Goal: Information Seeking & Learning: Learn about a topic

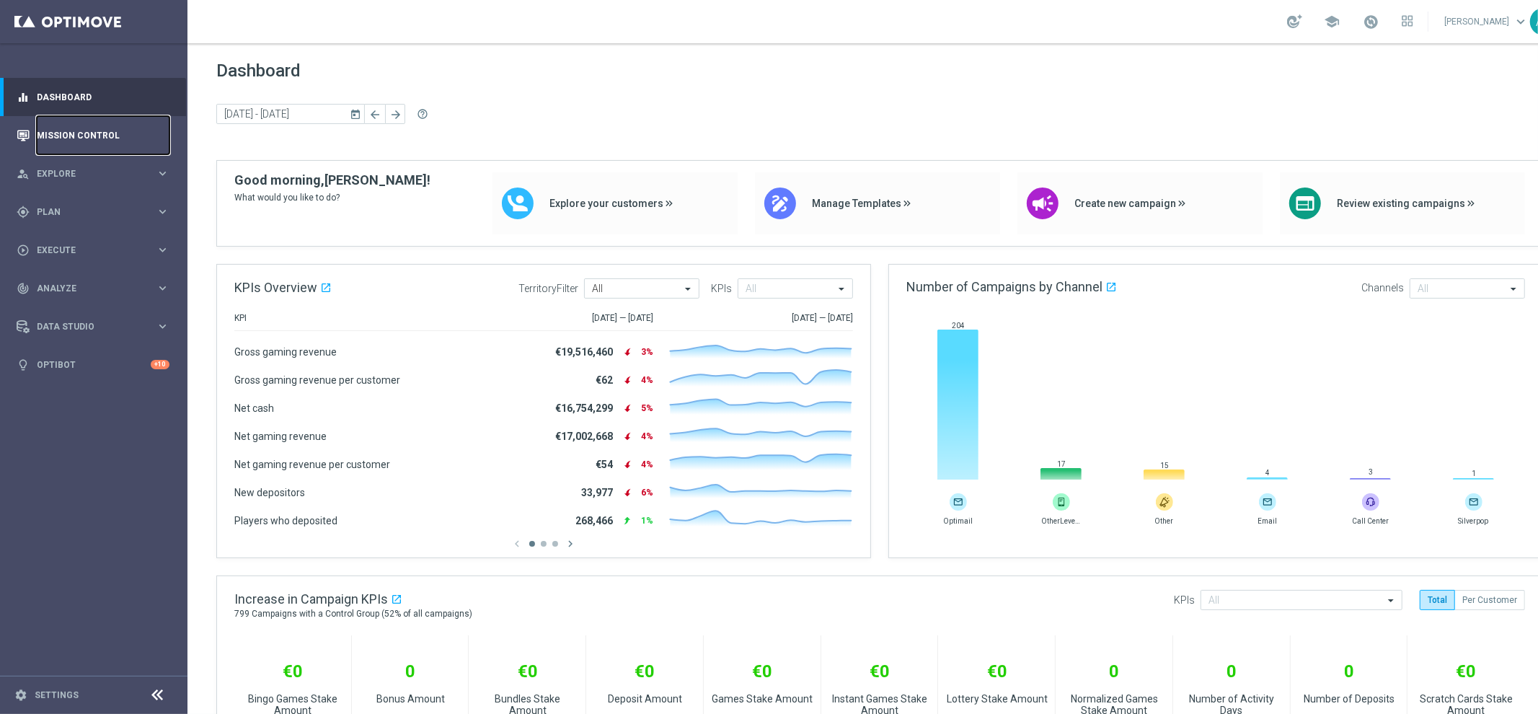
click at [74, 139] on link "Mission Control" at bounding box center [103, 135] width 133 height 38
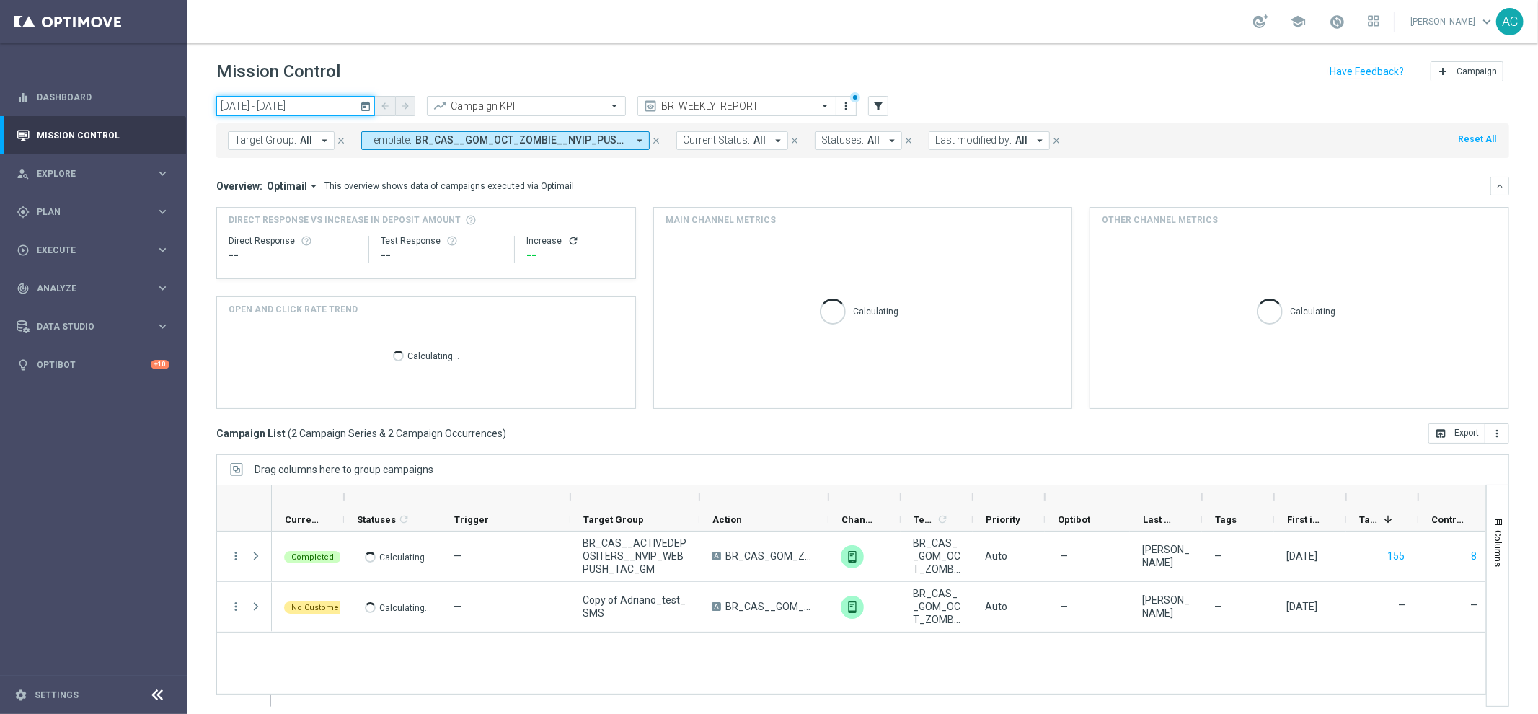
click at [300, 105] on input "01 Oct 2025 - 17 Oct 2025" at bounding box center [295, 106] width 159 height 20
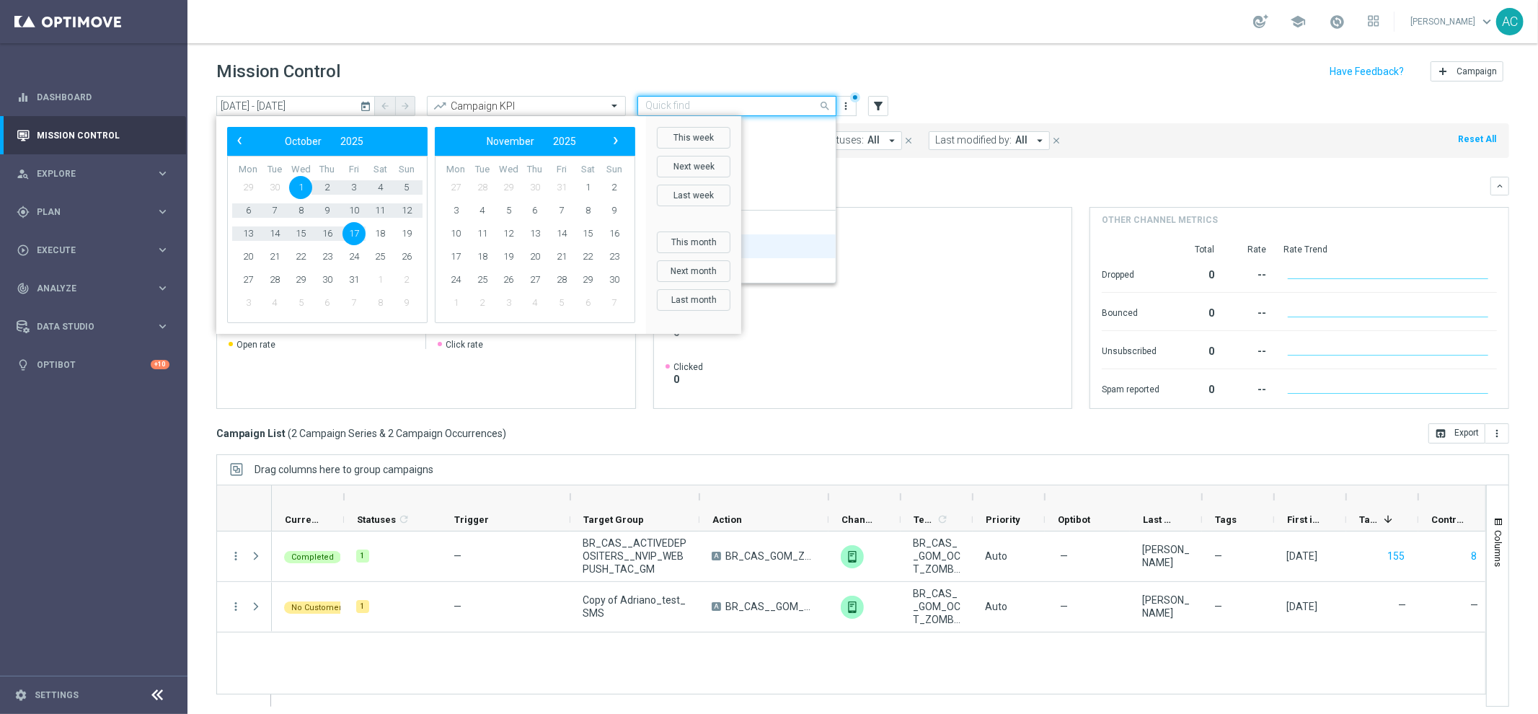
click at [785, 104] on input "text" at bounding box center [722, 106] width 154 height 12
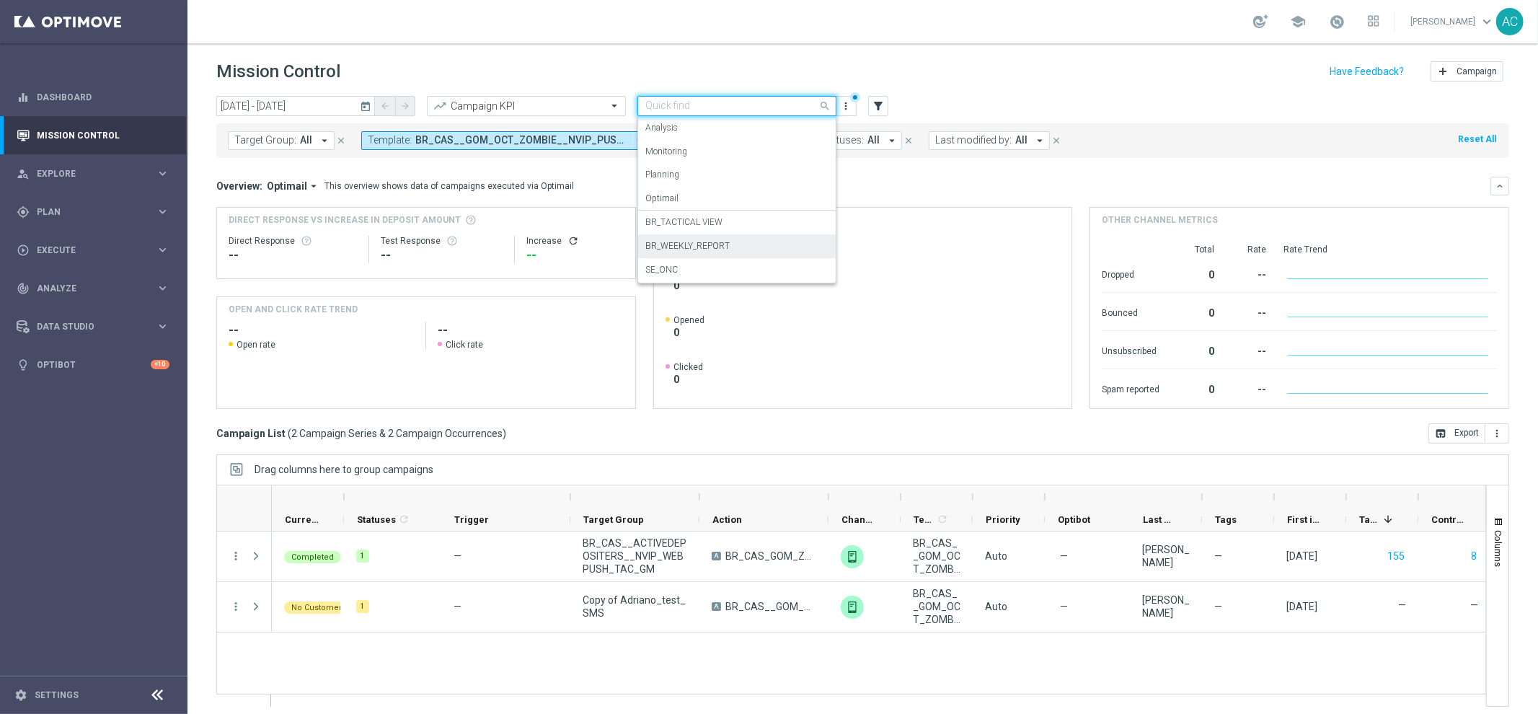
click at [724, 241] on label "BR_WEEKLY_REPORT" at bounding box center [687, 246] width 84 height 12
click at [802, 101] on div at bounding box center [737, 106] width 198 height 12
click at [710, 223] on label "BR_TACTICAL VIEW" at bounding box center [683, 222] width 77 height 12
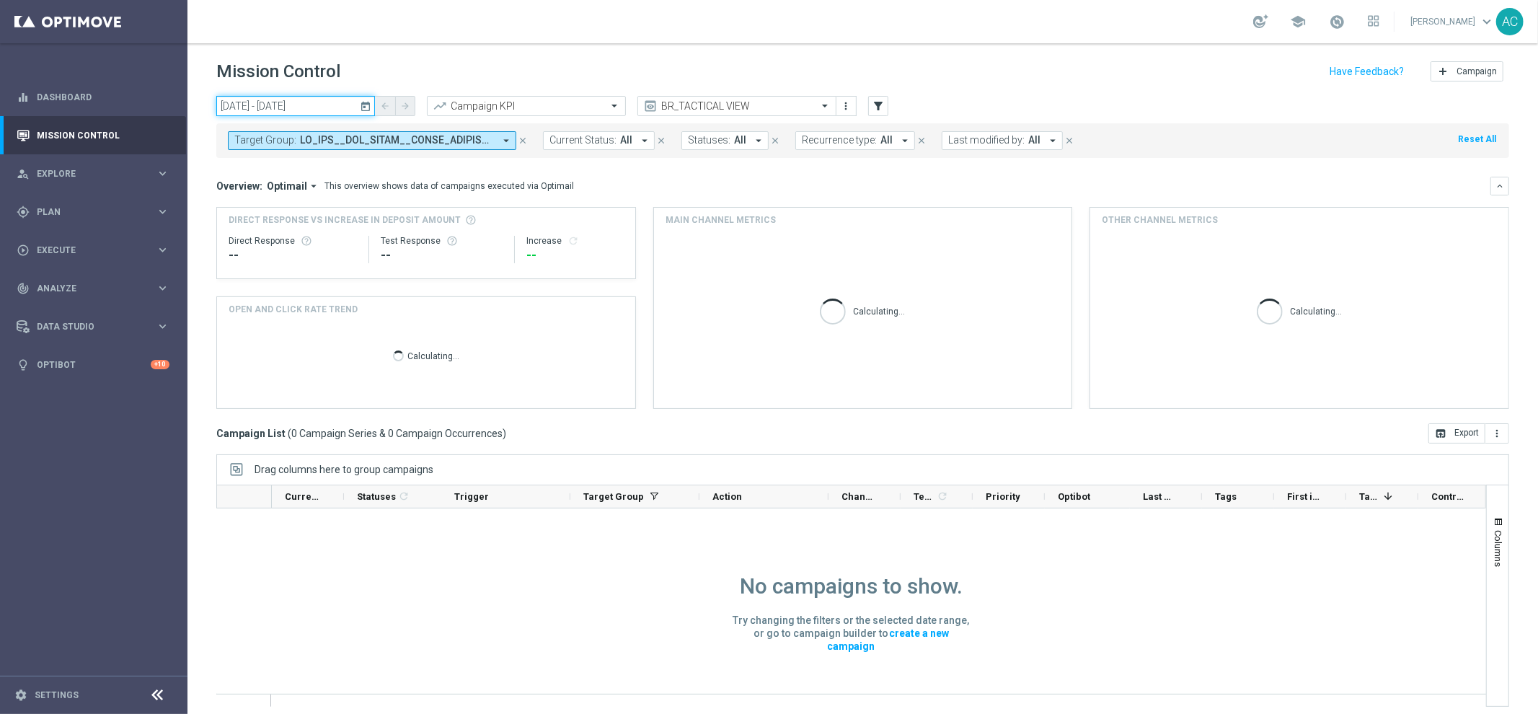
click at [301, 113] on input "01 Oct 2025 - 17 Oct 2025" at bounding box center [295, 106] width 159 height 20
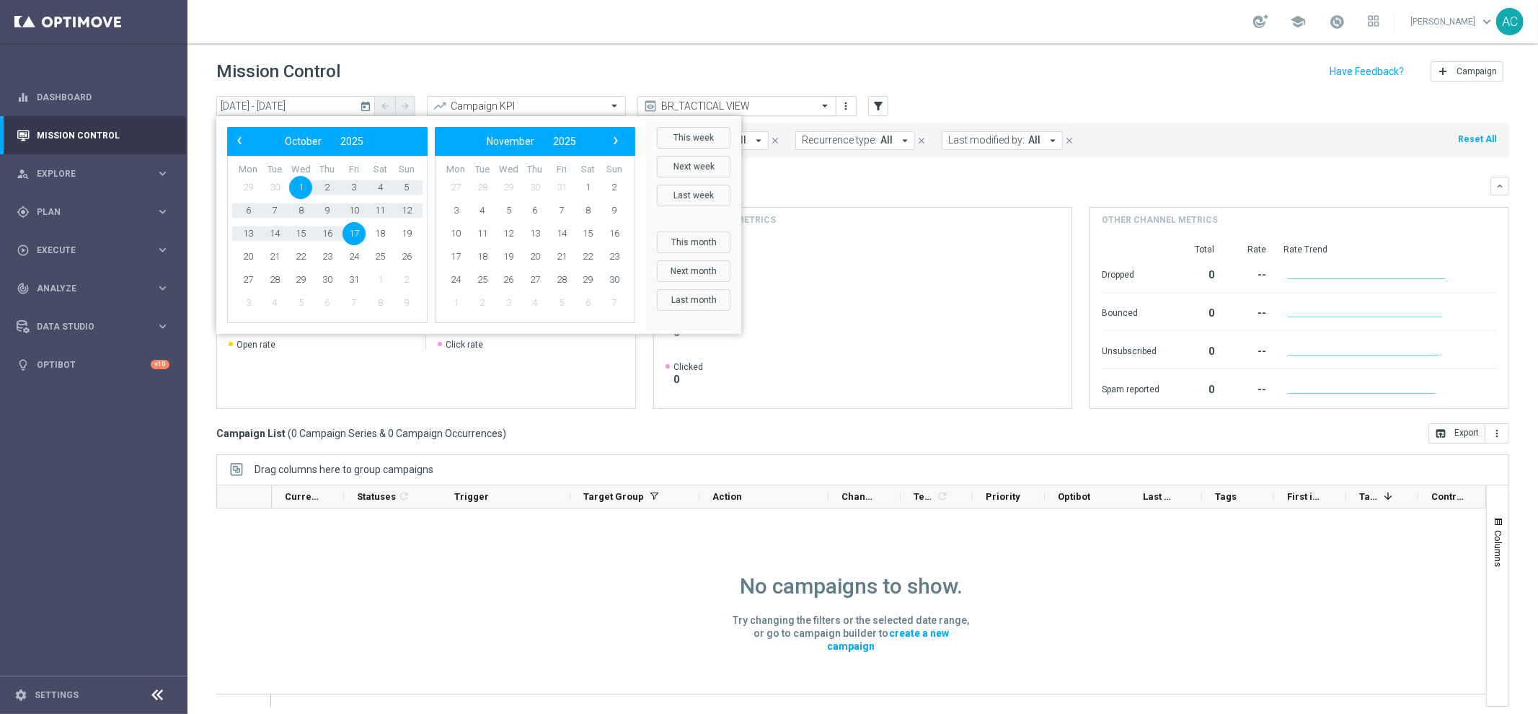
click at [795, 105] on input "text" at bounding box center [722, 106] width 154 height 12
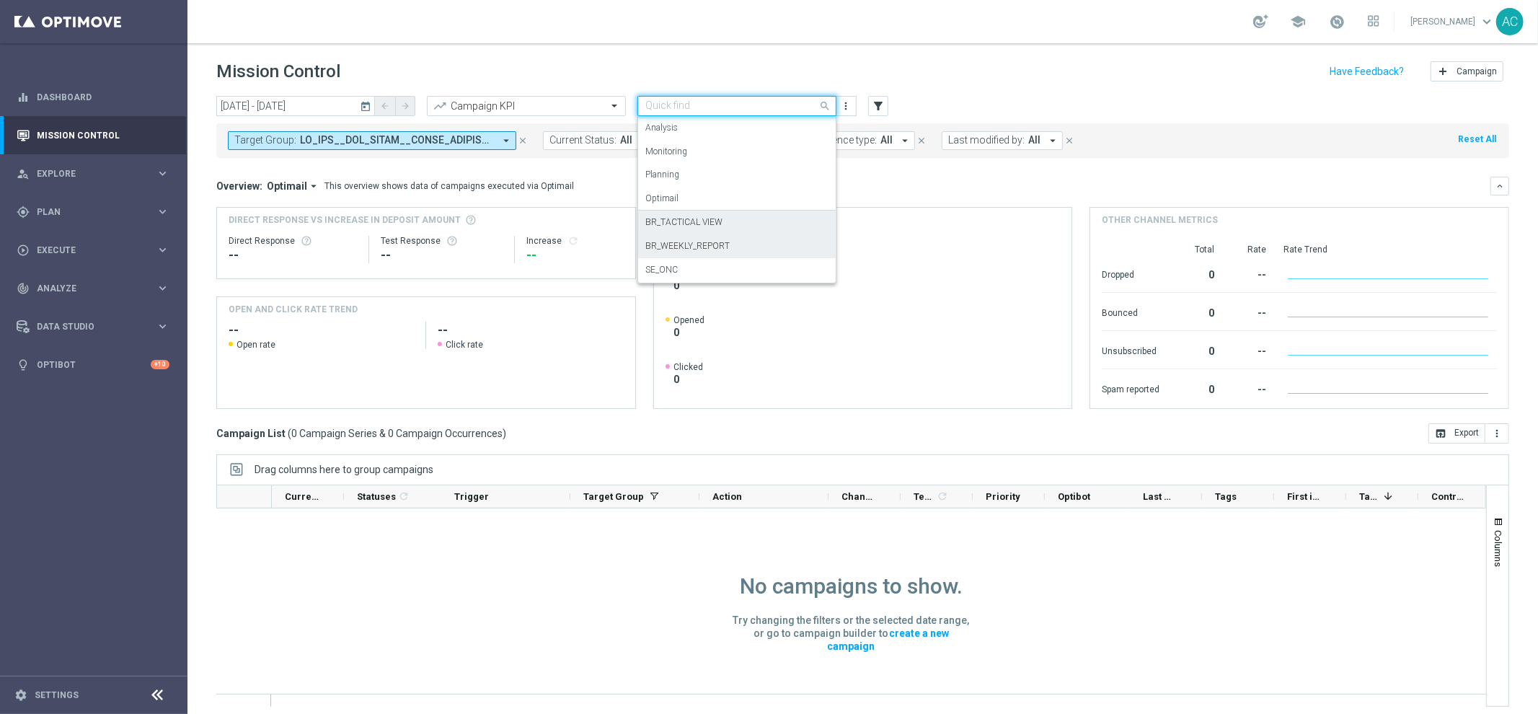
click at [720, 249] on label "BR_WEEKLY_REPORT" at bounding box center [687, 246] width 84 height 12
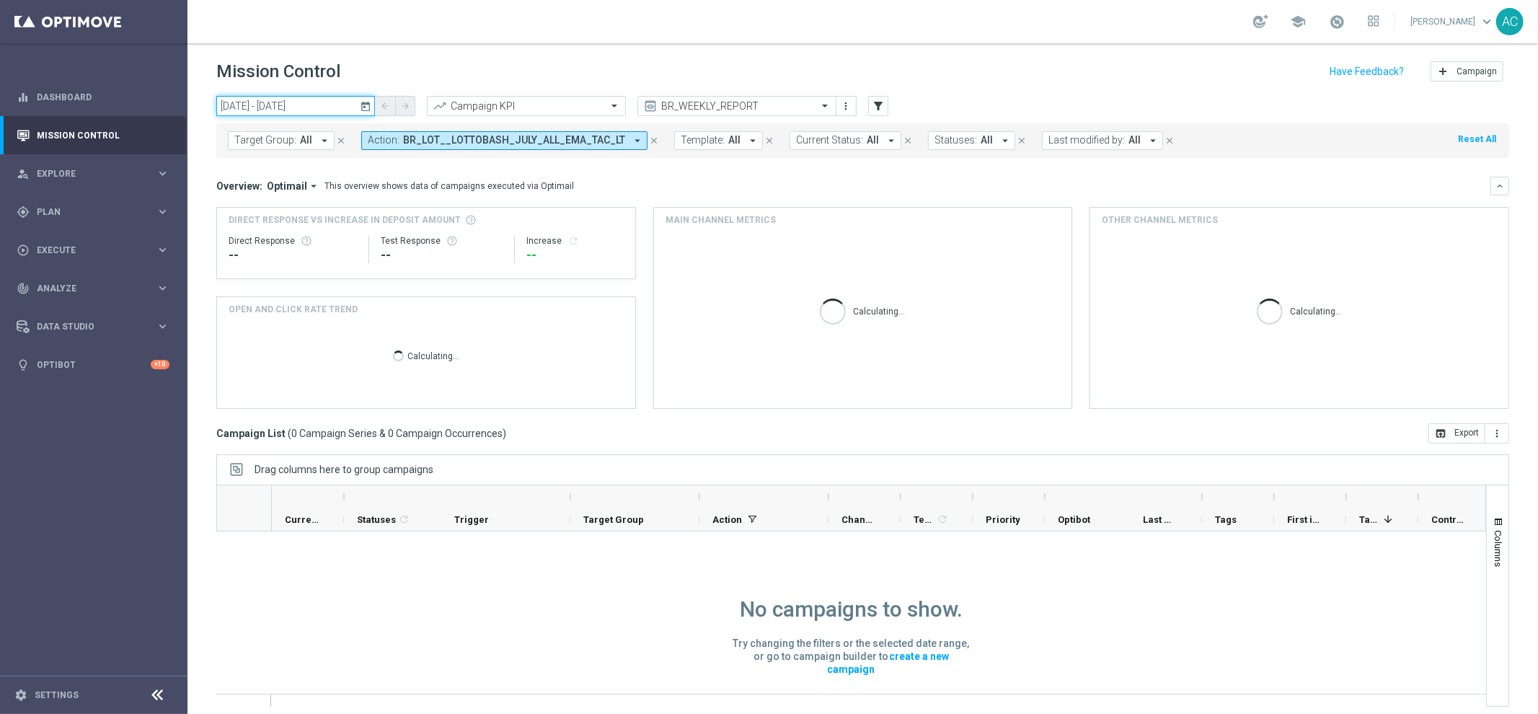
click at [259, 113] on input "01 Oct 2025 - 17 Oct 2025" at bounding box center [295, 106] width 159 height 20
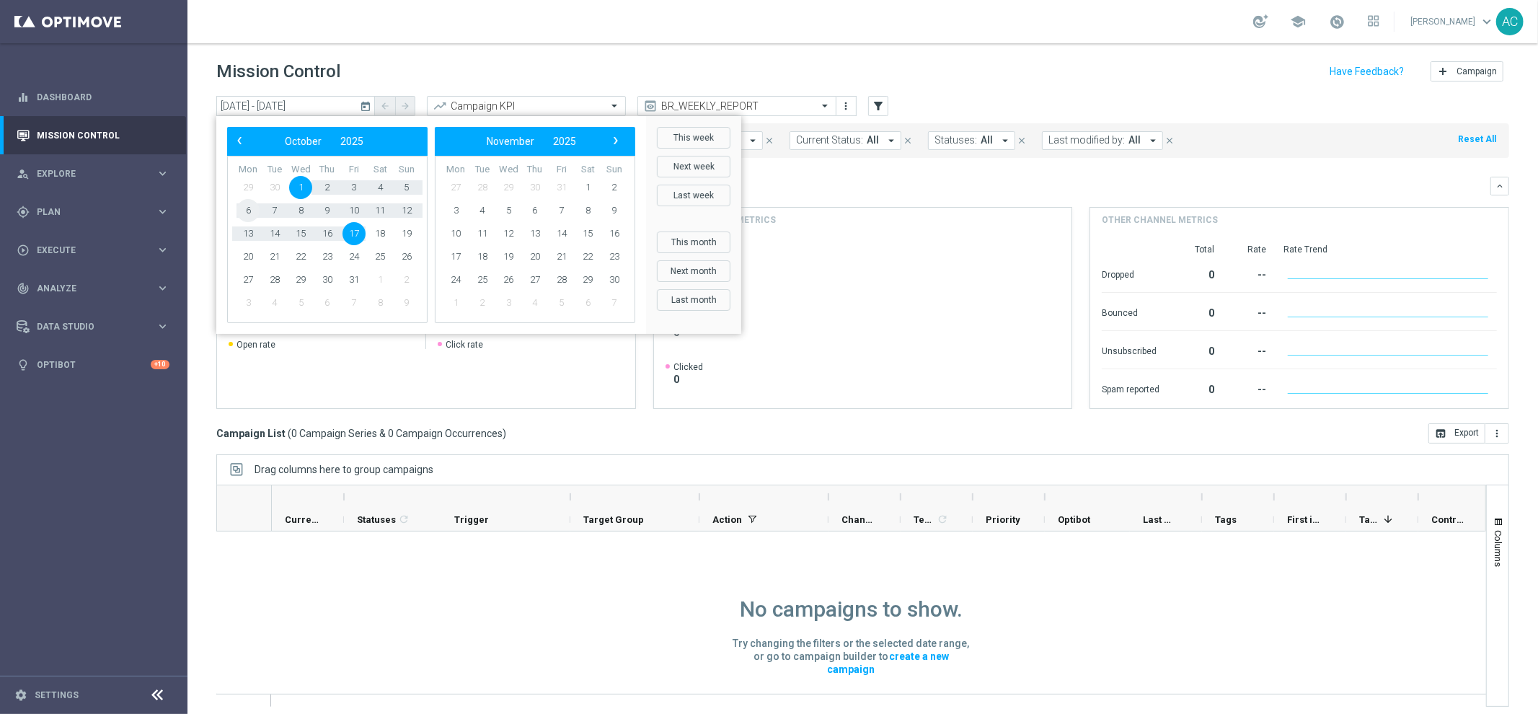
click at [244, 210] on span "6" at bounding box center [248, 210] width 23 height 23
click at [407, 208] on span "12" at bounding box center [406, 210] width 23 height 23
type input "06 Oct 2025 - 12 Oct 2025"
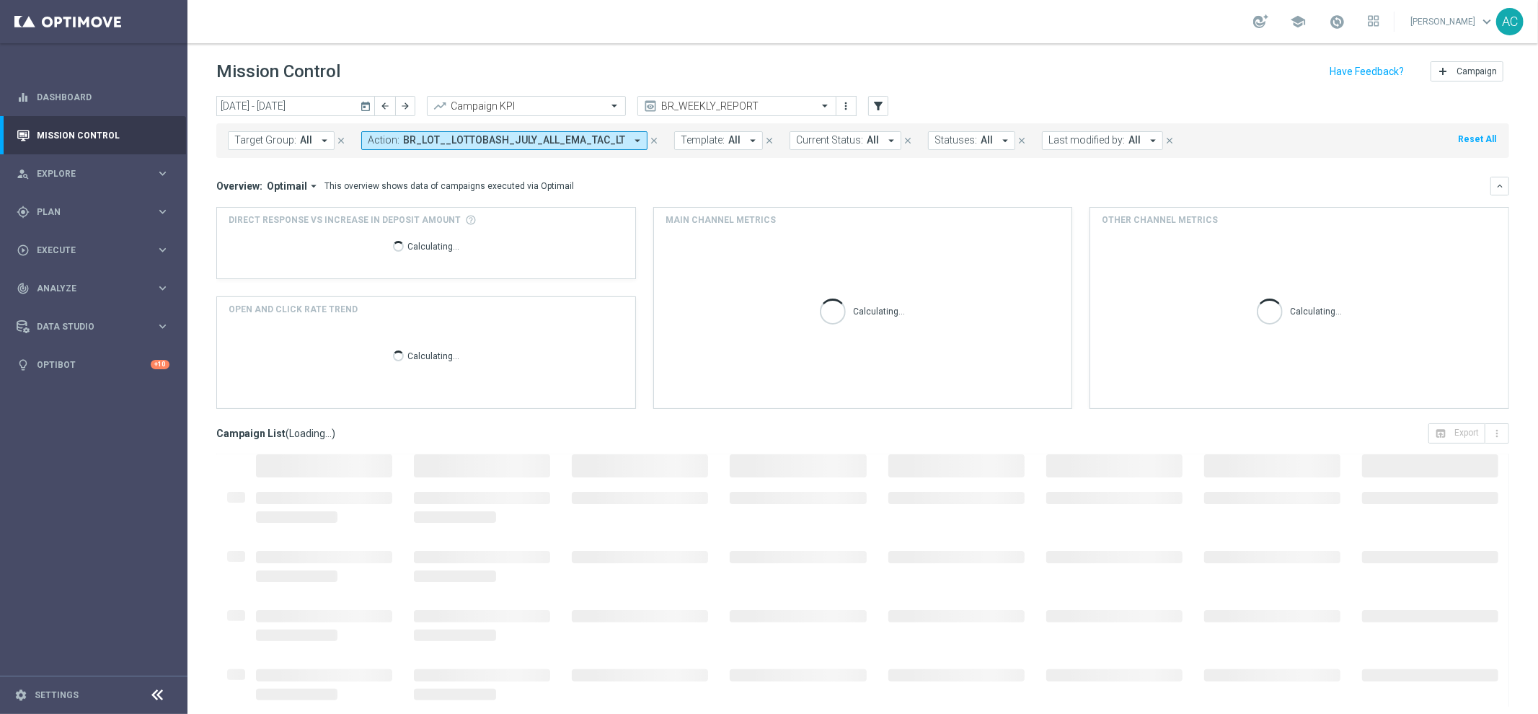
click at [517, 144] on span "BR_LOT__LOTTOBASH_JULY_ALL_EMA_TAC_LT" at bounding box center [514, 140] width 222 height 12
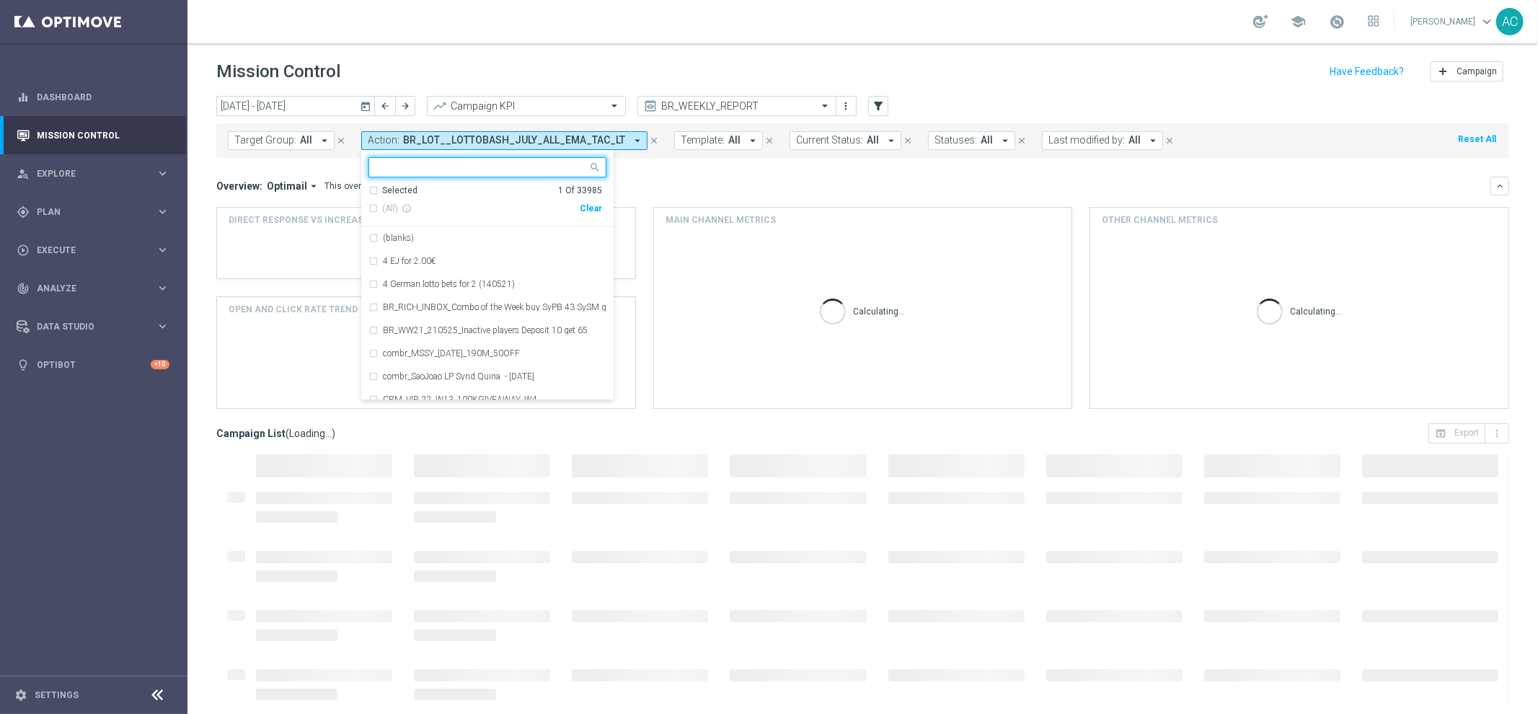
click at [0, 0] on div "Clear" at bounding box center [0, 0] width 0 height 0
click at [770, 177] on div "Overview: Optimail arrow_drop_down This overview shows data of campaigns execut…" at bounding box center [862, 186] width 1293 height 19
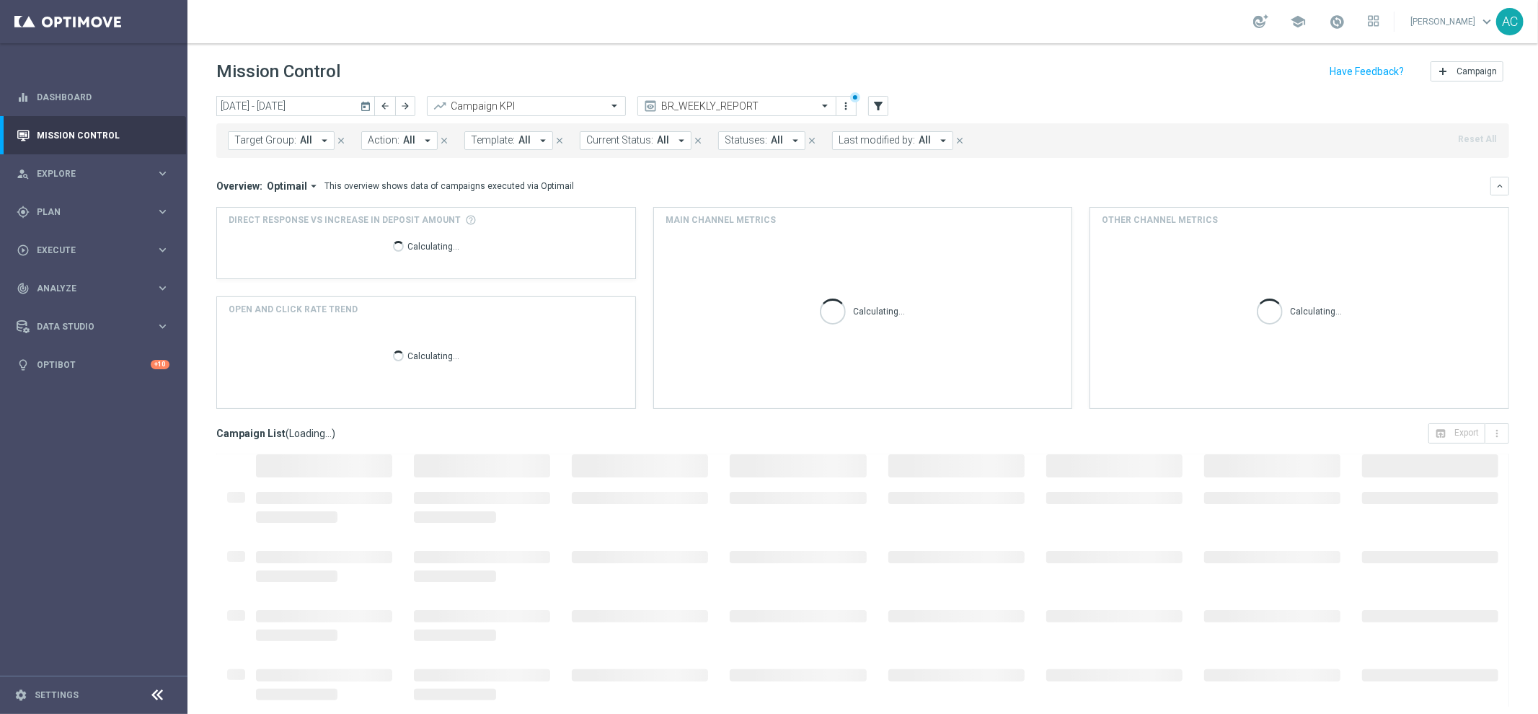
click at [519, 141] on span "All" at bounding box center [525, 140] width 12 height 12
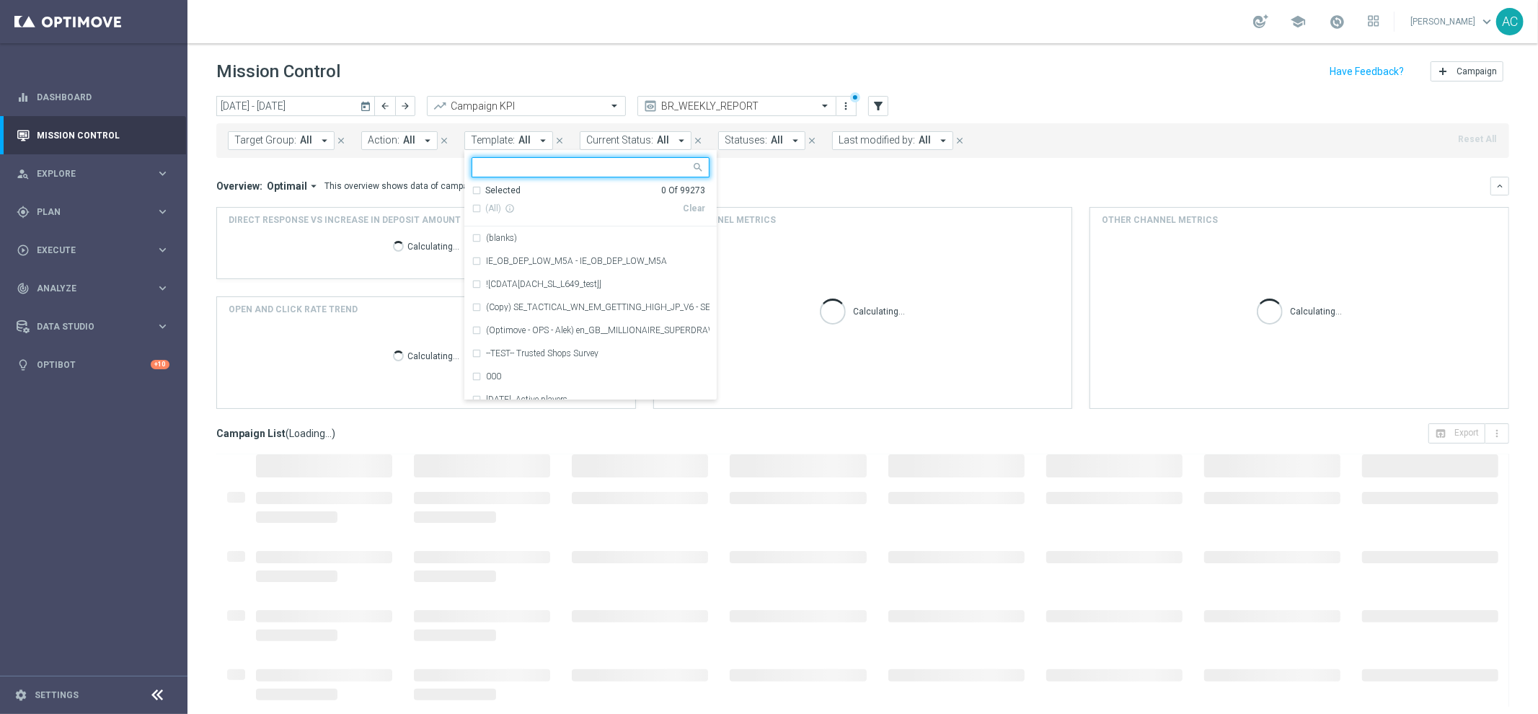
click at [292, 144] on span "Target Group:" at bounding box center [265, 140] width 62 height 12
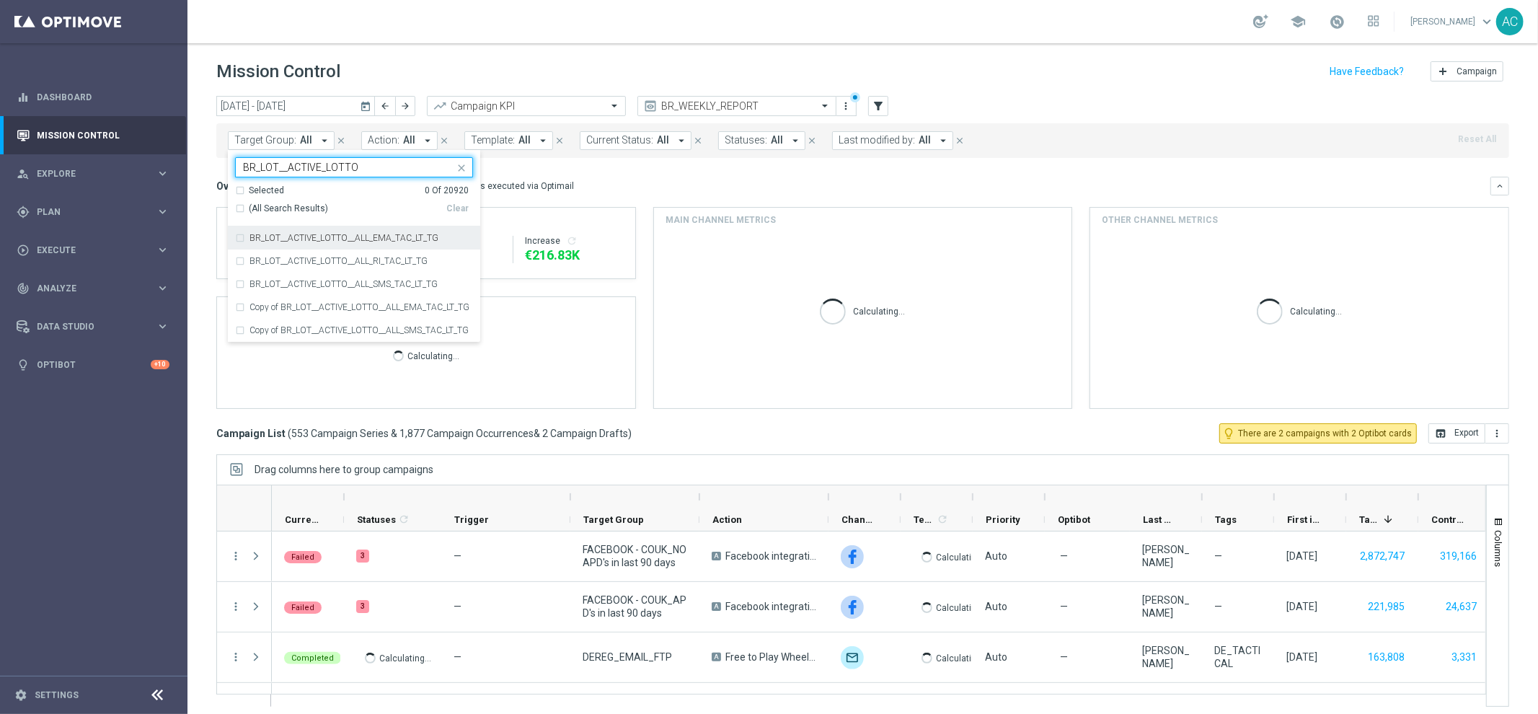
click at [239, 208] on div "(All Search Results)" at bounding box center [340, 209] width 211 height 12
type input "BR_LOT__ACTIVE_LOTTO"
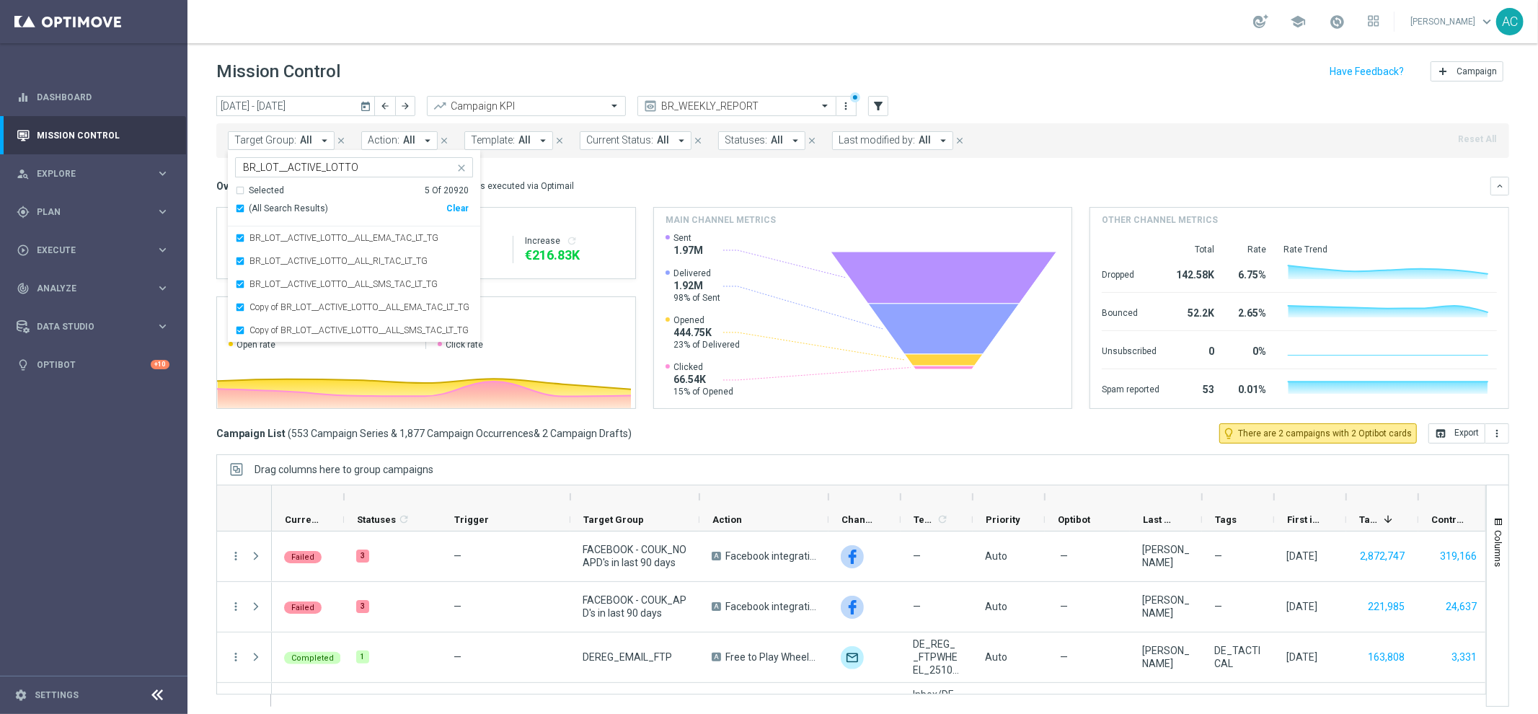
click at [810, 174] on mini-dashboard "Overview: Optimail arrow_drop_down This overview shows data of campaigns execut…" at bounding box center [862, 290] width 1293 height 265
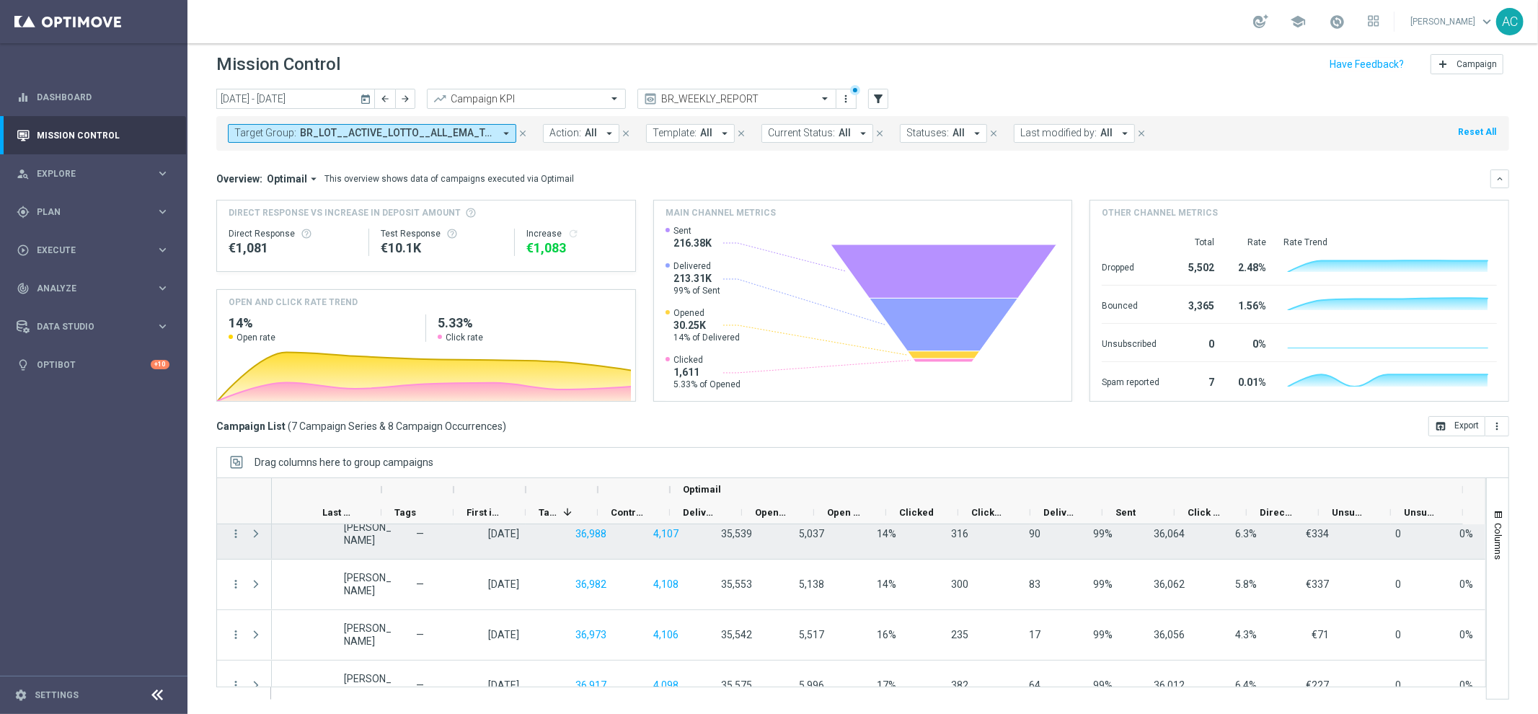
scroll to position [190, 0]
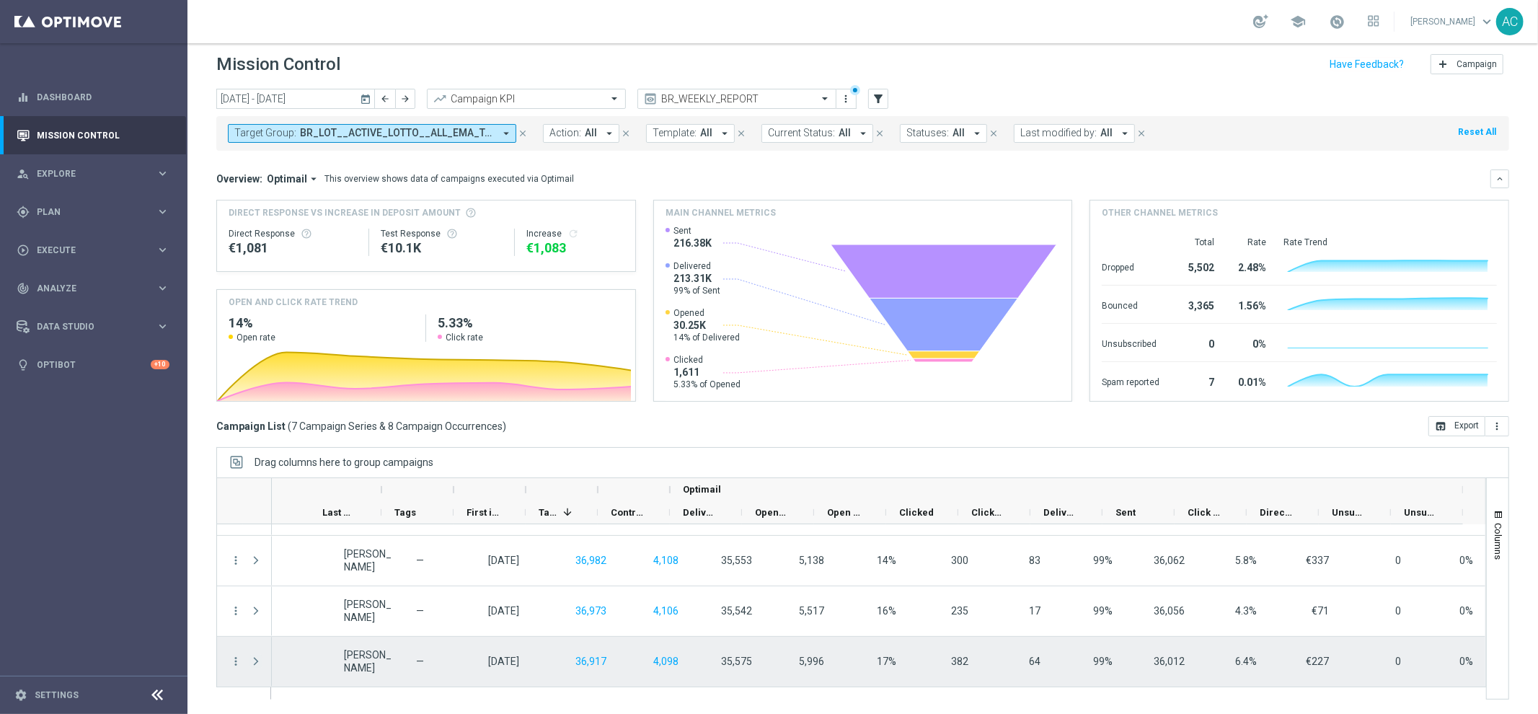
click at [255, 661] on span "Press SPACE to select this row." at bounding box center [256, 662] width 13 height 12
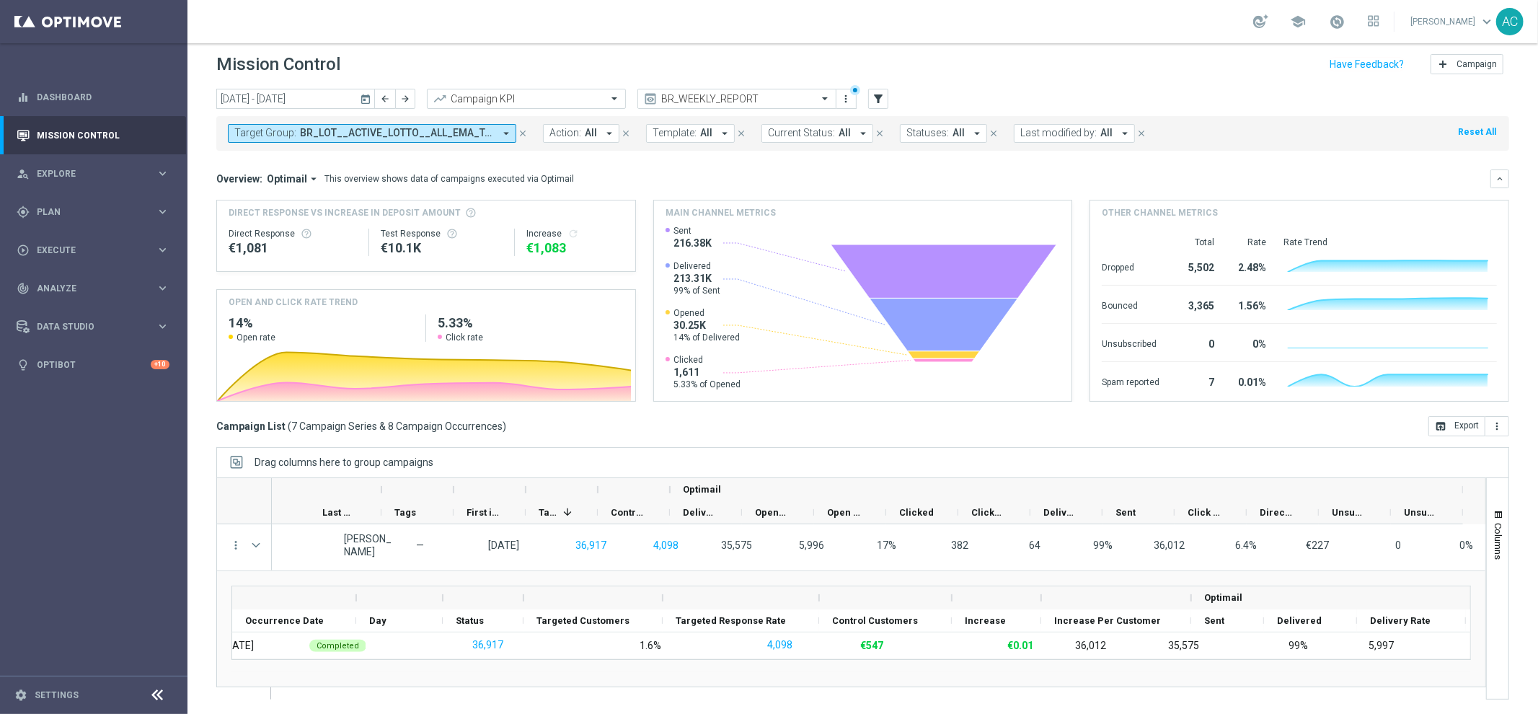
scroll to position [0, 0]
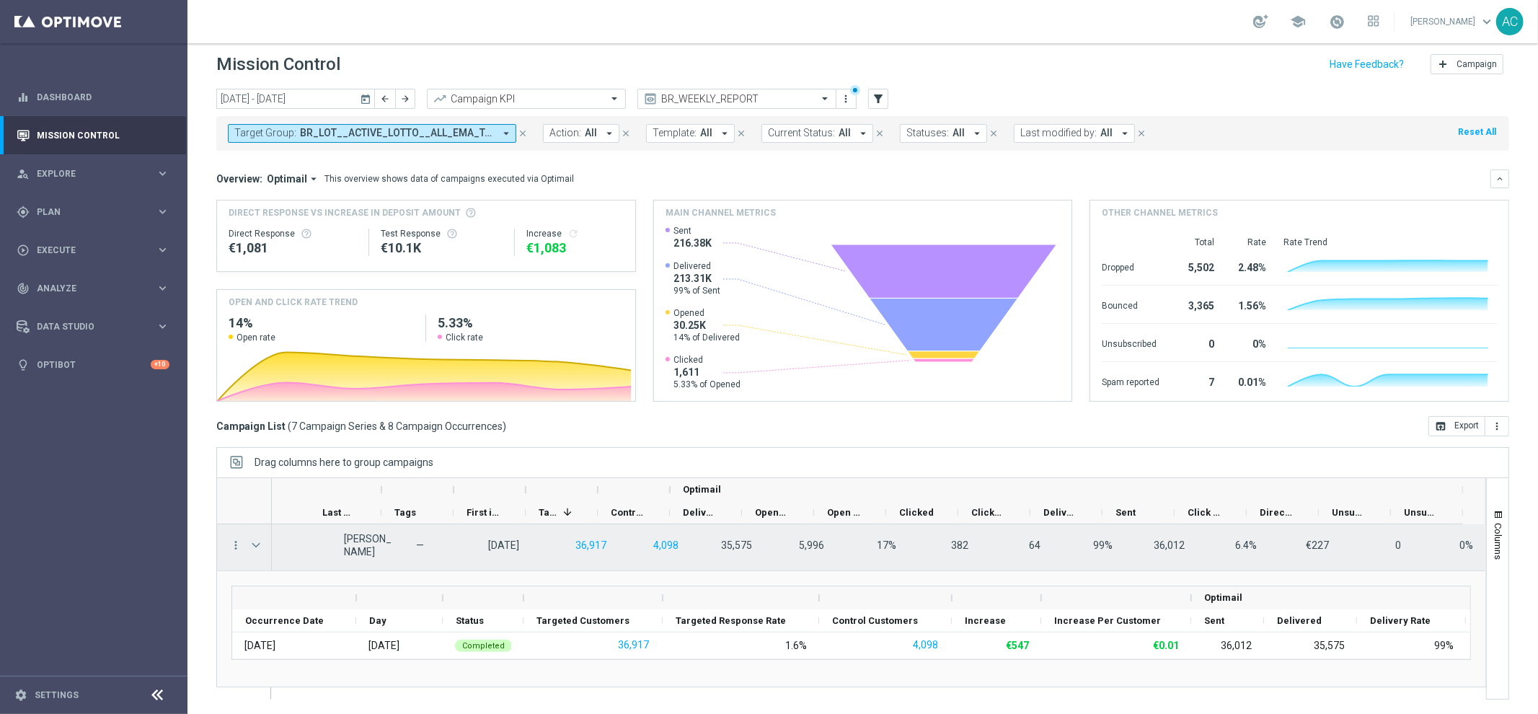
click at [256, 542] on span "Press SPACE to select this row." at bounding box center [256, 545] width 13 height 12
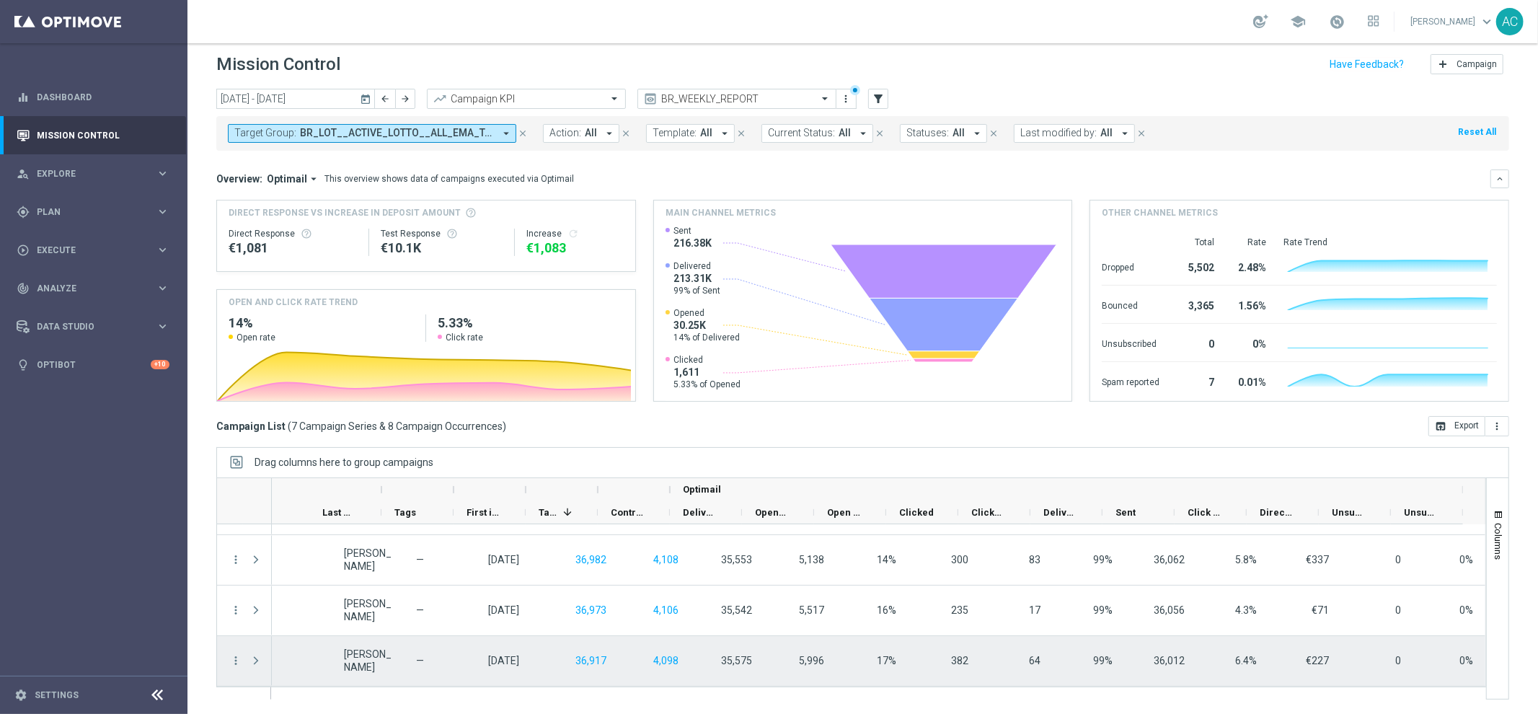
scroll to position [190, 0]
click at [232, 661] on icon "more_vert" at bounding box center [235, 661] width 13 height 13
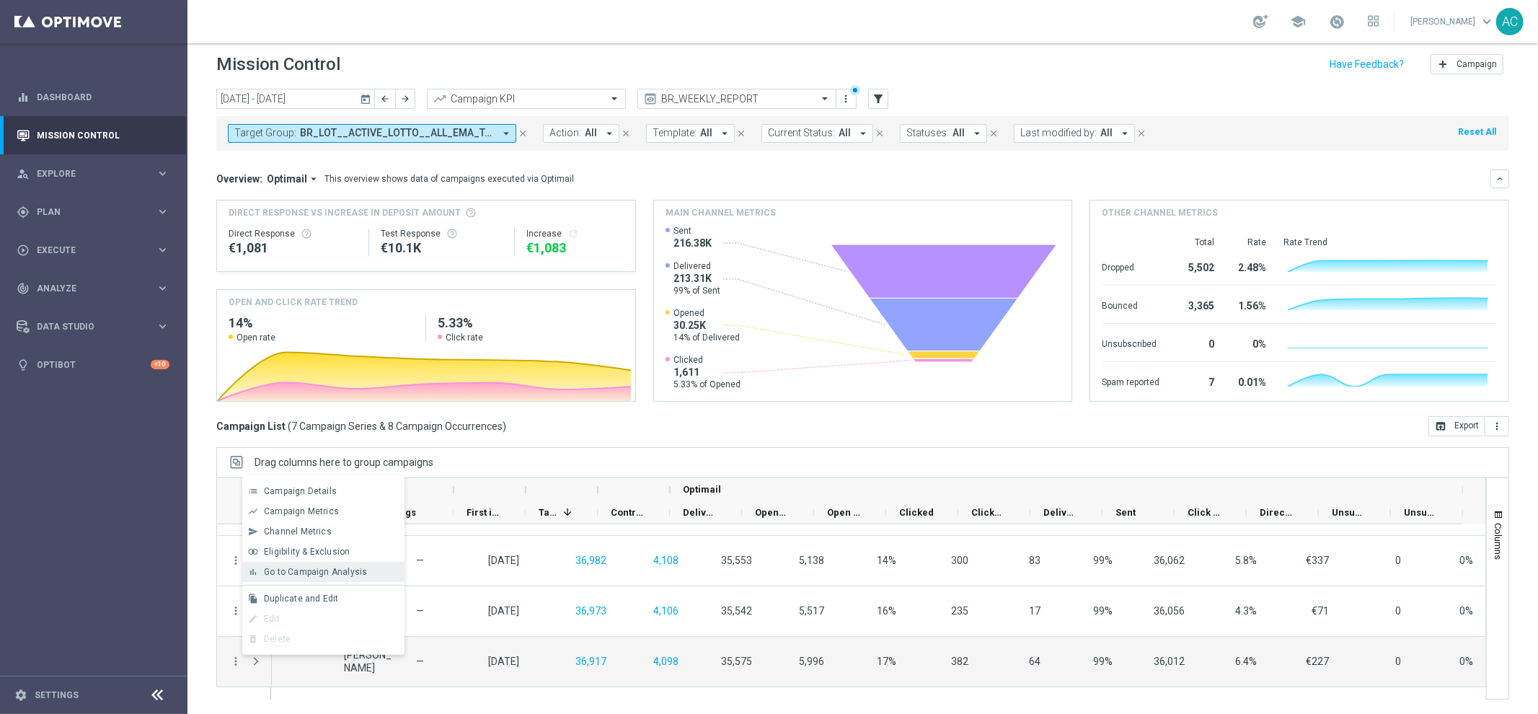
click at [330, 571] on span "Go to Campaign Analysis" at bounding box center [315, 572] width 103 height 10
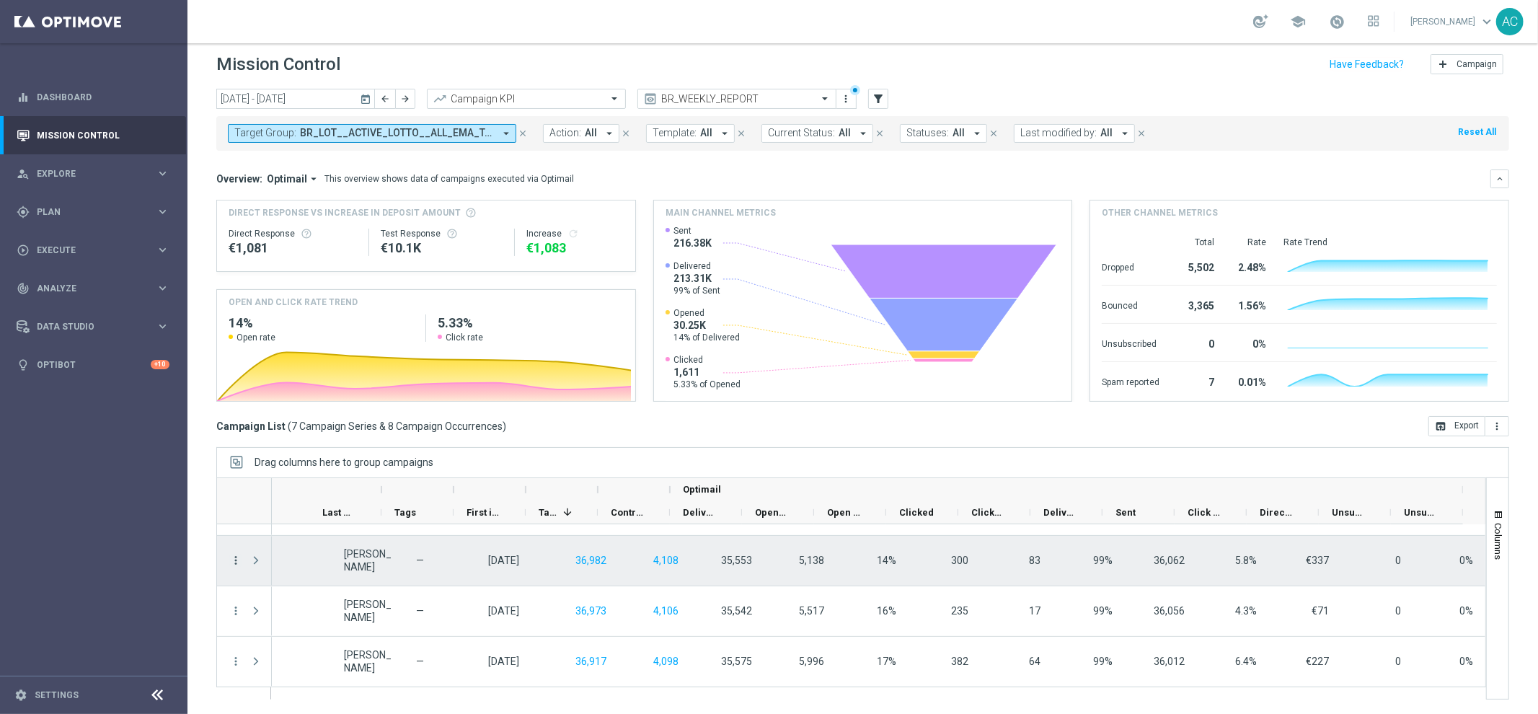
click at [232, 561] on icon "more_vert" at bounding box center [235, 560] width 13 height 13
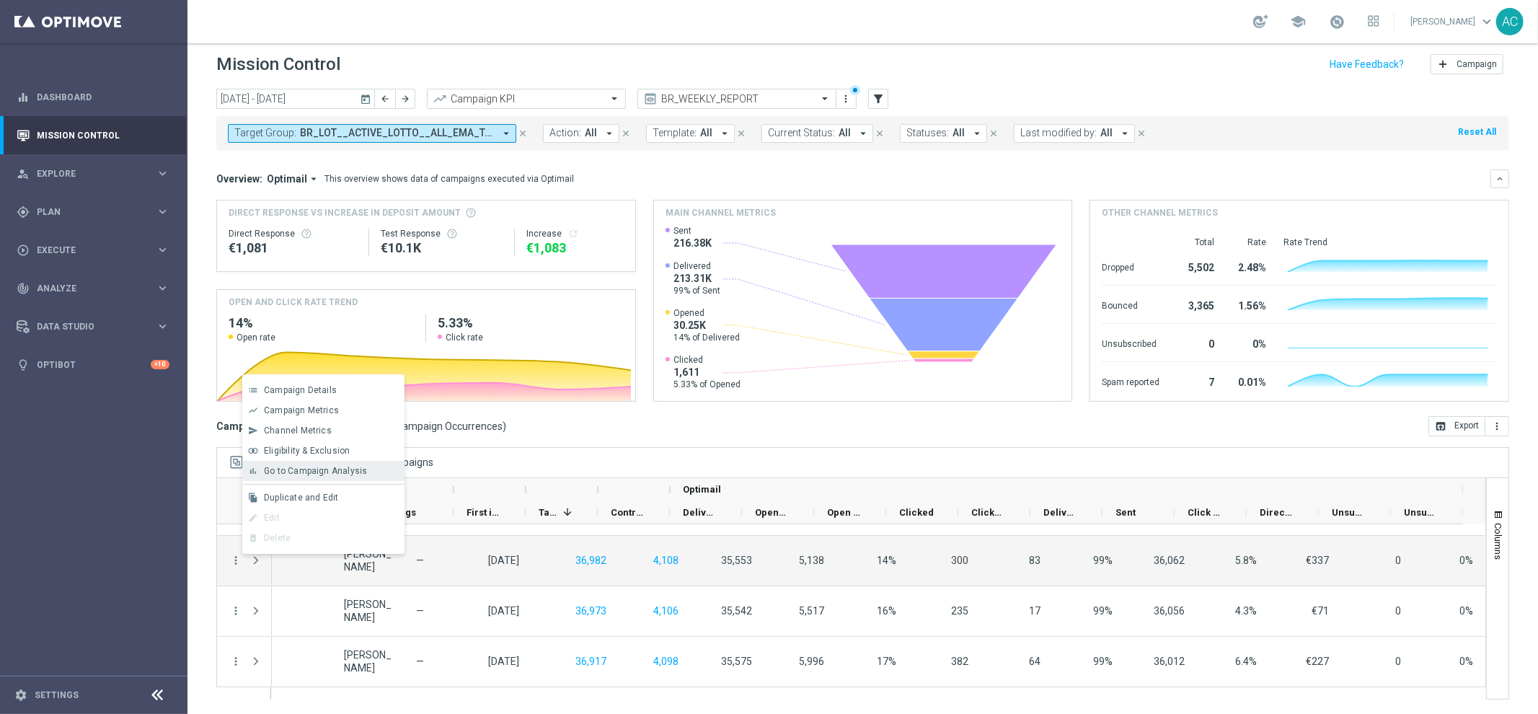
click at [348, 470] on span "Go to Campaign Analysis" at bounding box center [315, 471] width 103 height 10
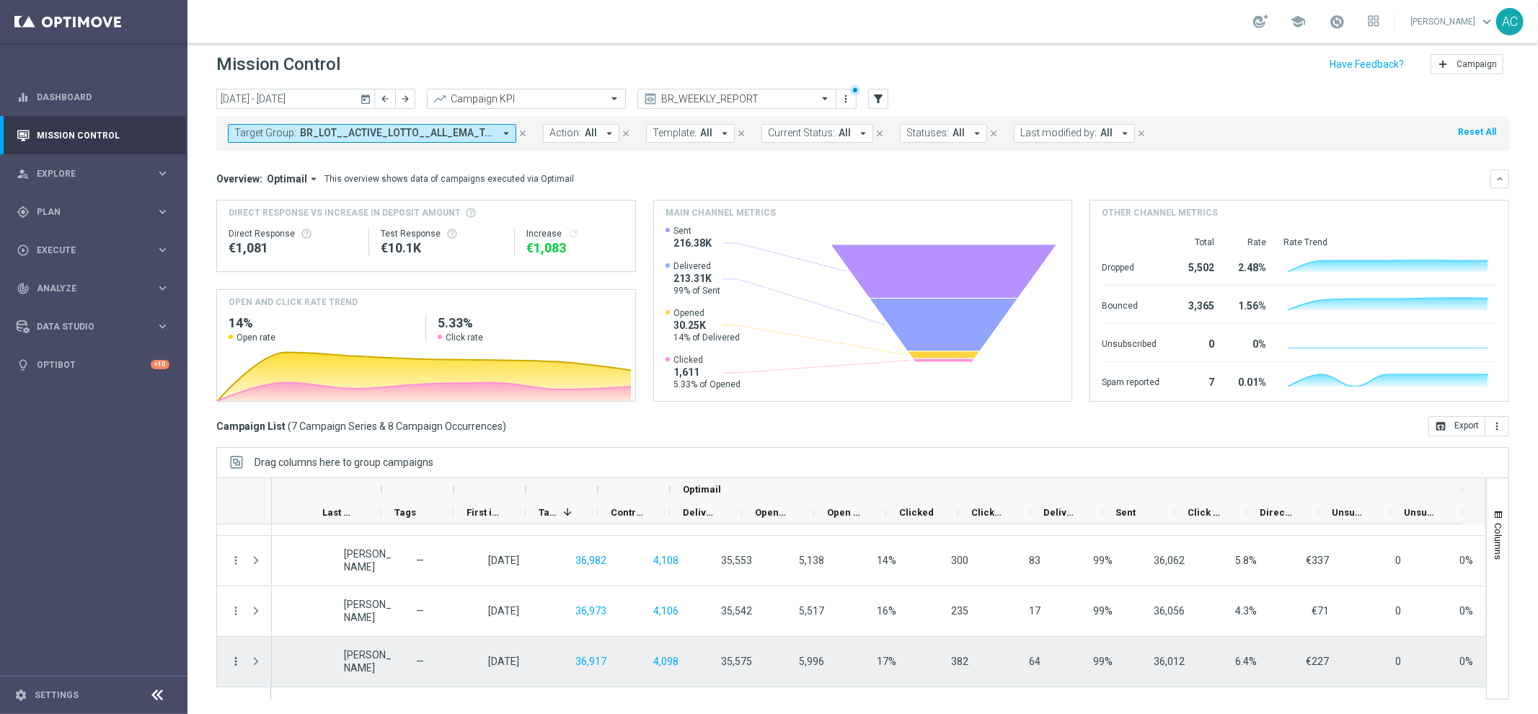
click at [235, 664] on icon "more_vert" at bounding box center [235, 661] width 13 height 13
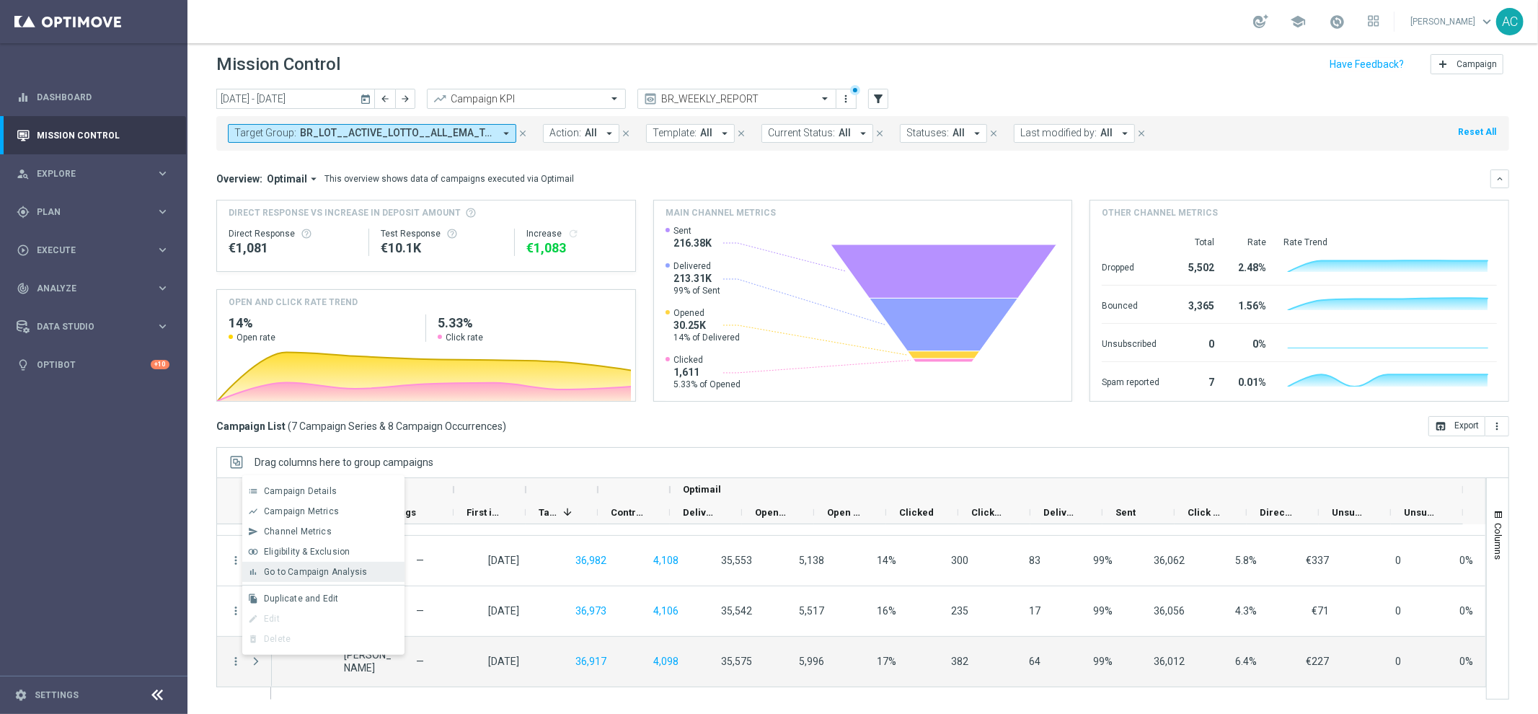
click at [319, 571] on span "Go to Campaign Analysis" at bounding box center [315, 572] width 103 height 10
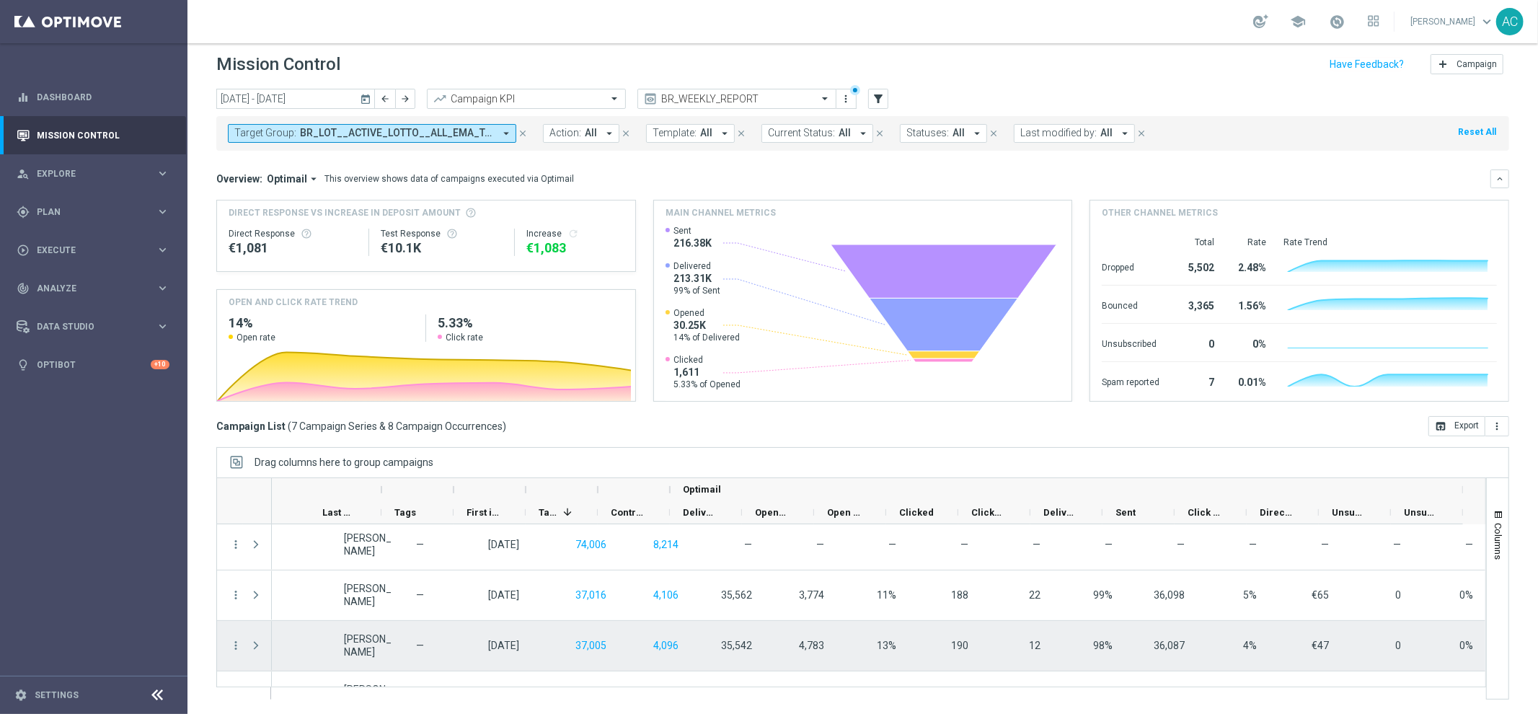
scroll to position [0, 0]
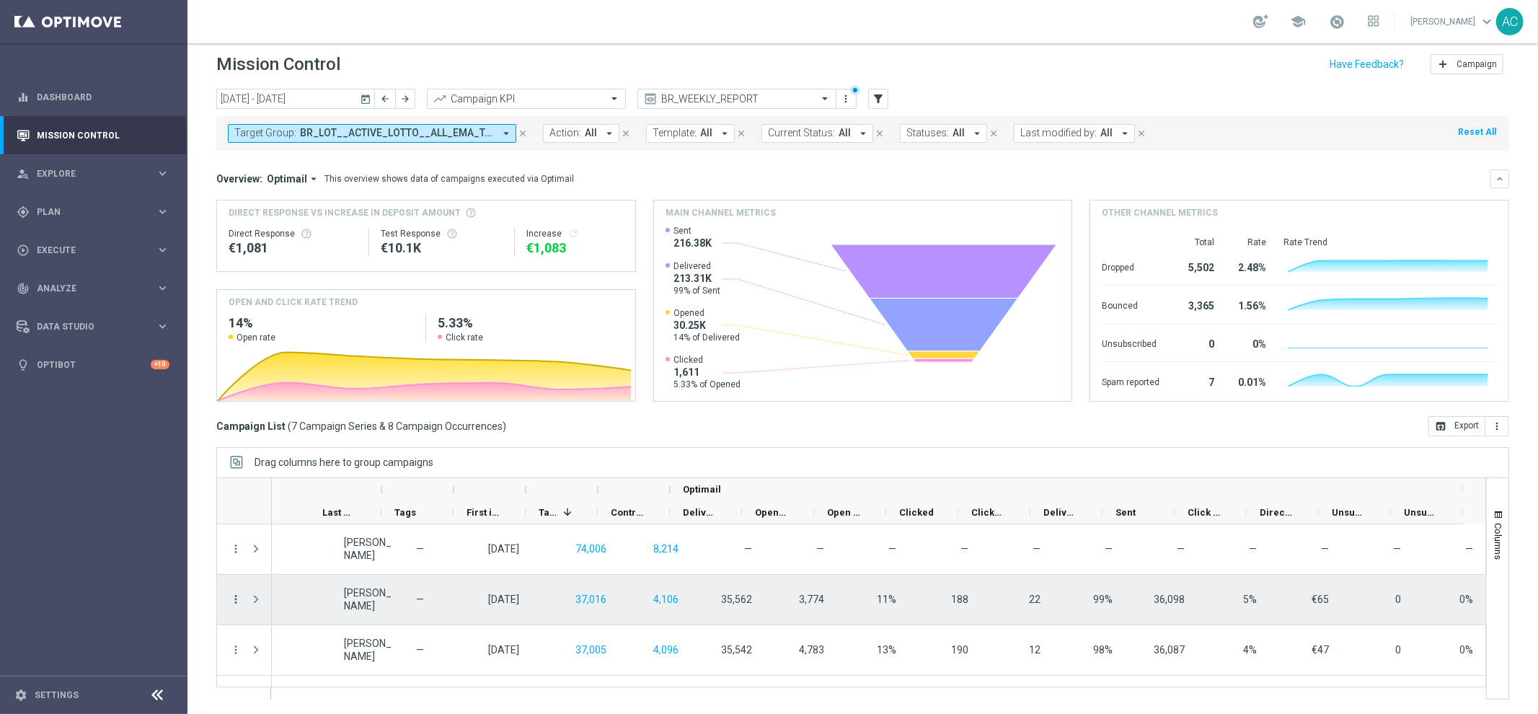
click at [233, 601] on icon "more_vert" at bounding box center [235, 599] width 13 height 13
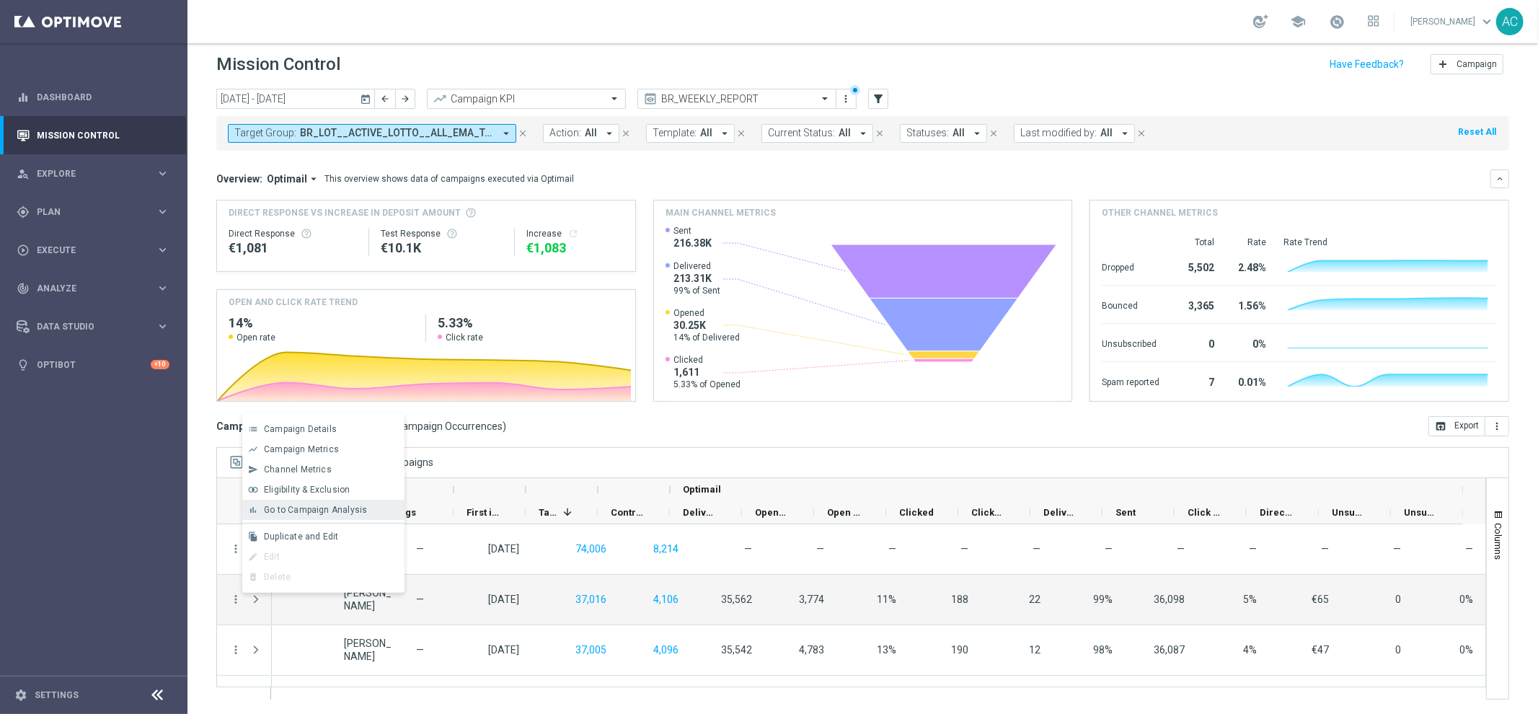
click at [325, 506] on span "Go to Campaign Analysis" at bounding box center [315, 510] width 103 height 10
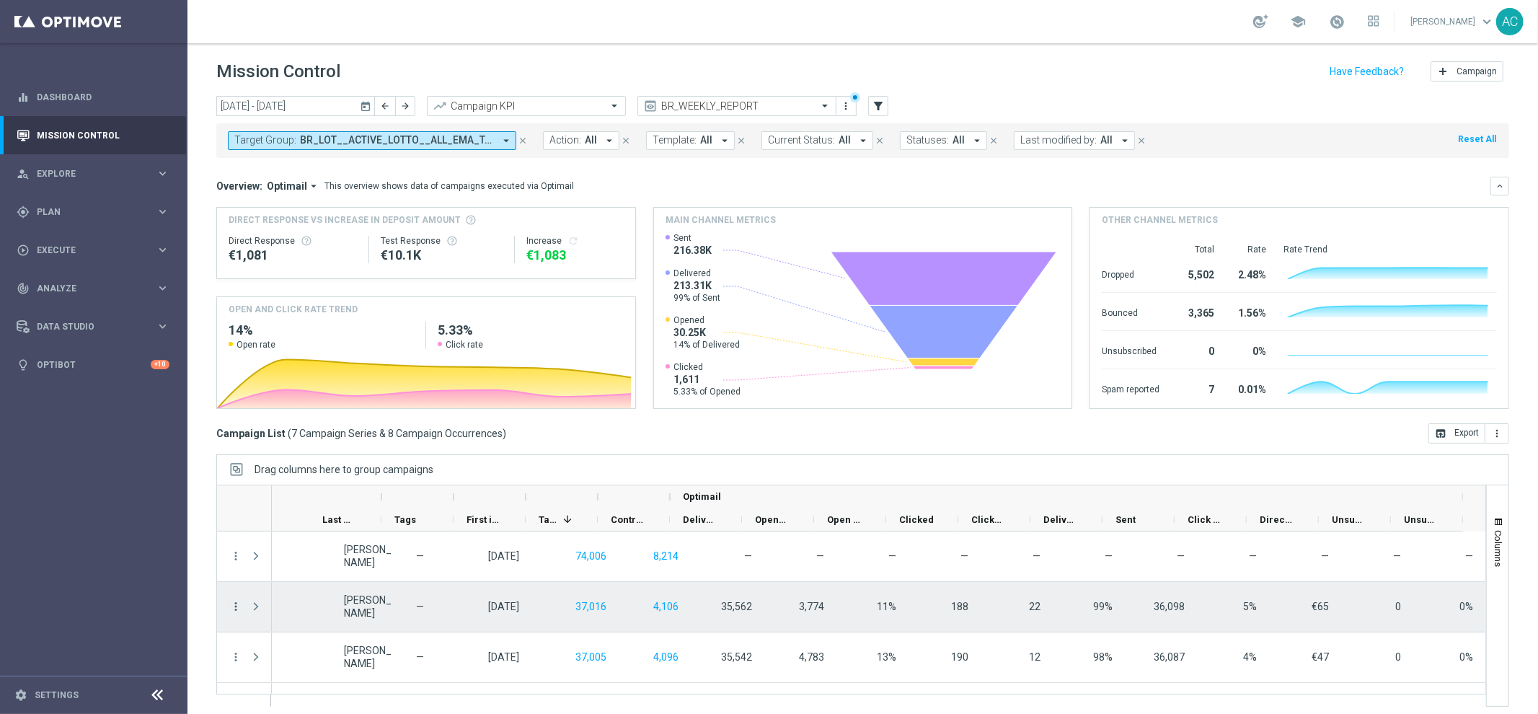
click at [233, 604] on icon "more_vert" at bounding box center [235, 606] width 13 height 13
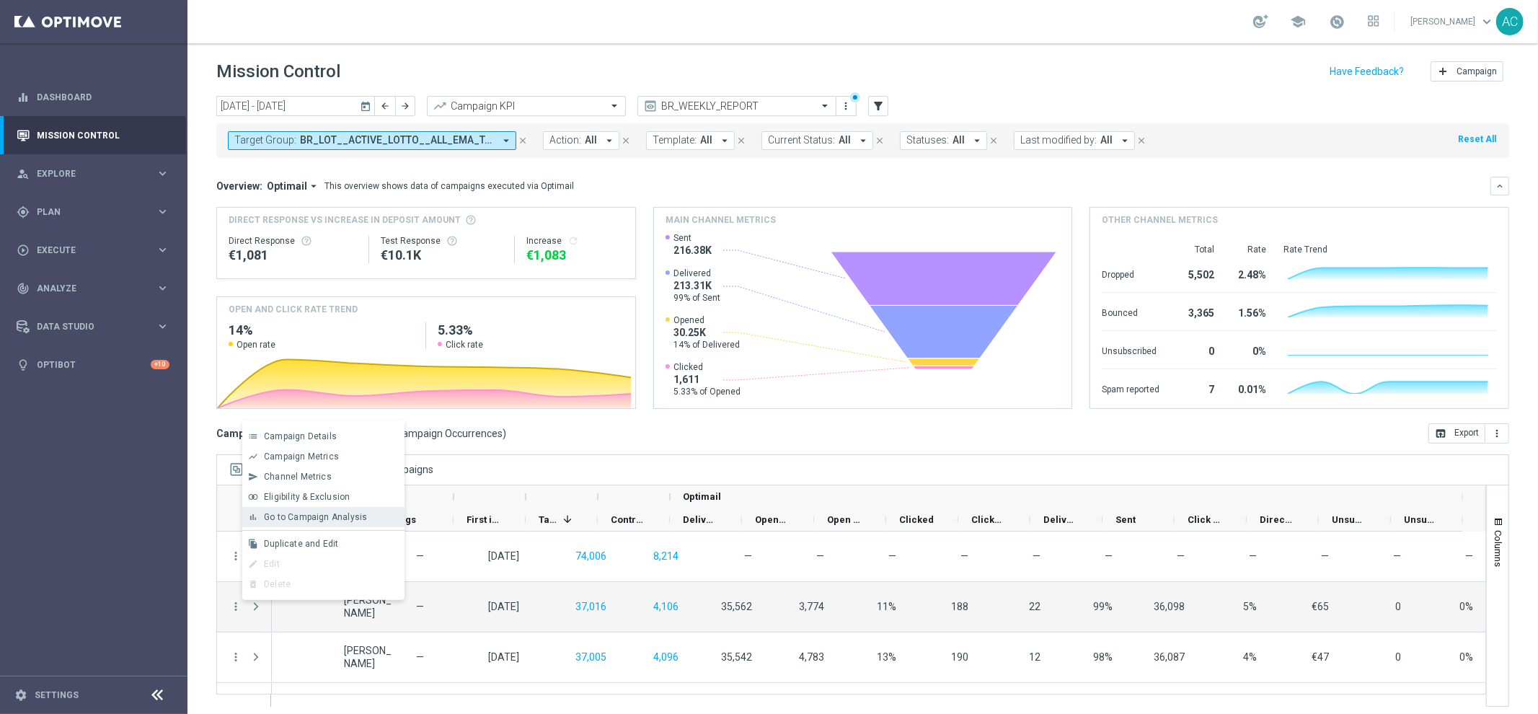
click at [345, 513] on span "Go to Campaign Analysis" at bounding box center [315, 517] width 103 height 10
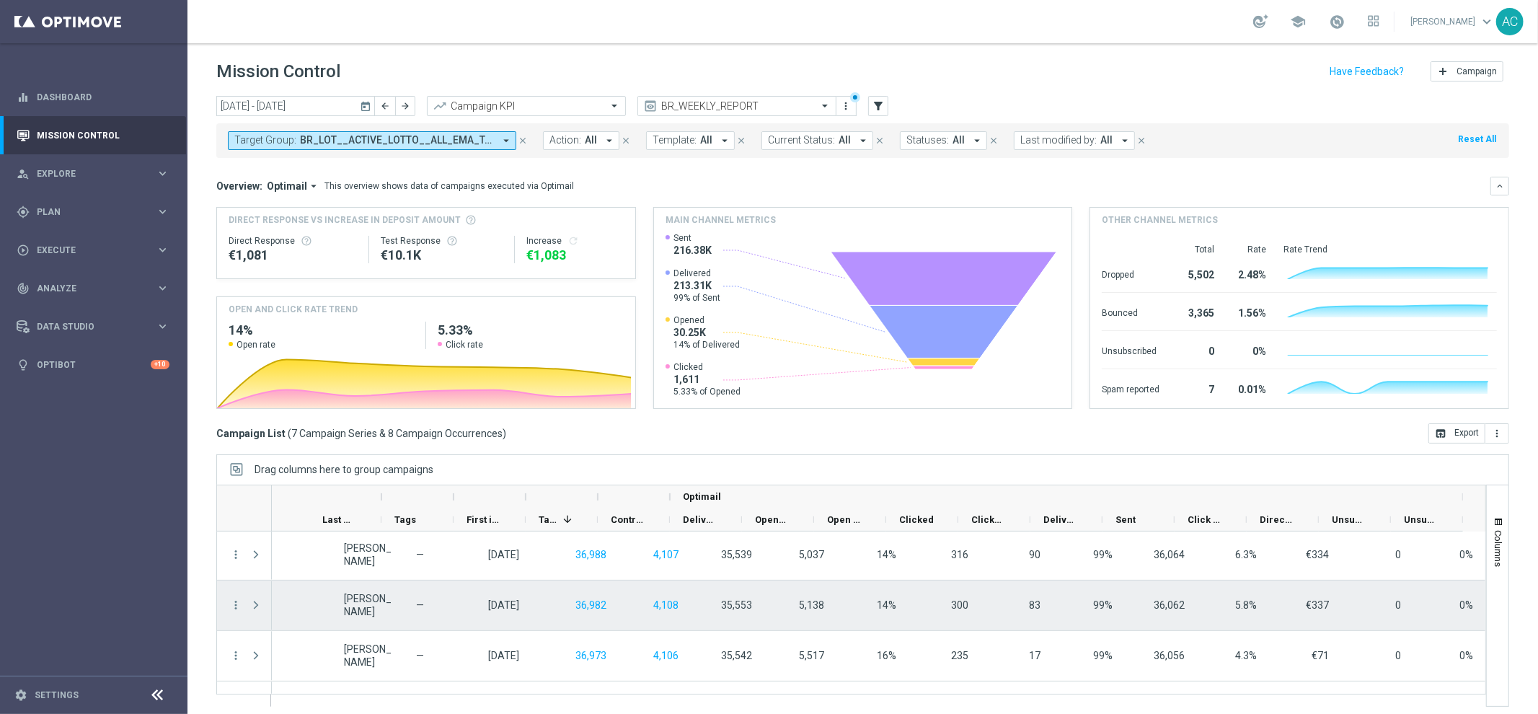
scroll to position [190, 0]
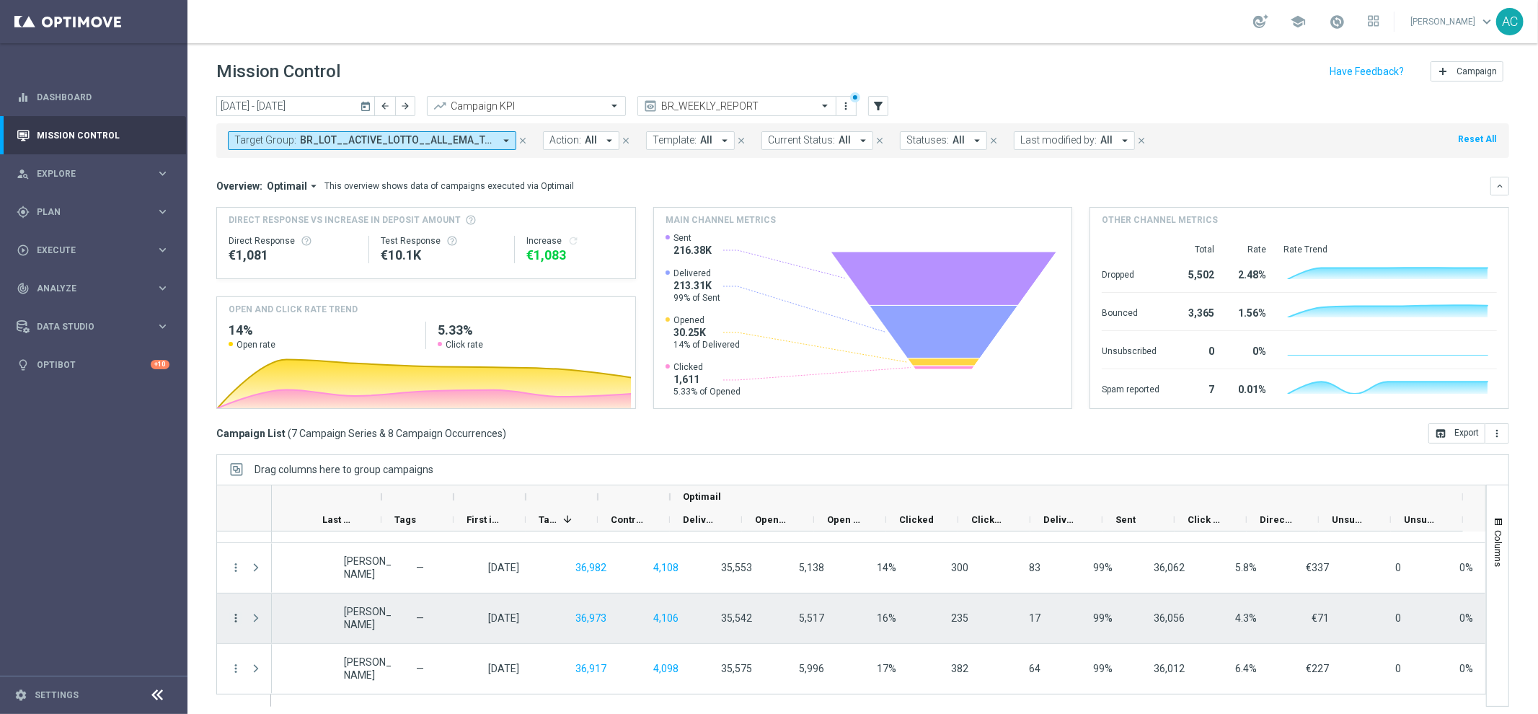
click at [235, 619] on icon "more_vert" at bounding box center [235, 618] width 13 height 13
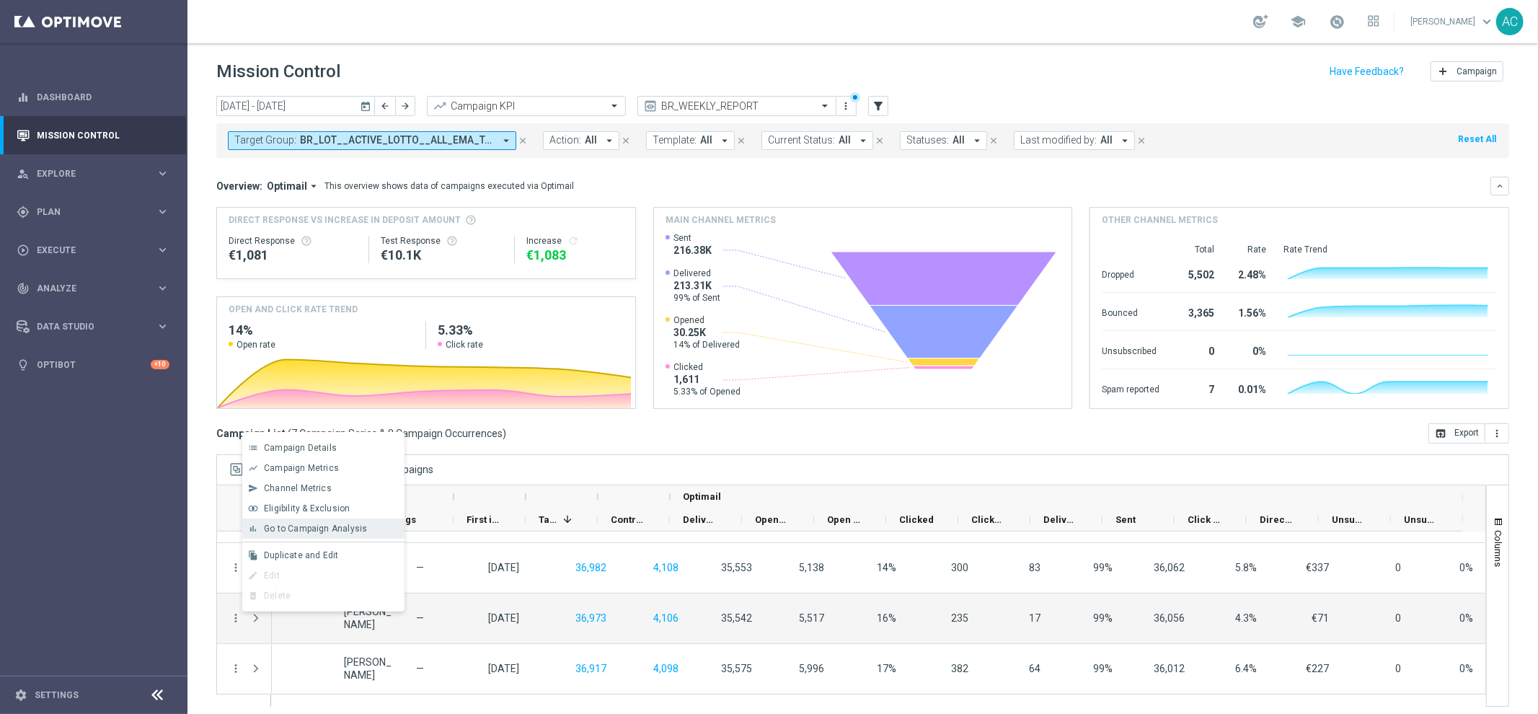
click at [343, 532] on span "Go to Campaign Analysis" at bounding box center [315, 529] width 103 height 10
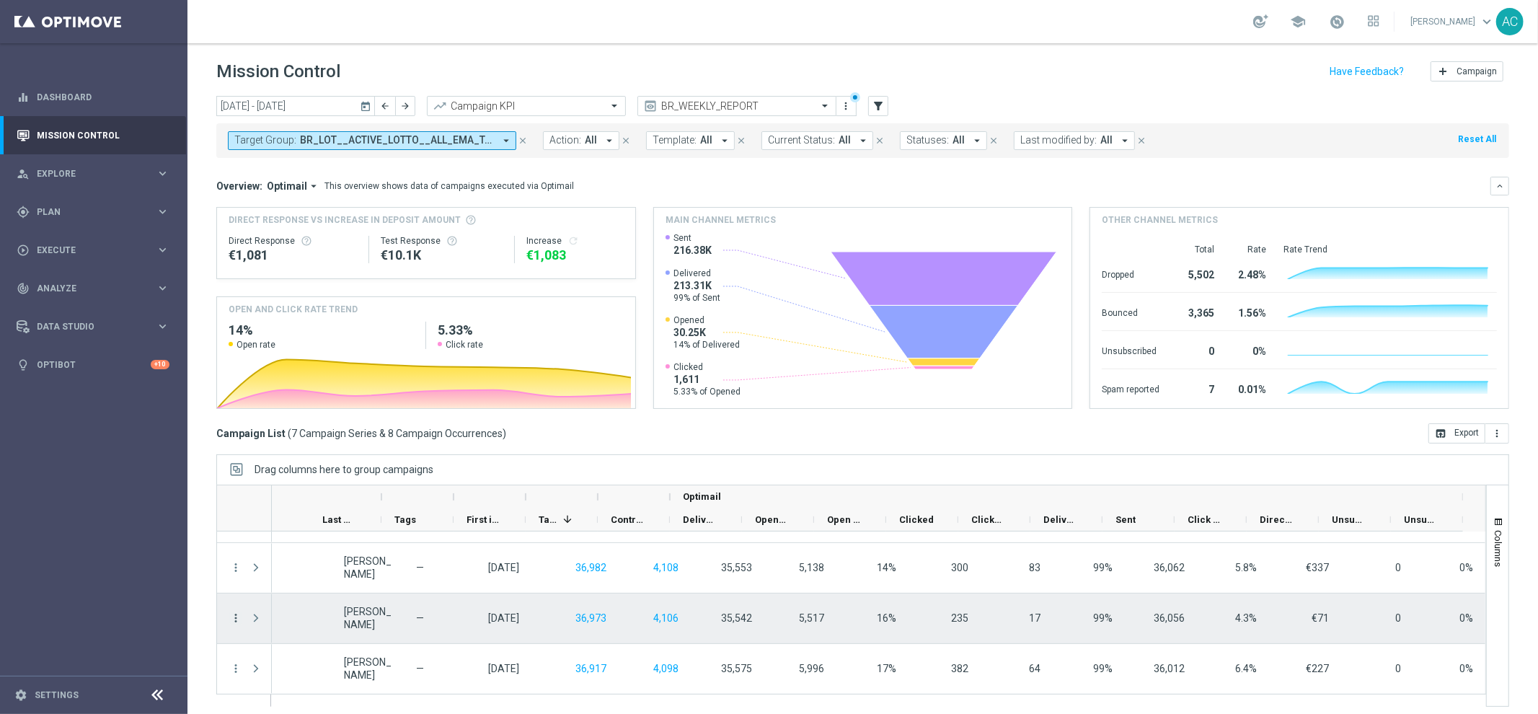
click at [237, 617] on icon "more_vert" at bounding box center [235, 618] width 13 height 13
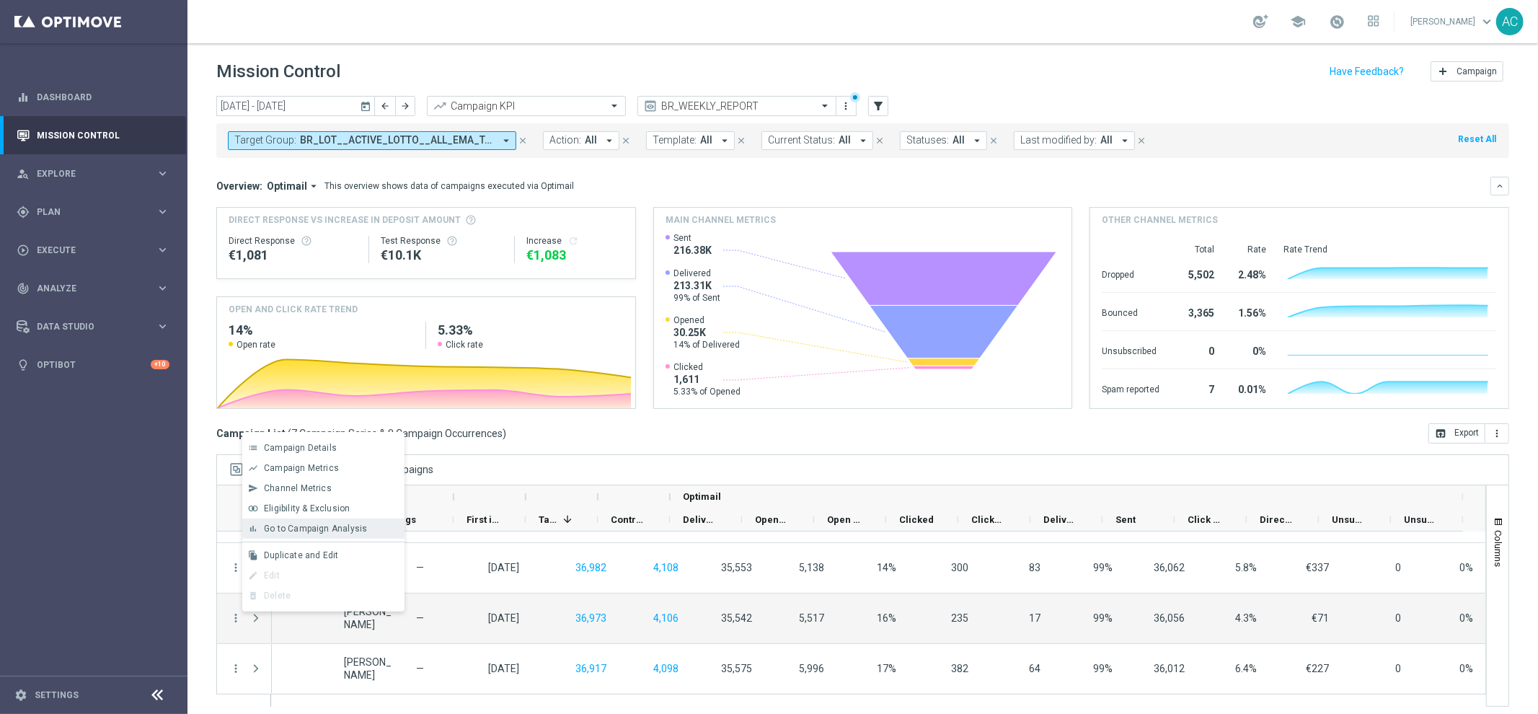
click at [296, 528] on span "Go to Campaign Analysis" at bounding box center [315, 529] width 103 height 10
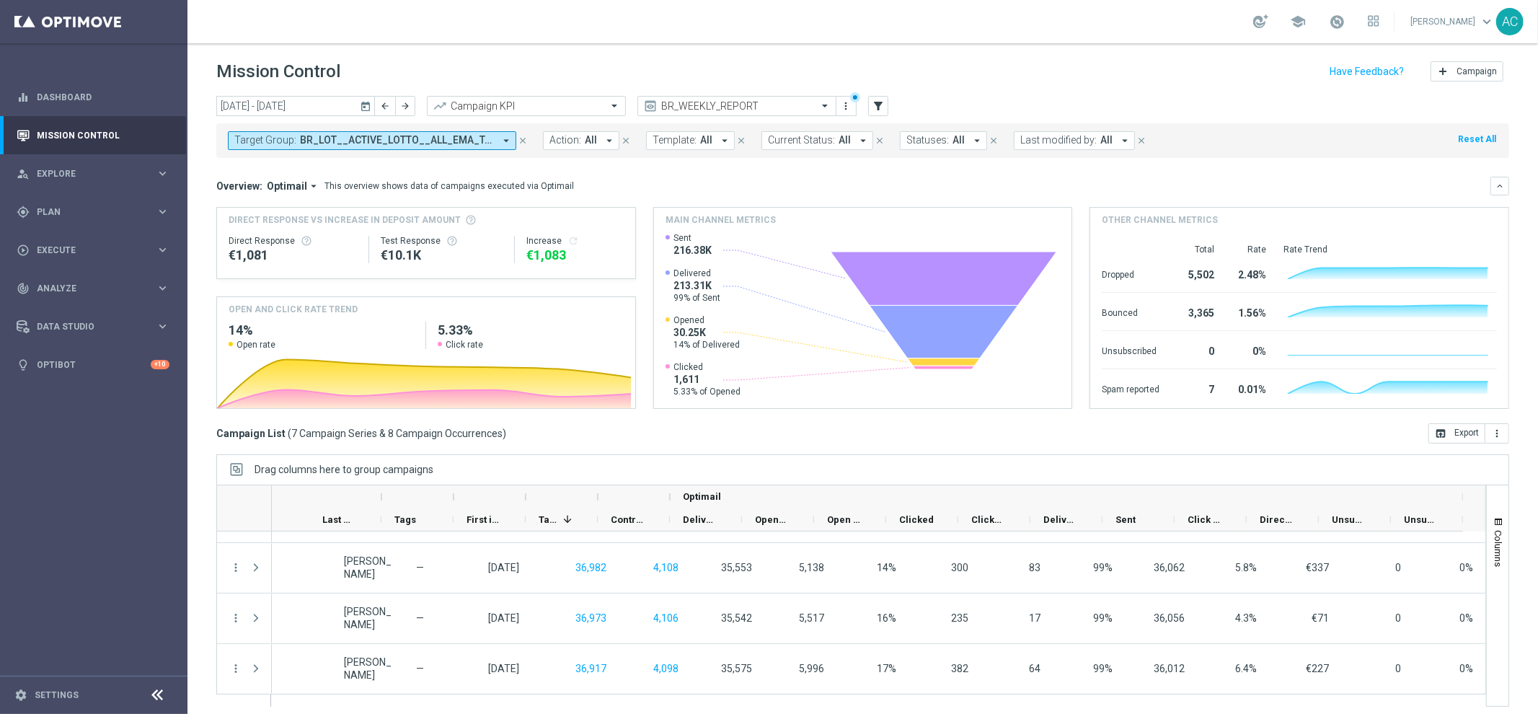
click at [402, 144] on span "BR_LOT__ACTIVE_LOTTO__ALL_EMA_TAC_LT_TG, BR_LOT__ACTIVE_LOTTO__ALL_RI_TAC_LT_TG…" at bounding box center [397, 140] width 194 height 12
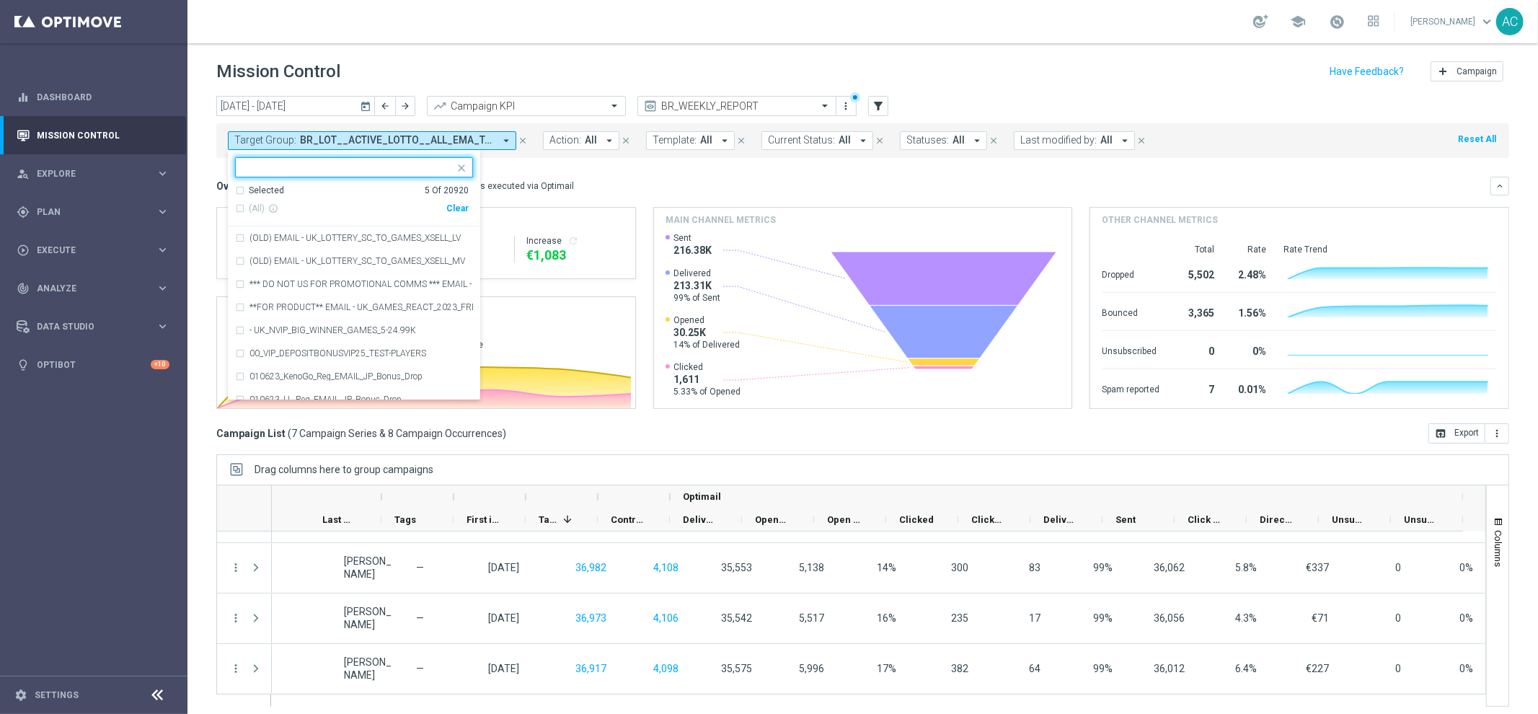
click at [0, 0] on div "Clear" at bounding box center [0, 0] width 0 height 0
click at [586, 167] on mini-dashboard "Overview: Optimail arrow_drop_down This overview shows data of campaigns execut…" at bounding box center [862, 290] width 1293 height 265
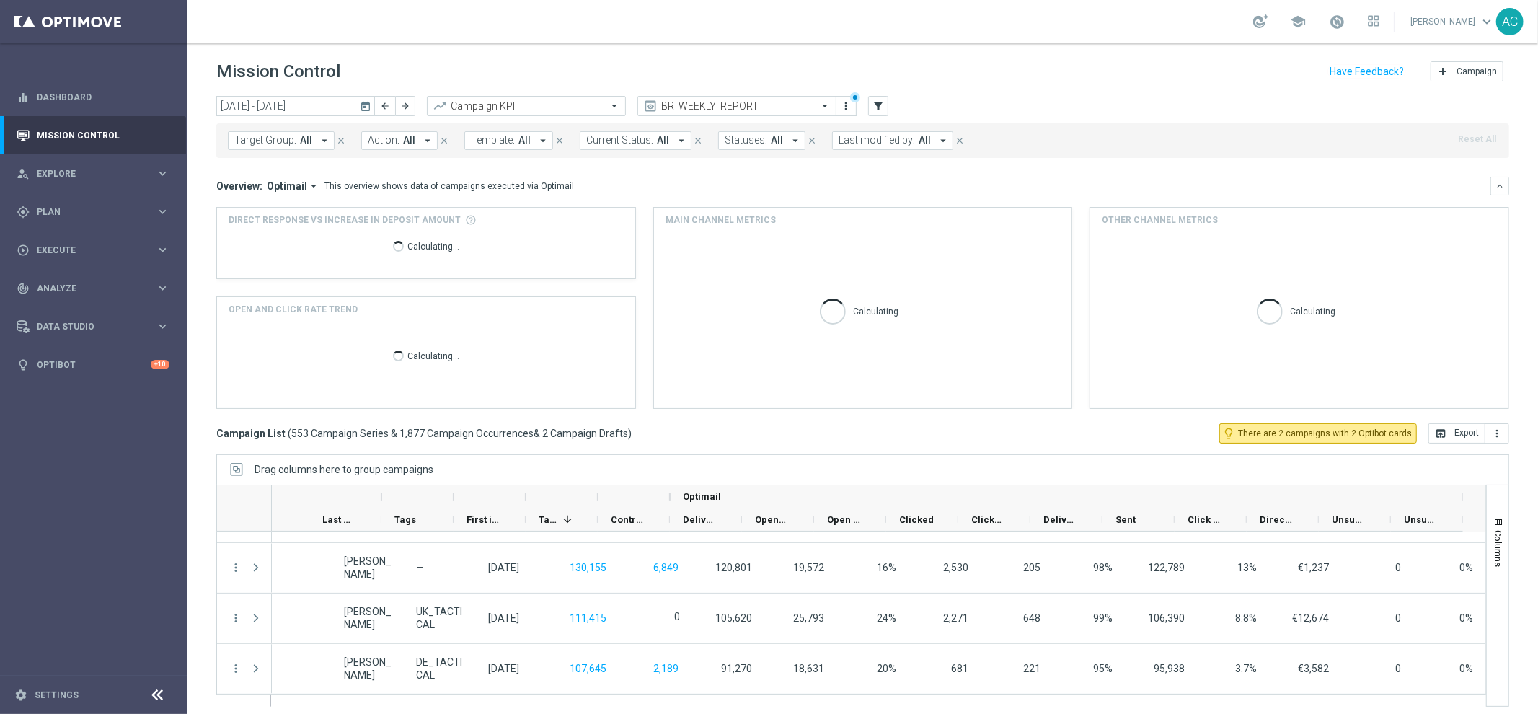
click at [257, 138] on span "Target Group:" at bounding box center [265, 140] width 62 height 12
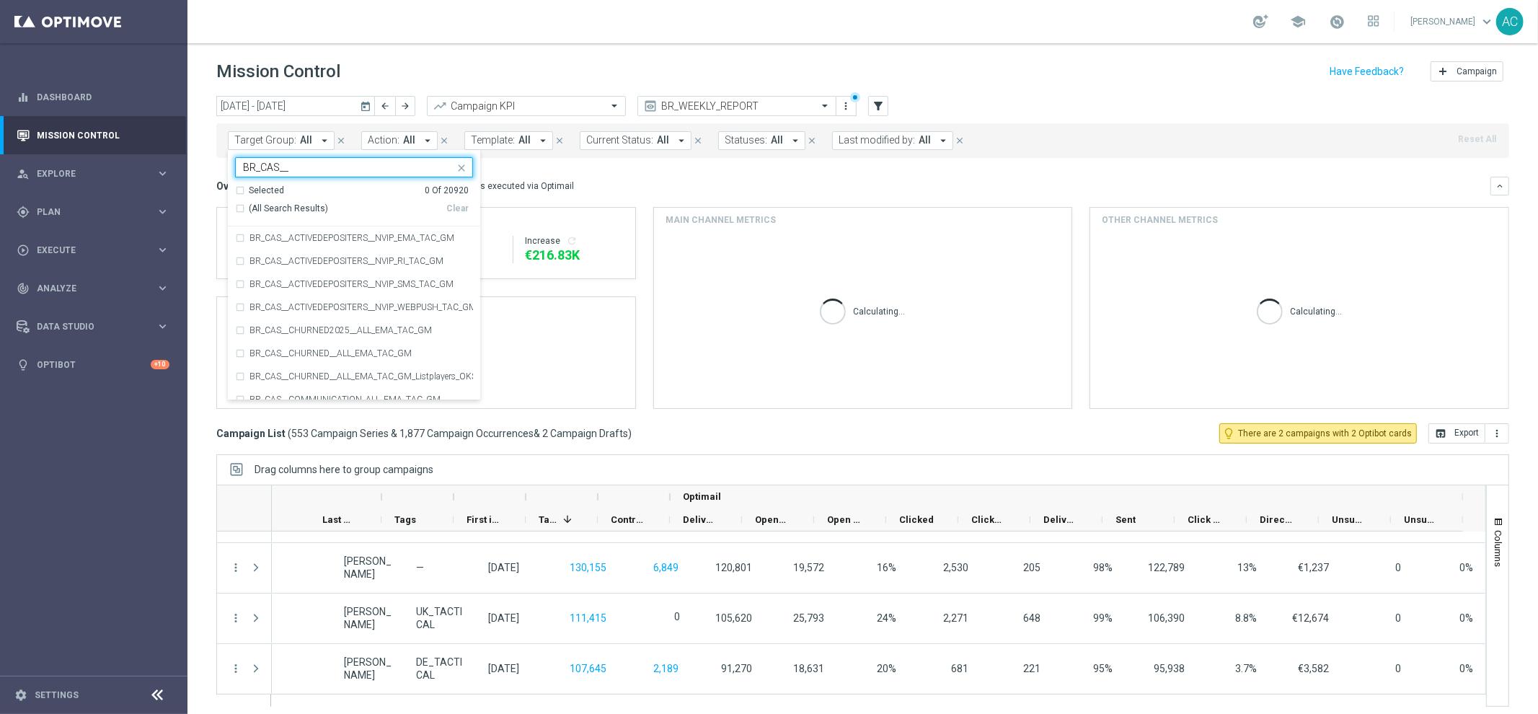
click at [238, 205] on div "(All Search Results)" at bounding box center [340, 209] width 211 height 12
type input "BR_CAS__"
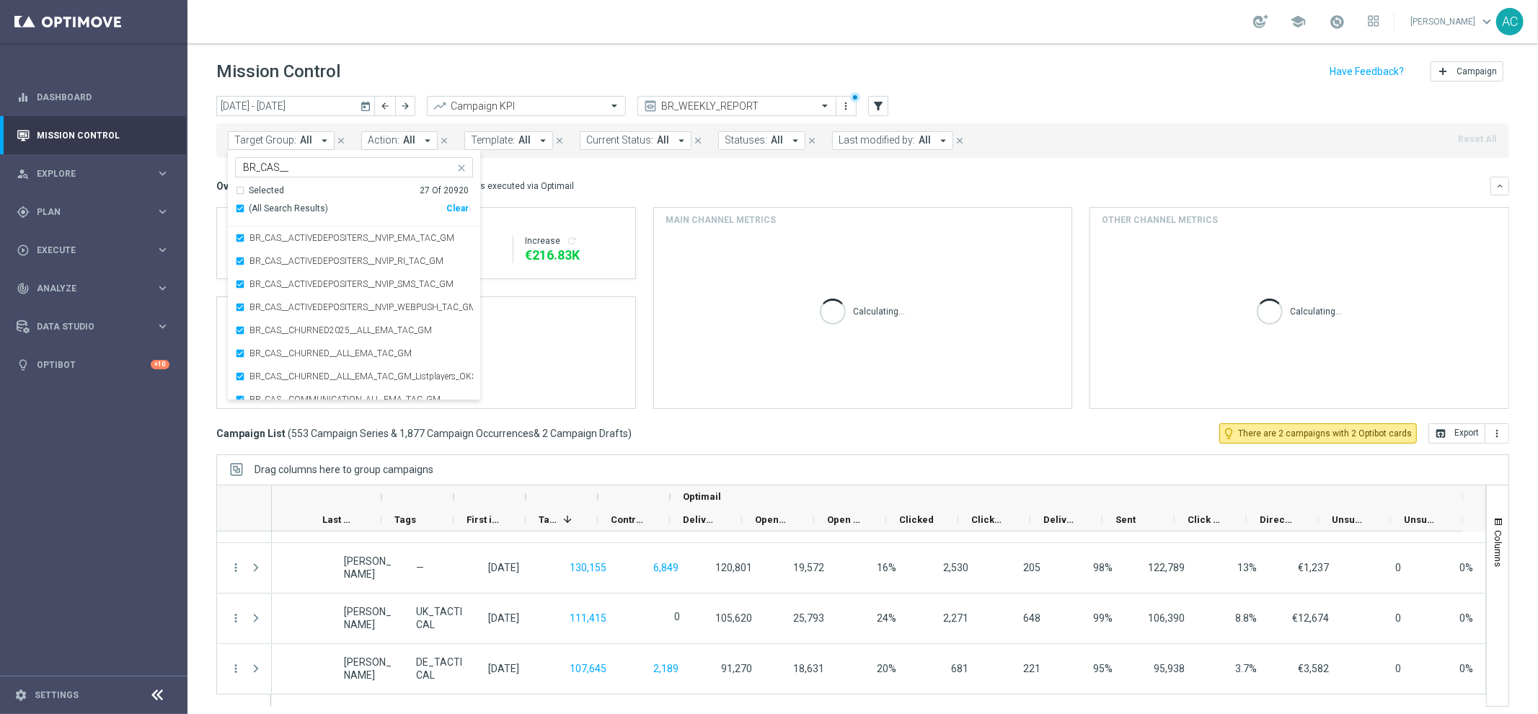
click at [662, 195] on div "Overview: Optimail arrow_drop_down This overview shows data of campaigns execut…" at bounding box center [862, 293] width 1293 height 232
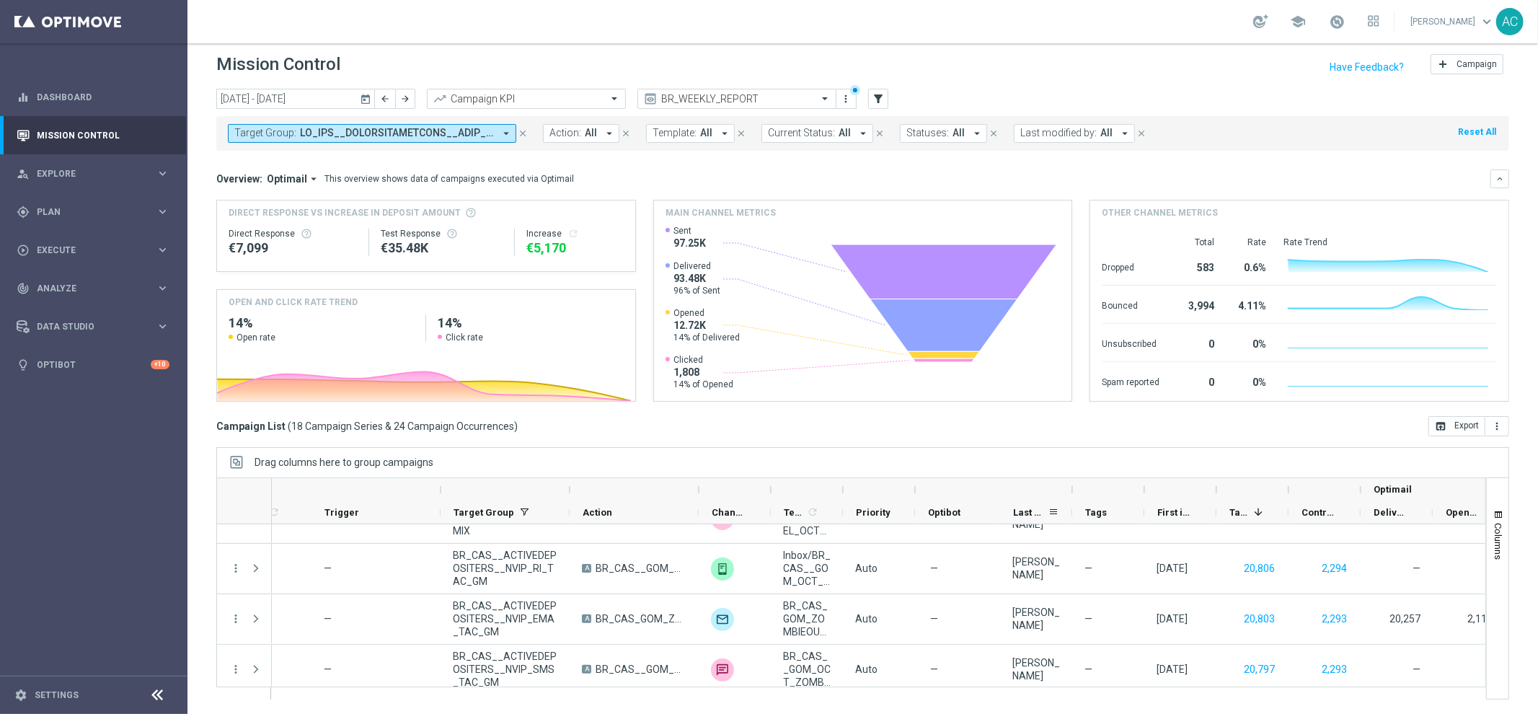
scroll to position [0, 0]
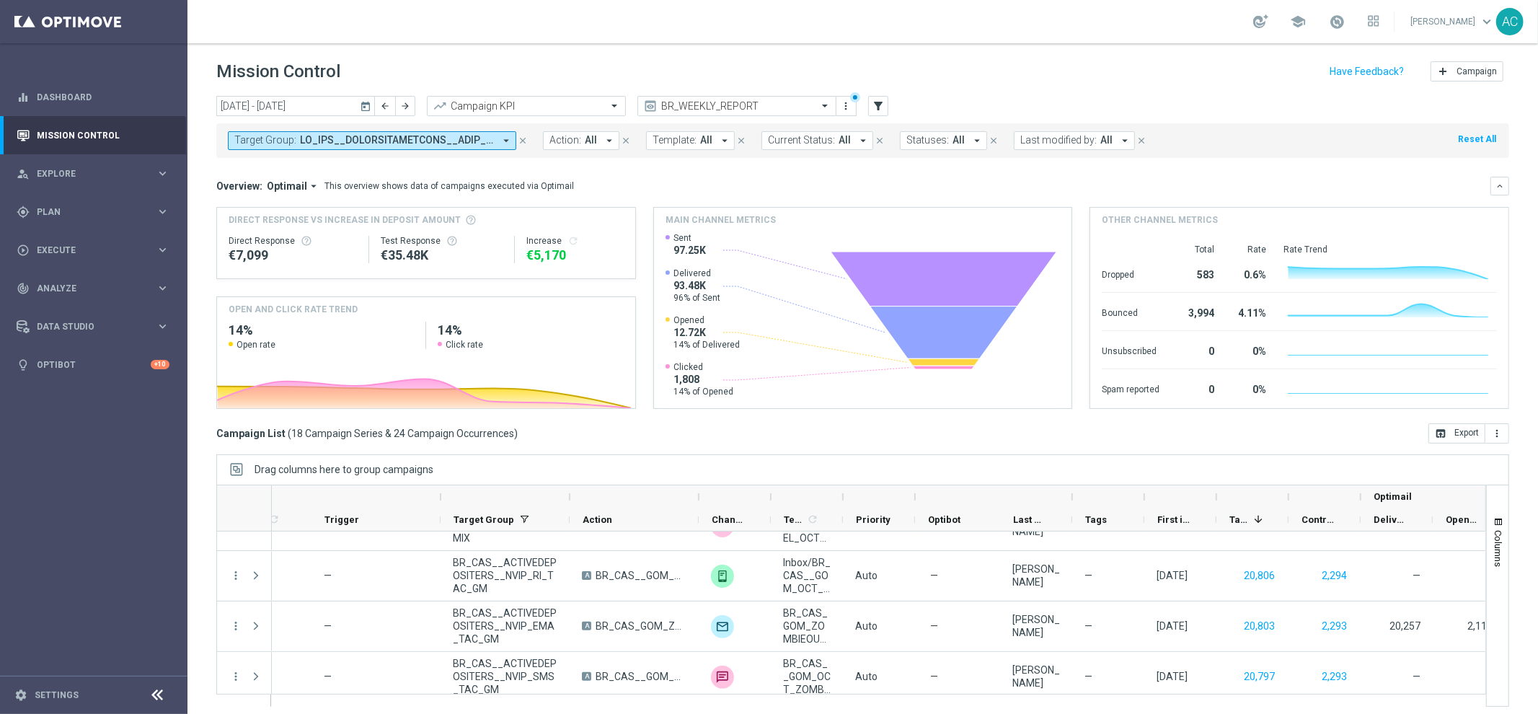
click at [234, 468] on span at bounding box center [236, 469] width 13 height 13
click at [234, 469] on span at bounding box center [236, 469] width 13 height 13
click at [234, 468] on span at bounding box center [236, 469] width 13 height 13
drag, startPoint x: 234, startPoint y: 468, endPoint x: 203, endPoint y: 483, distance: 35.2
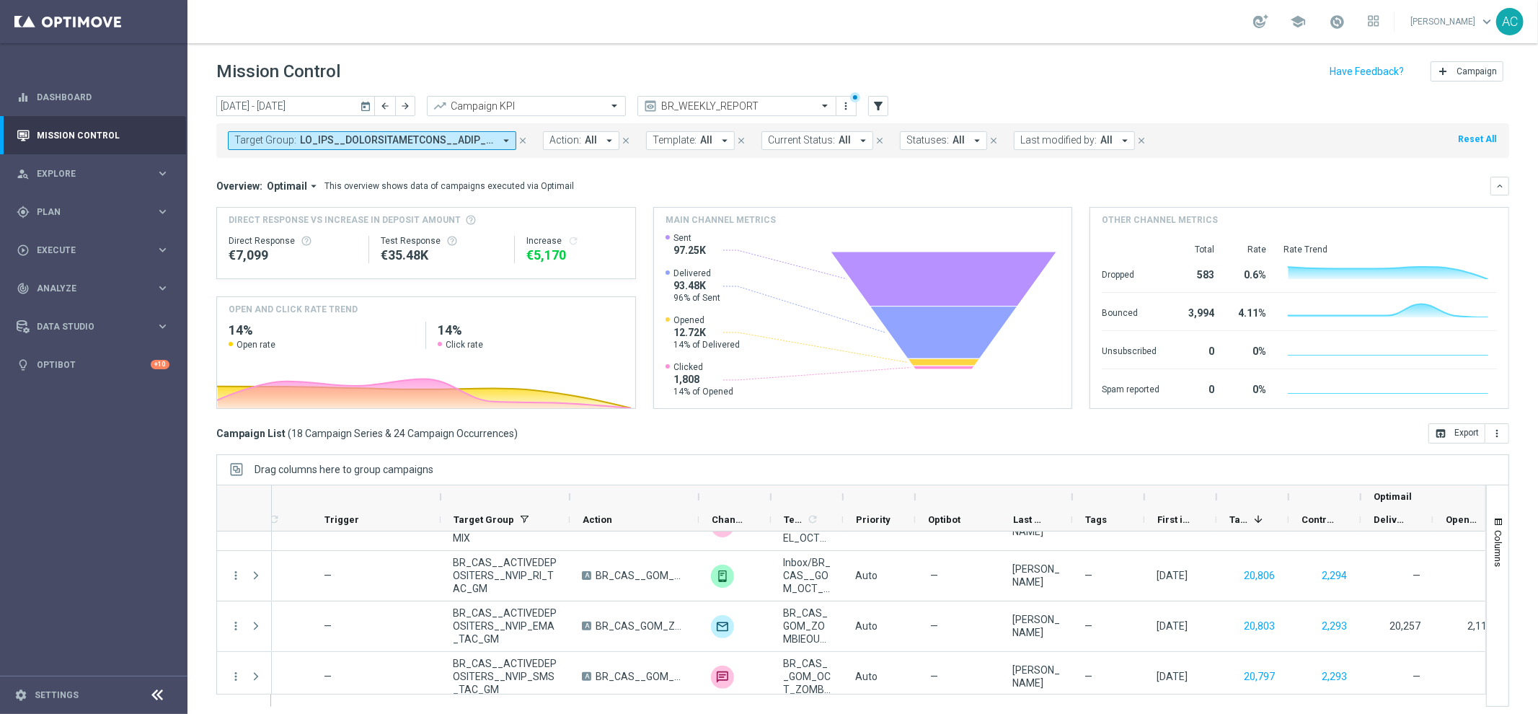
click at [234, 468] on span at bounding box center [236, 469] width 13 height 13
click at [216, 444] on div "today 06 Oct 2025 - 12 Oct 2025 arrow_back arrow_forward Campaign KPI trending_…" at bounding box center [863, 398] width 1351 height 605
drag, startPoint x: 218, startPoint y: 459, endPoint x: 226, endPoint y: 457, distance: 8.9
click at [219, 459] on div "Drag columns here to group campaigns" at bounding box center [862, 469] width 1293 height 30
click at [522, 446] on div "today 06 Oct 2025 - 12 Oct 2025 arrow_back arrow_forward Campaign KPI trending_…" at bounding box center [863, 398] width 1351 height 605
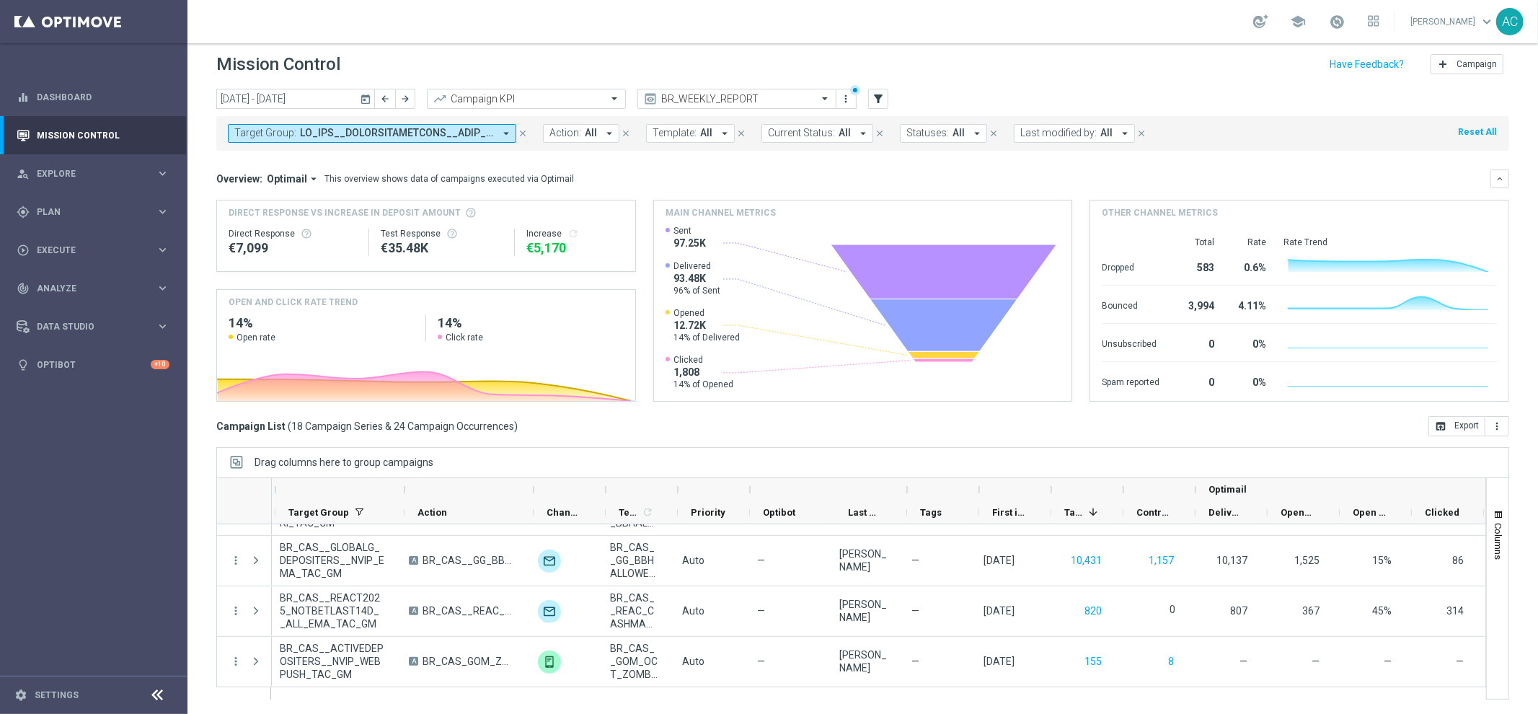
scroll to position [0, 361]
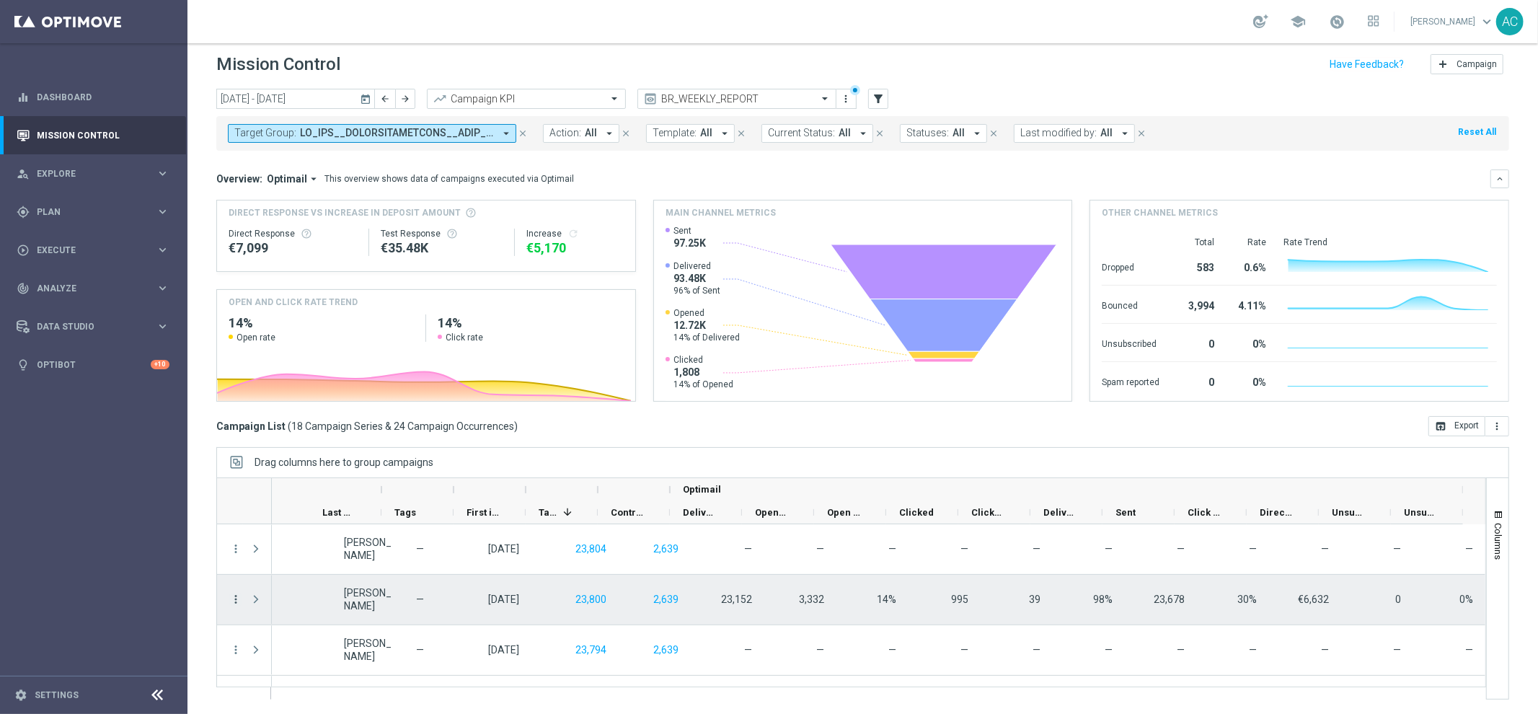
click at [232, 599] on icon "more_vert" at bounding box center [235, 599] width 13 height 13
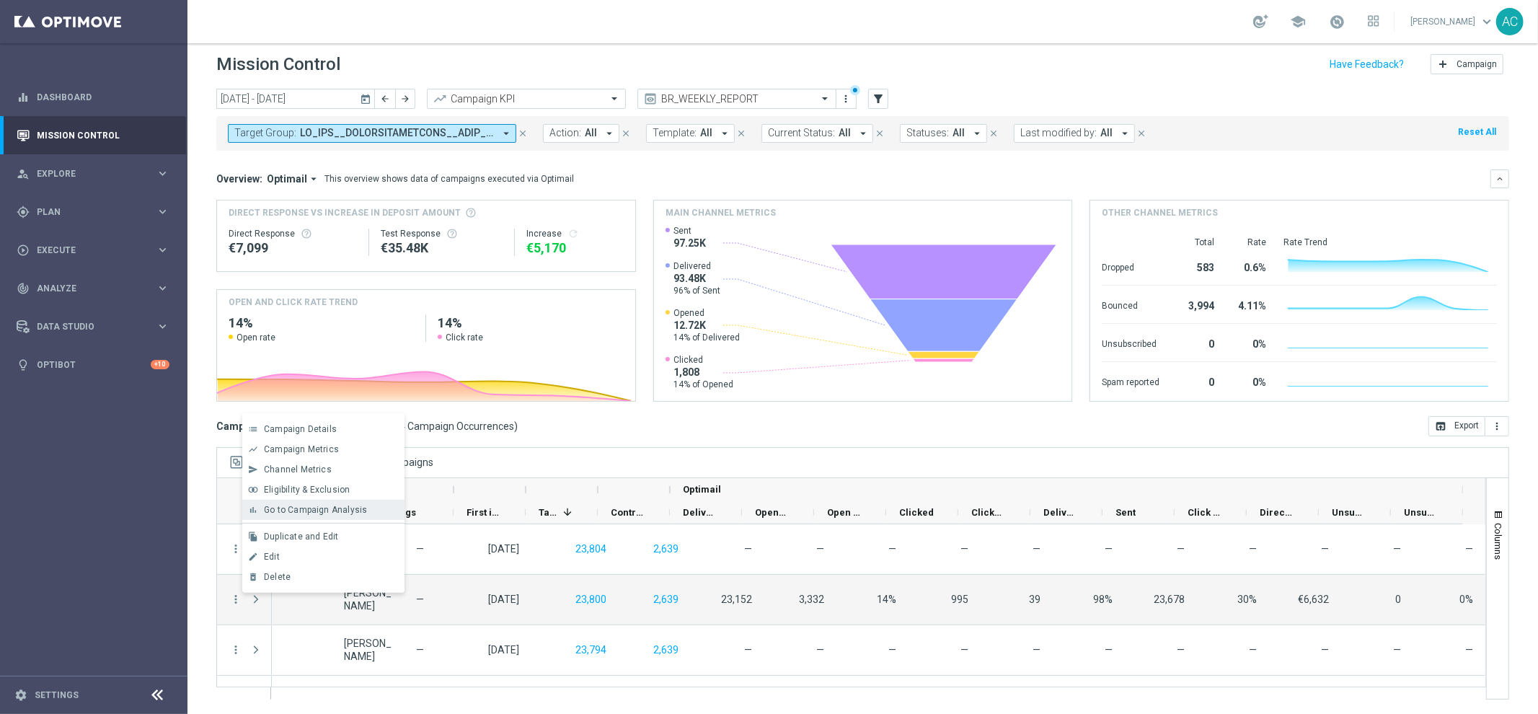
click at [299, 507] on span "Go to Campaign Analysis" at bounding box center [315, 510] width 103 height 10
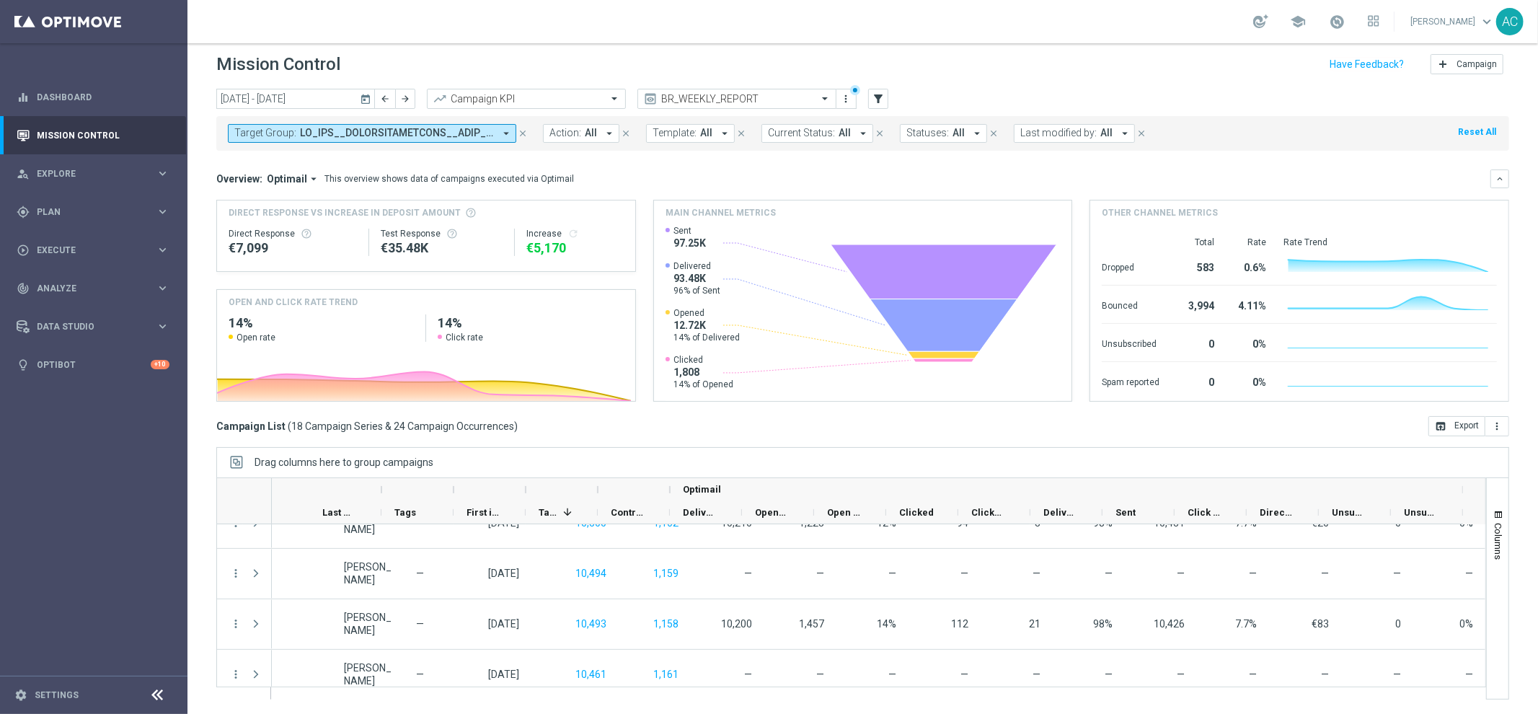
scroll to position [454, 0]
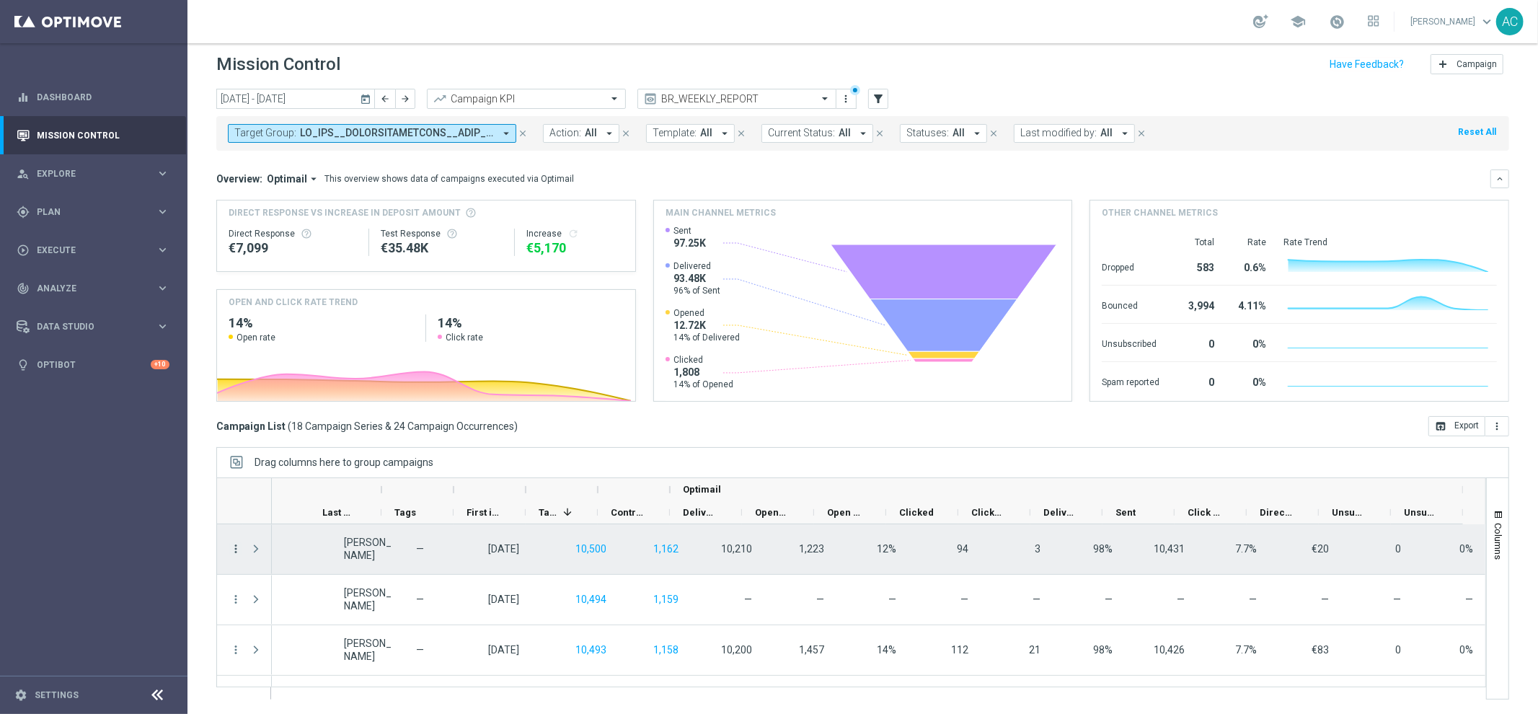
click at [238, 551] on icon "more_vert" at bounding box center [235, 548] width 13 height 13
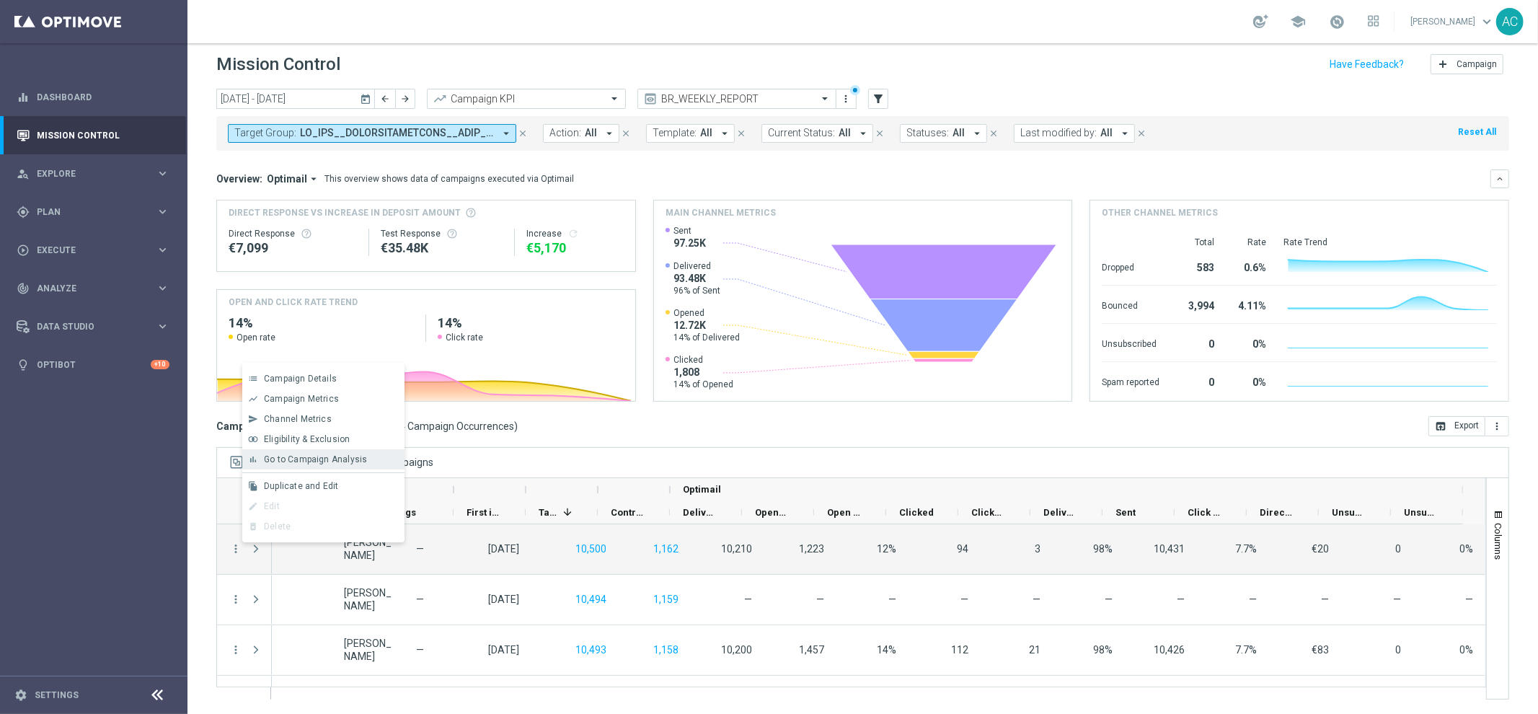
click at [335, 465] on div "bar_chart Go to Campaign Analysis" at bounding box center [323, 459] width 162 height 20
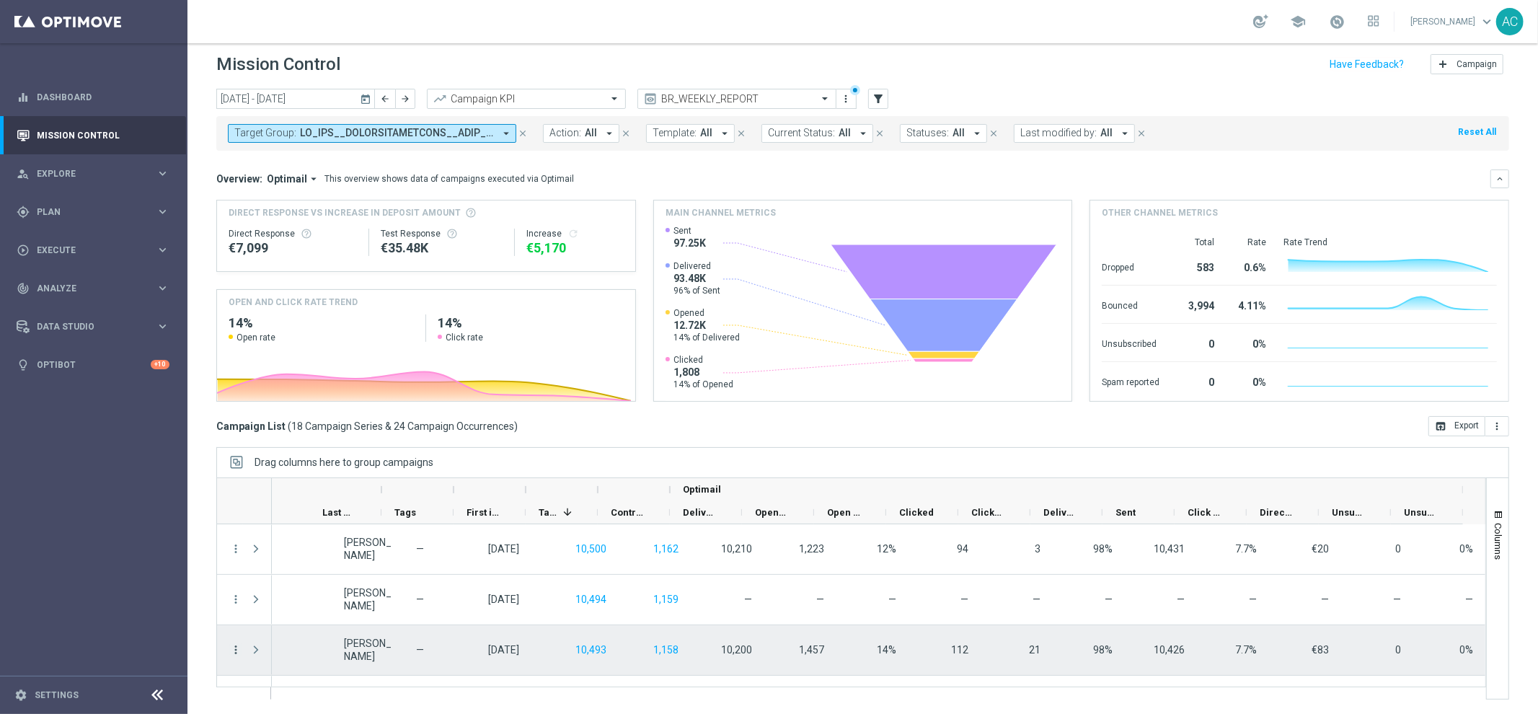
click at [233, 651] on icon "more_vert" at bounding box center [235, 649] width 13 height 13
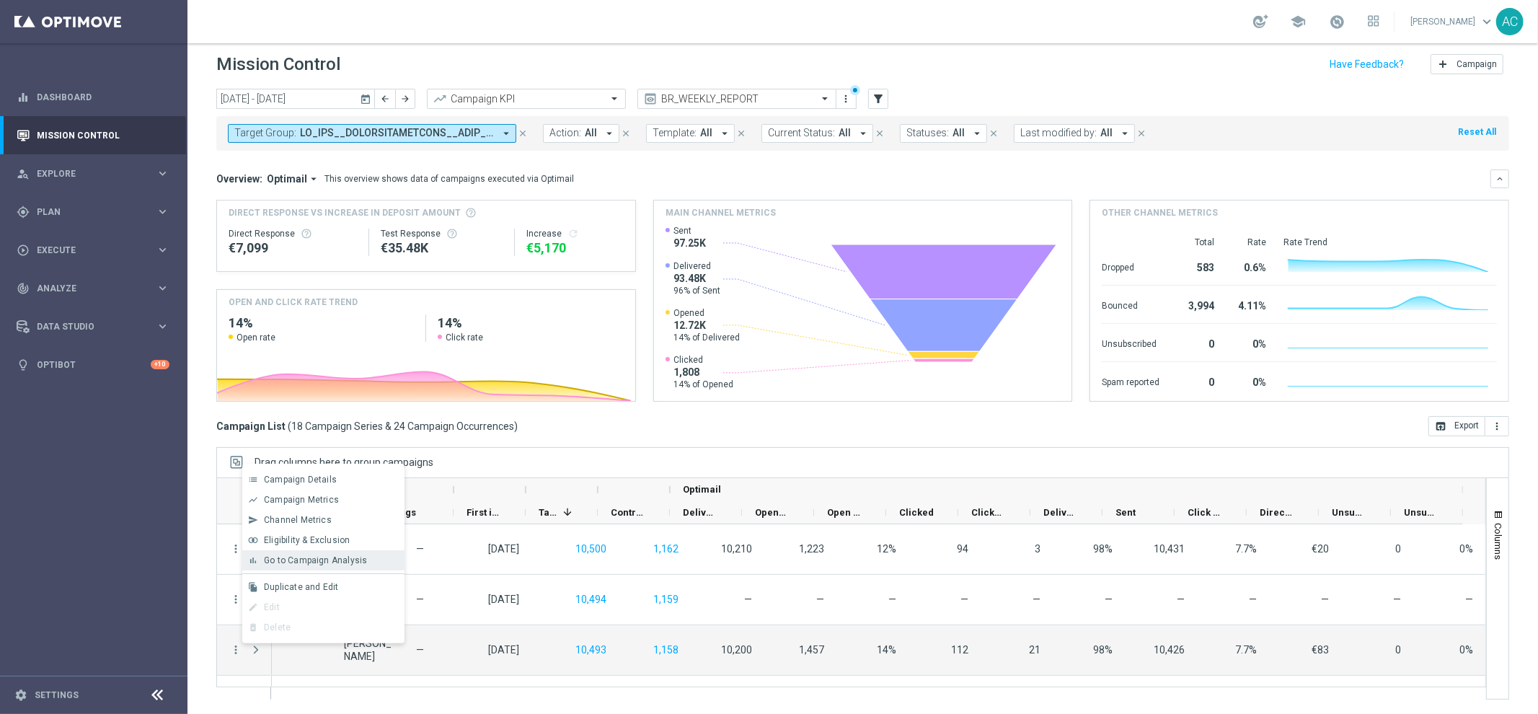
click at [307, 557] on span "Go to Campaign Analysis" at bounding box center [315, 560] width 103 height 10
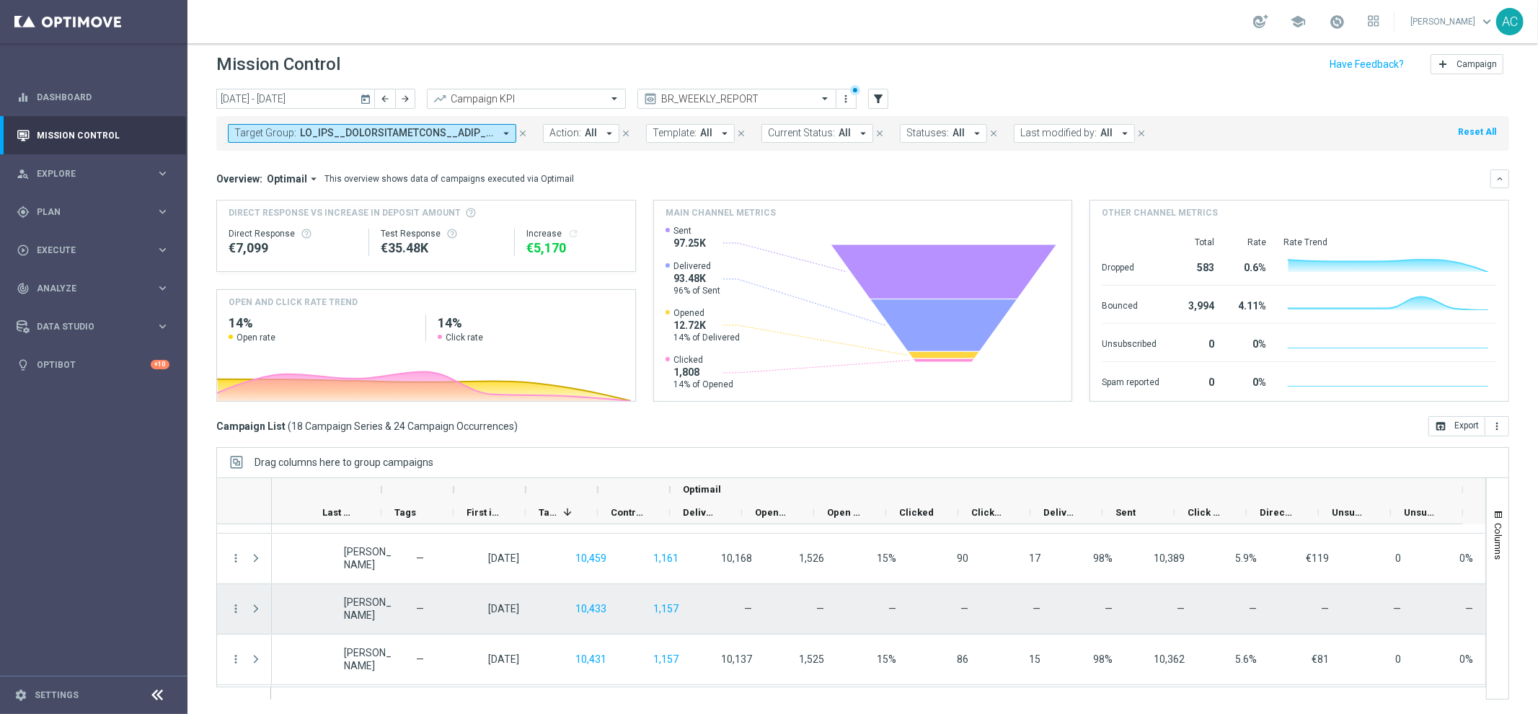
scroll to position [648, 0]
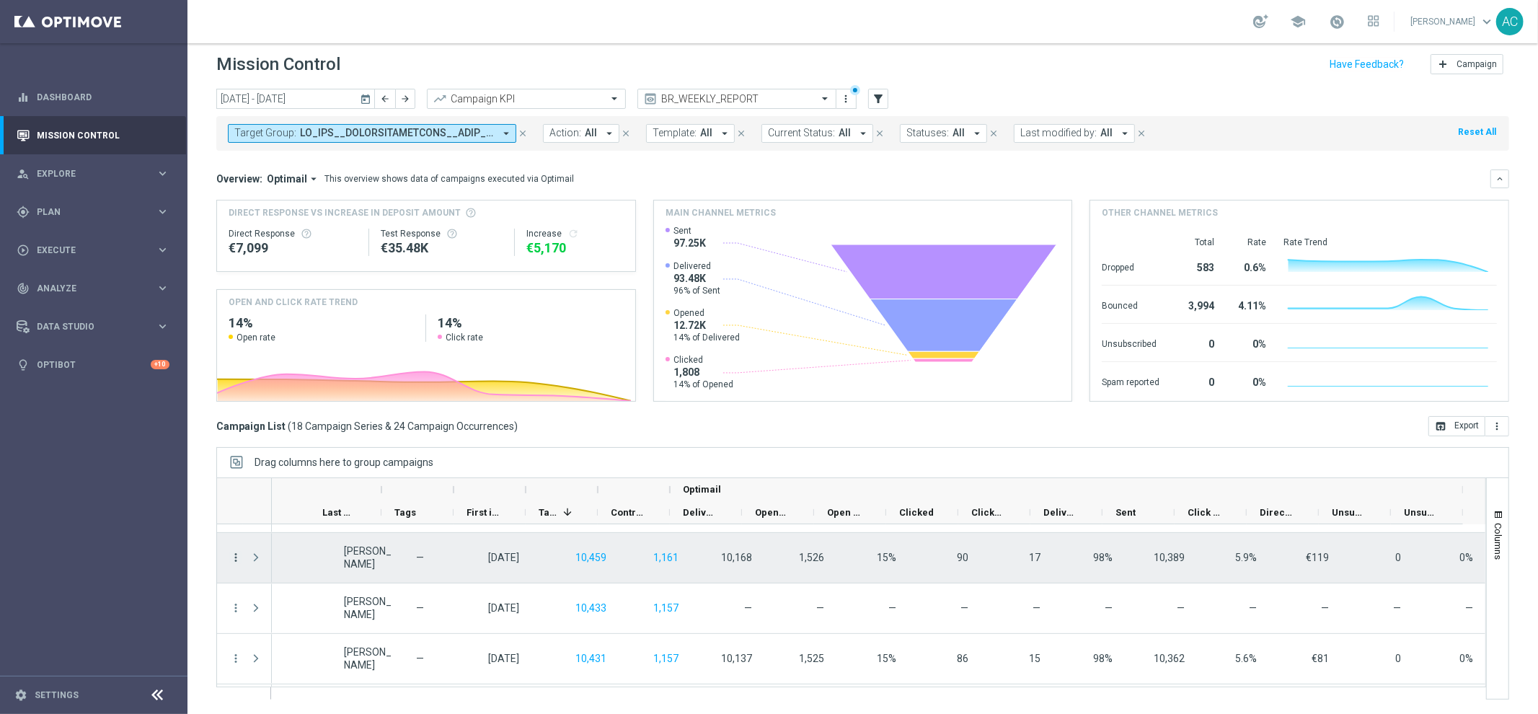
click at [230, 557] on icon "more_vert" at bounding box center [235, 557] width 13 height 13
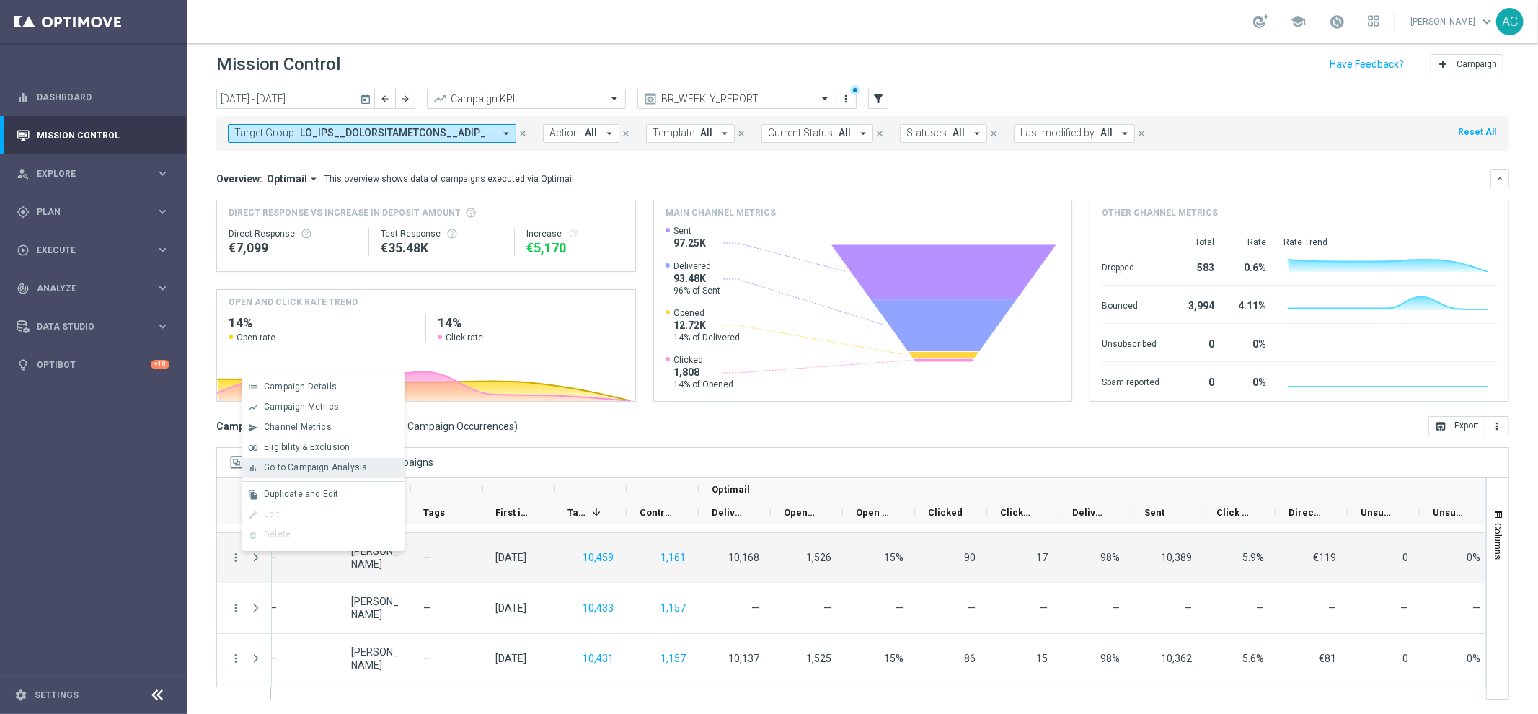
click at [312, 470] on span "Go to Campaign Analysis" at bounding box center [315, 467] width 103 height 10
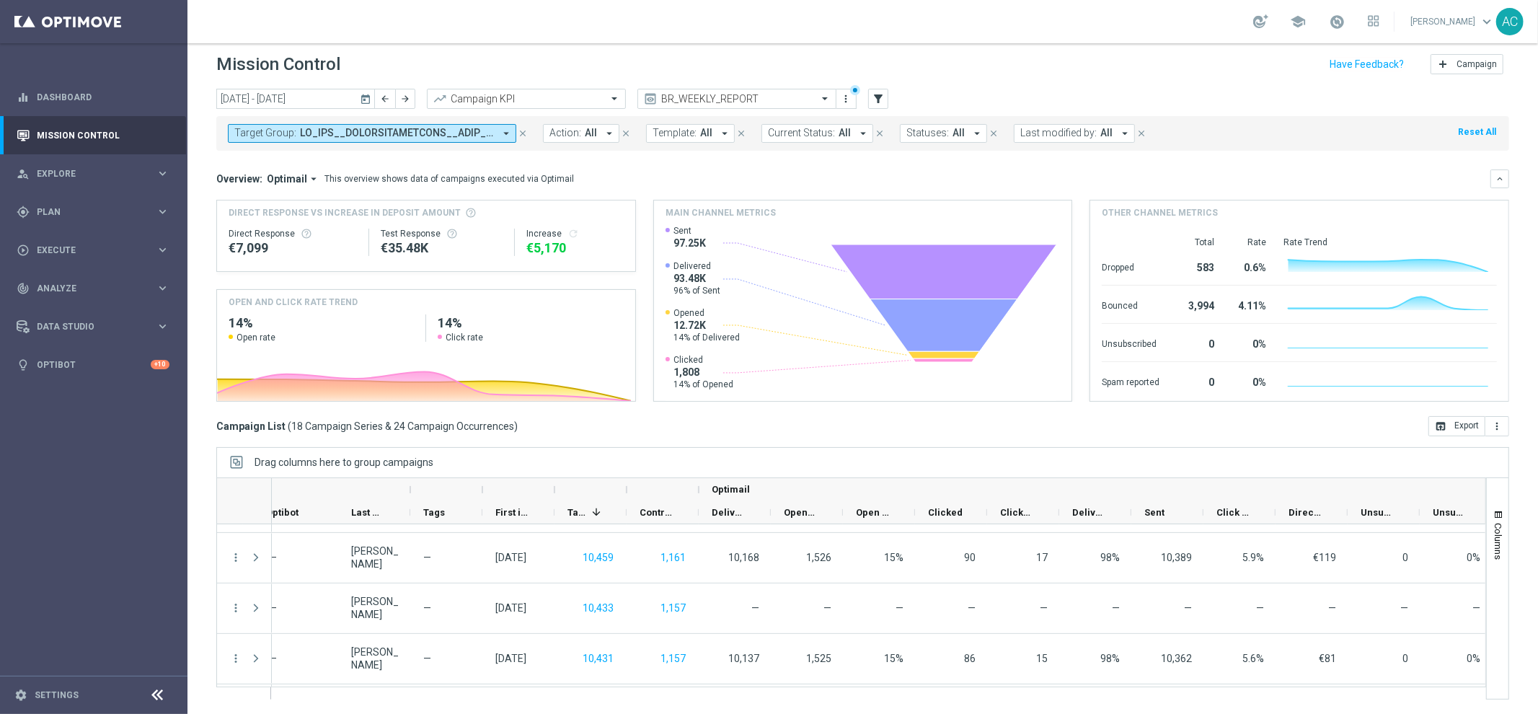
click at [415, 124] on button "Target Group: arrow_drop_down" at bounding box center [372, 133] width 288 height 19
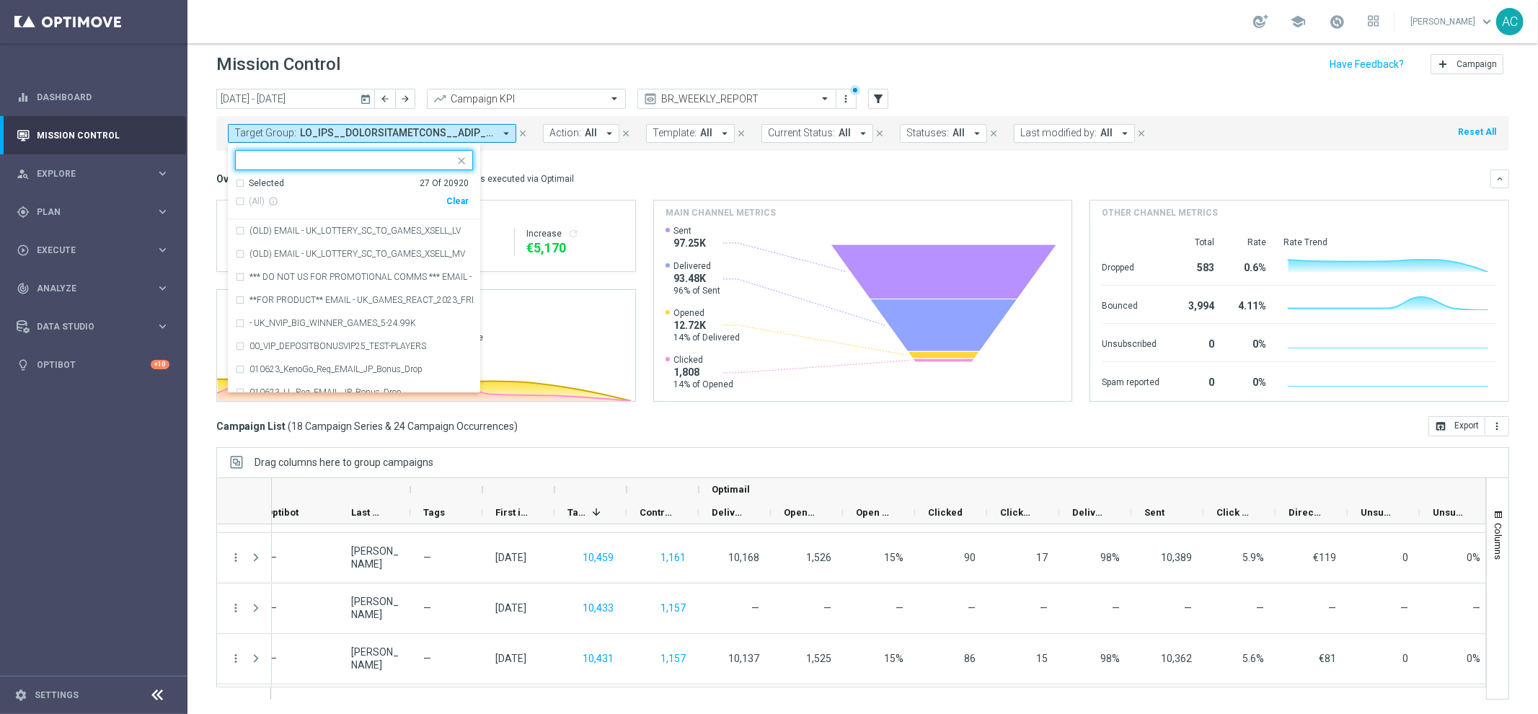
click at [0, 0] on div "Clear" at bounding box center [0, 0] width 0 height 0
click at [586, 159] on mini-dashboard "Overview: Optimail arrow_drop_down This overview shows data of campaigns execut…" at bounding box center [862, 283] width 1293 height 265
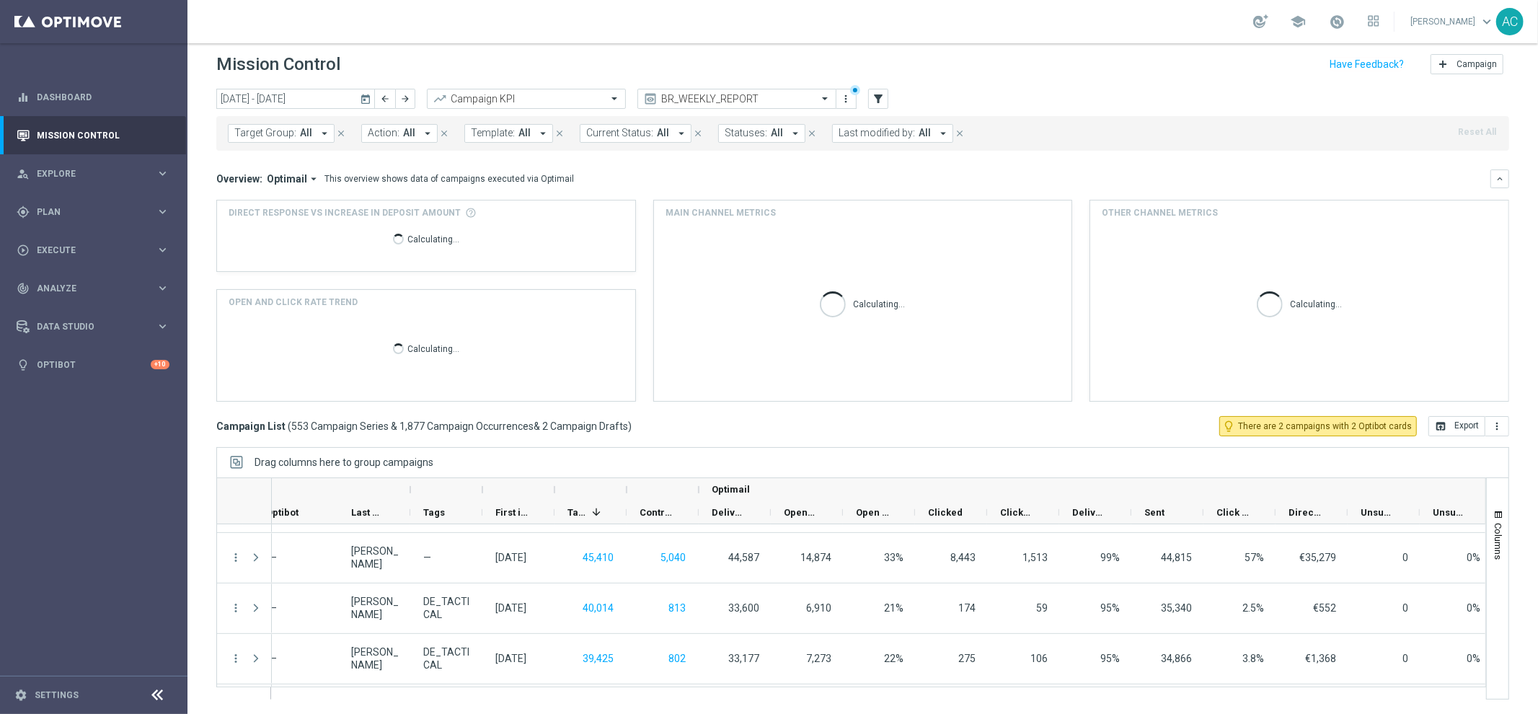
click at [286, 139] on button "Target Group: All arrow_drop_down" at bounding box center [281, 133] width 107 height 19
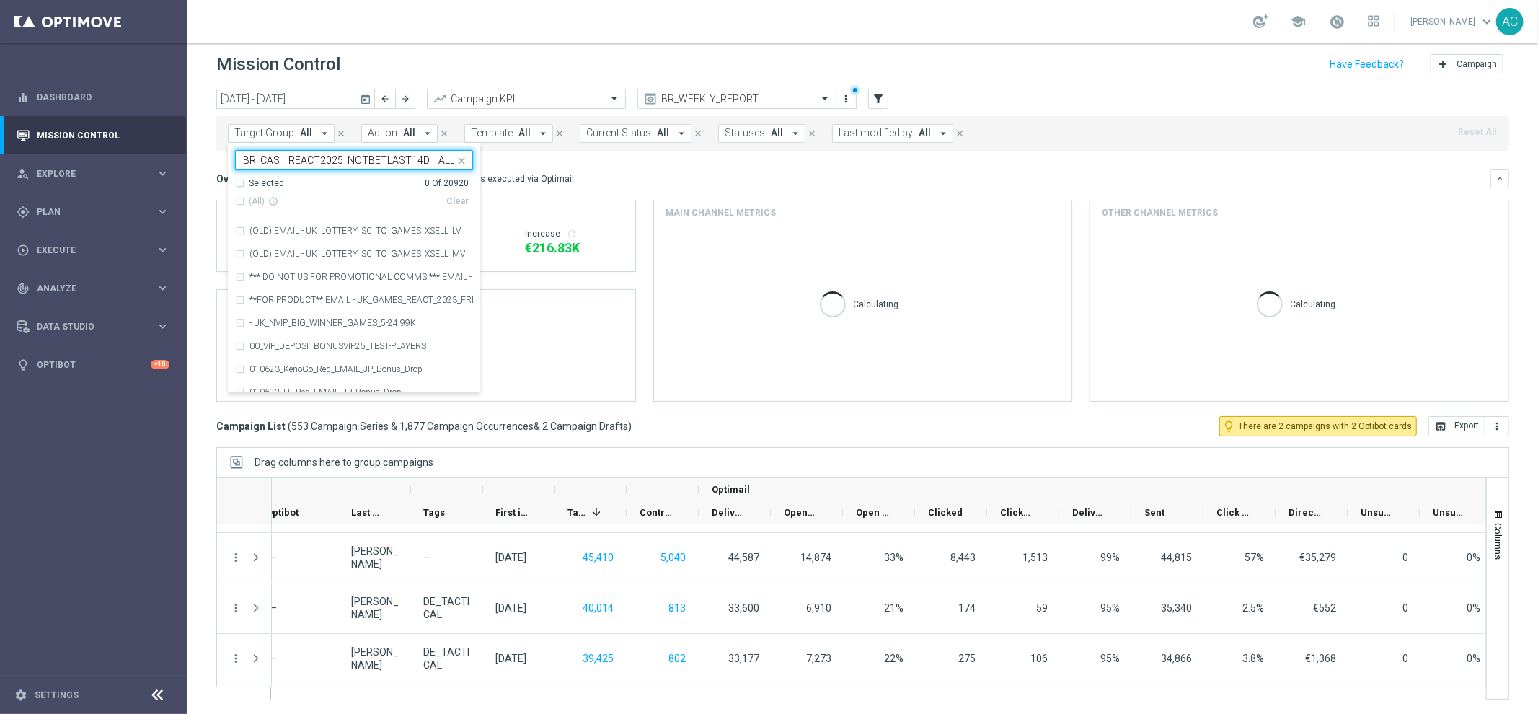
scroll to position [0, 63]
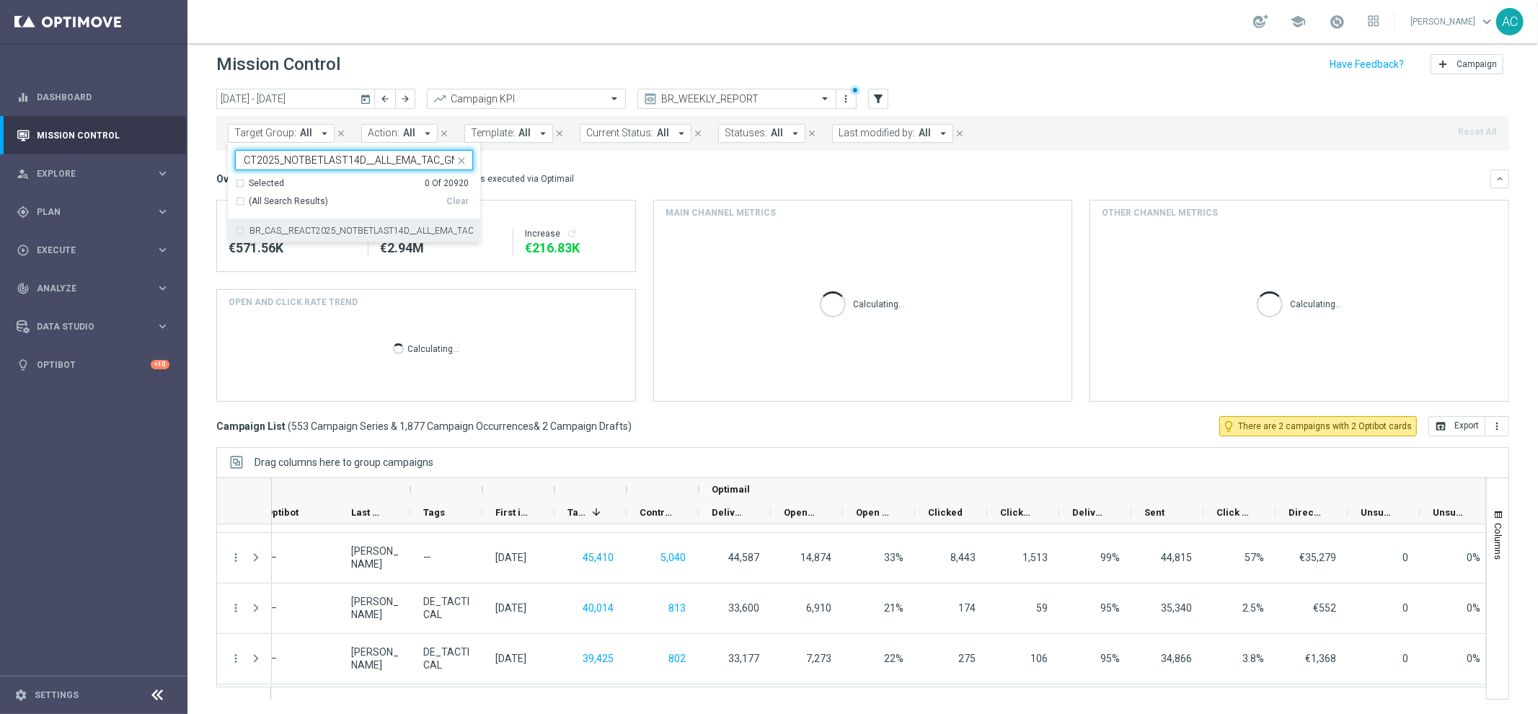
click at [238, 231] on div "BR_CAS__REACT2025_NOTBETLAST14D__ALL_EMA_TAC_GM" at bounding box center [354, 230] width 238 height 23
type input "BR_CAS__REACT2025_NOTBETLAST14D__ALL_EMA_TAC_GM"
click at [692, 179] on div "Overview: Optimail arrow_drop_down This overview shows data of campaigns execut…" at bounding box center [853, 178] width 1274 height 13
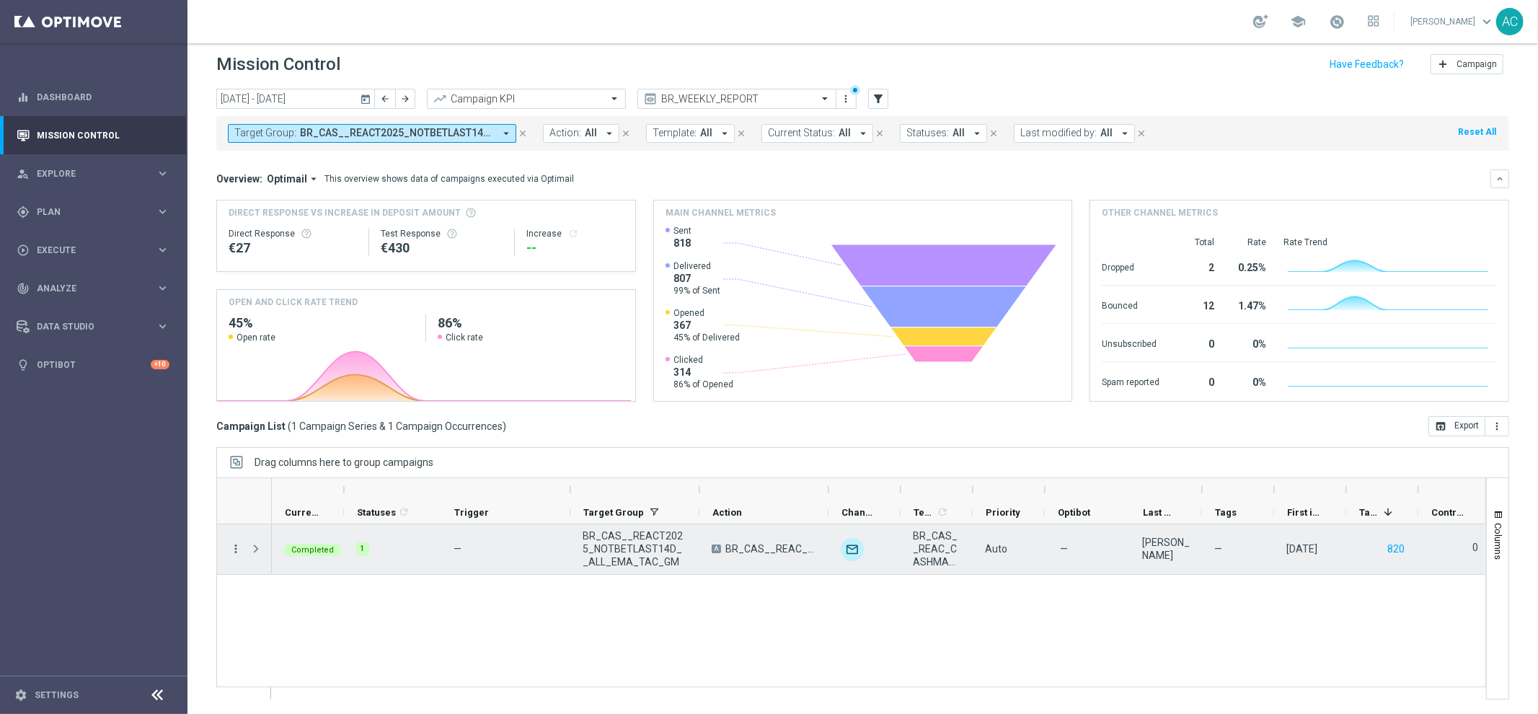
click at [236, 550] on icon "more_vert" at bounding box center [235, 548] width 13 height 13
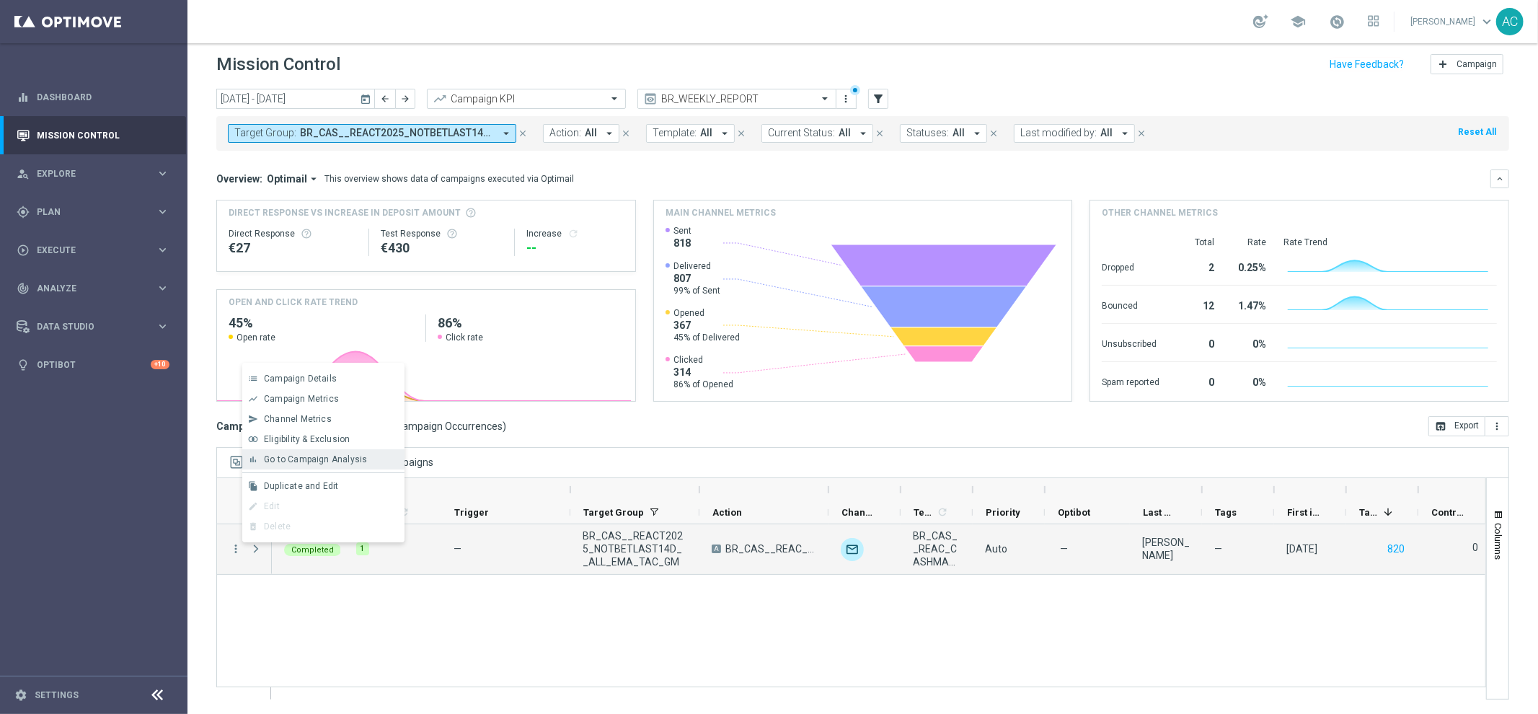
click at [323, 456] on span "Go to Campaign Analysis" at bounding box center [315, 459] width 103 height 10
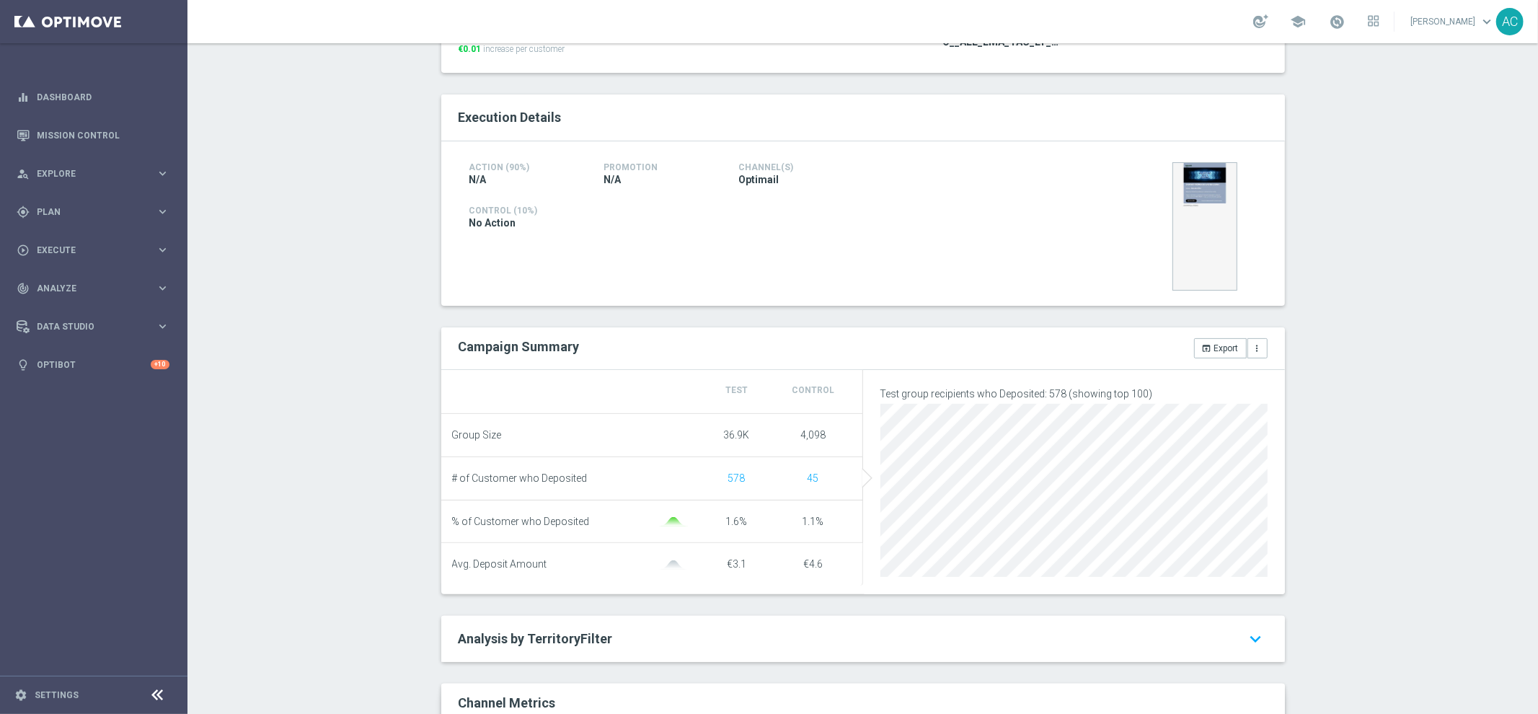
scroll to position [232, 0]
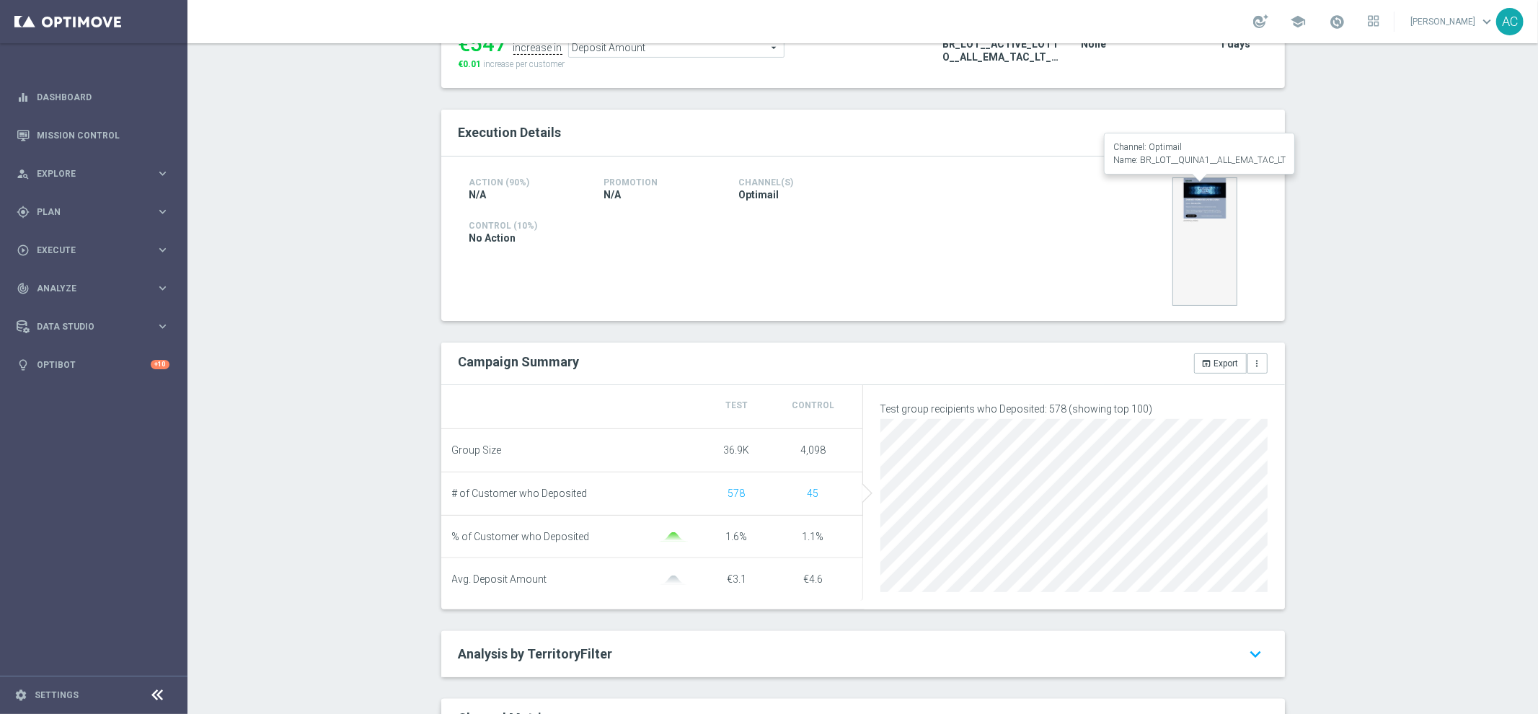
click at [1201, 198] on img at bounding box center [1205, 241] width 65 height 128
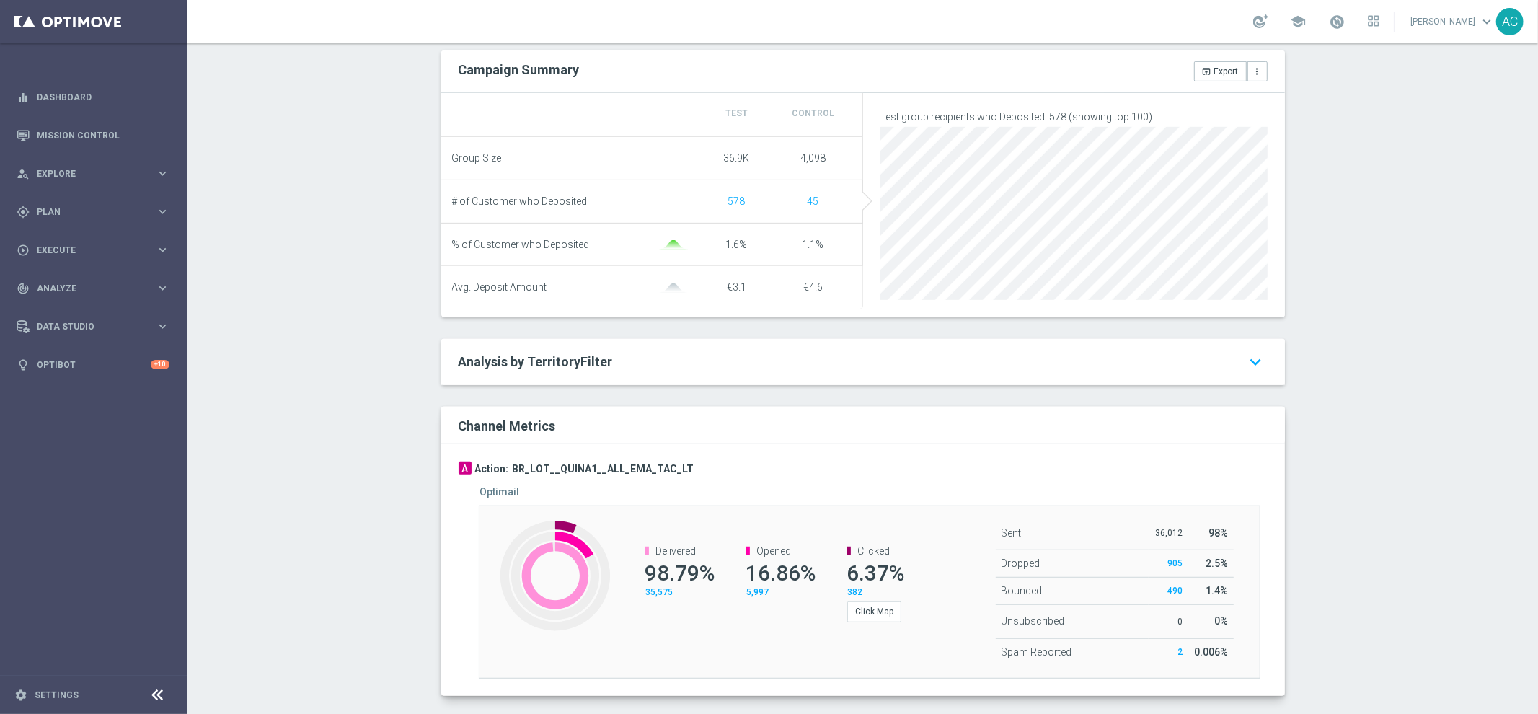
scroll to position [549, 0]
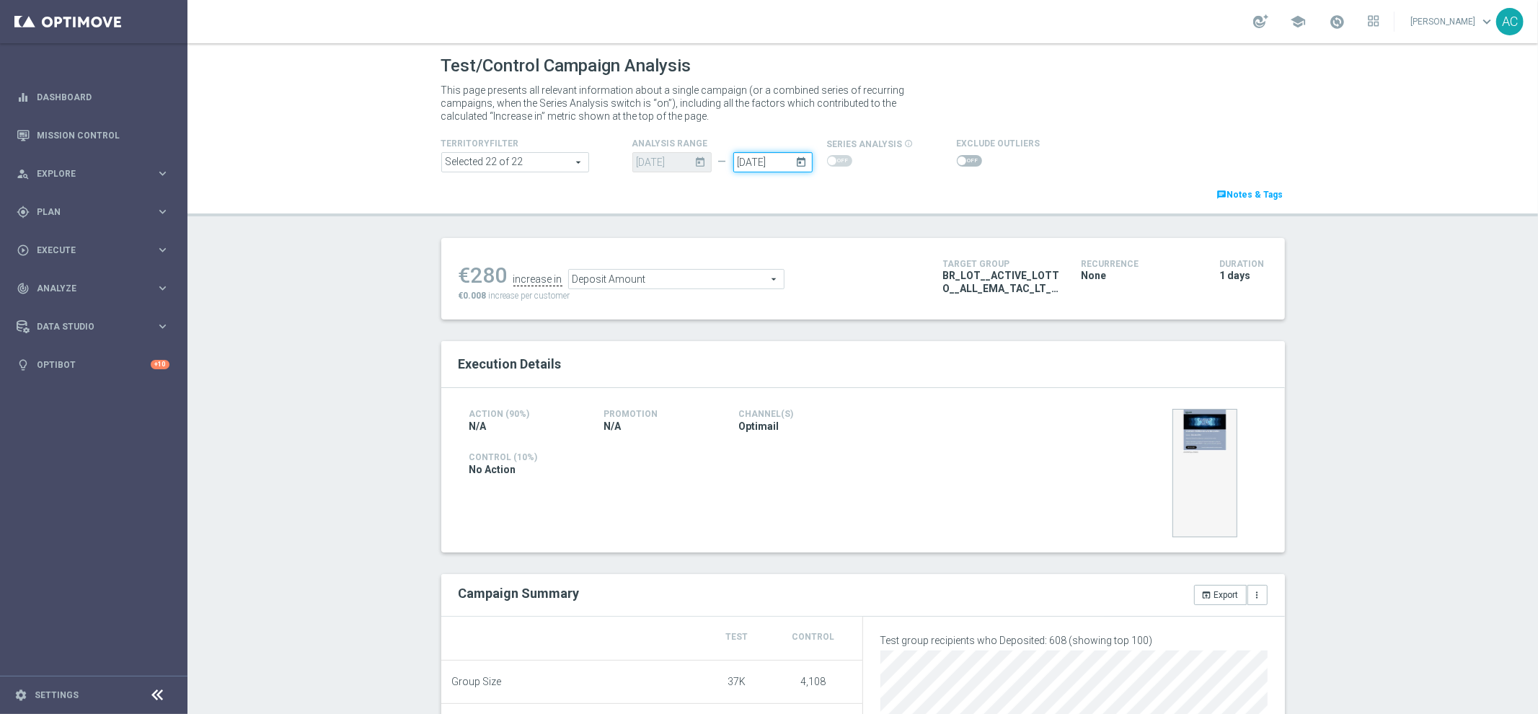
click at [749, 162] on input "[DATE]" at bounding box center [772, 162] width 79 height 20
click at [737, 155] on input "[DATE]" at bounding box center [772, 162] width 79 height 20
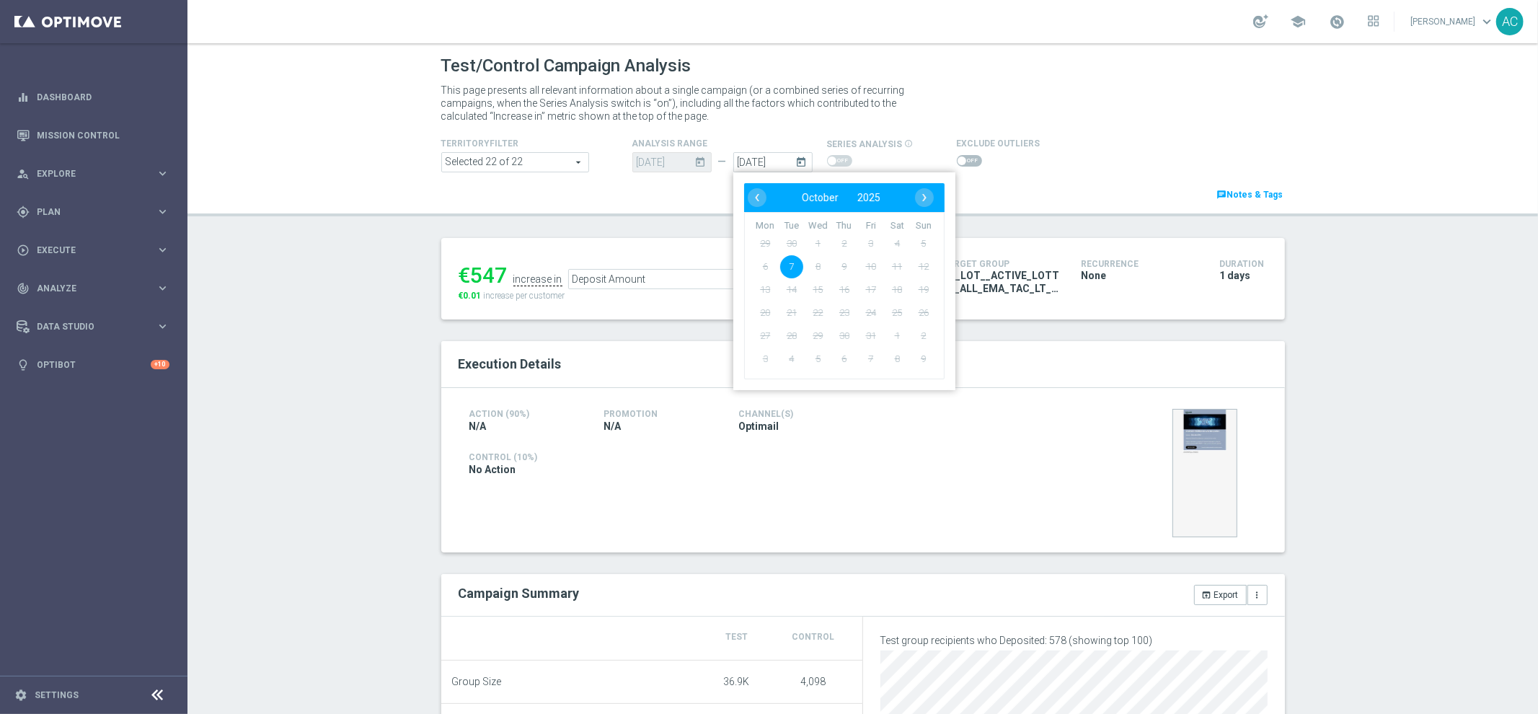
click at [912, 262] on span "12" at bounding box center [923, 266] width 23 height 23
click at [887, 268] on span "11" at bounding box center [897, 266] width 23 height 23
click at [826, 118] on p "This page presents all relevant information about a single campaign (or a combi…" at bounding box center [682, 103] width 483 height 39
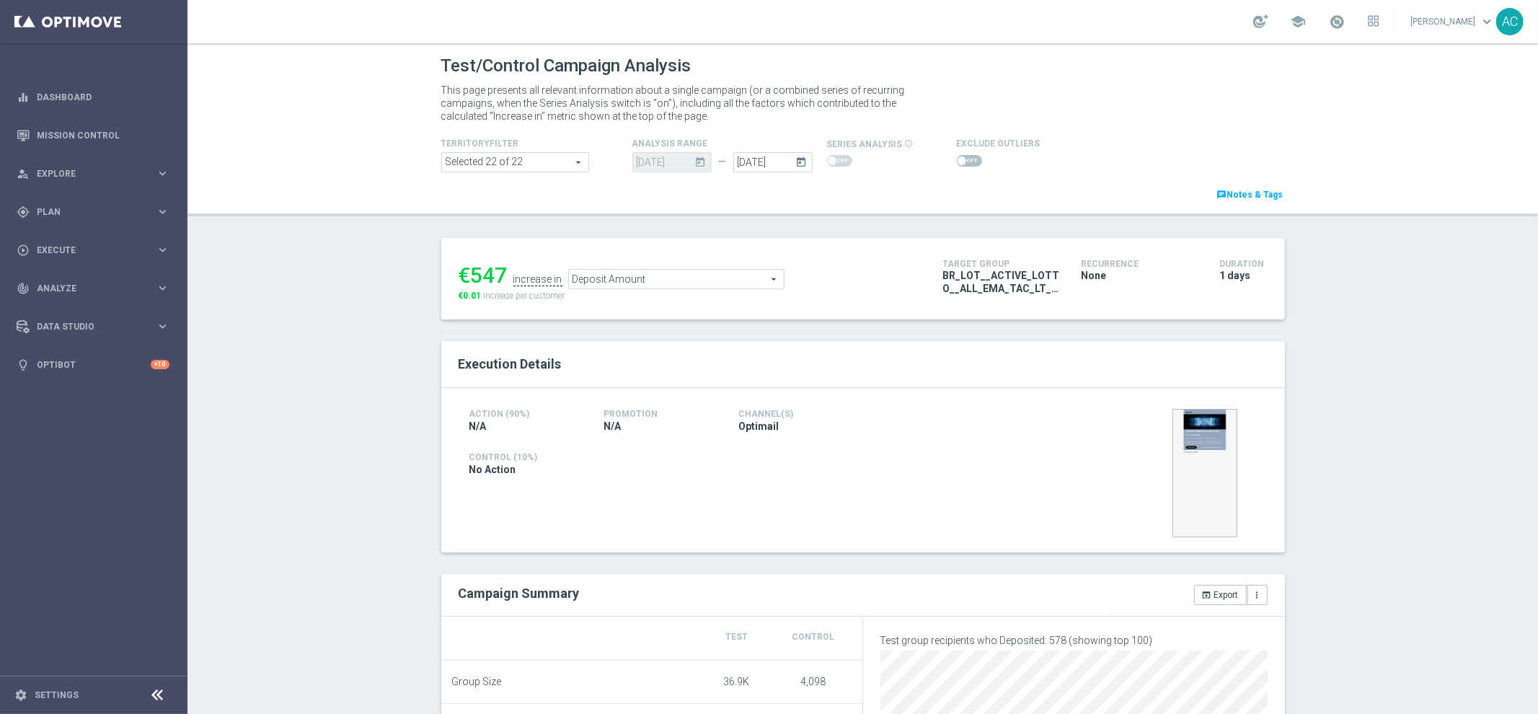
click at [829, 163] on span at bounding box center [832, 161] width 9 height 9
click at [510, 163] on span at bounding box center [515, 162] width 146 height 19
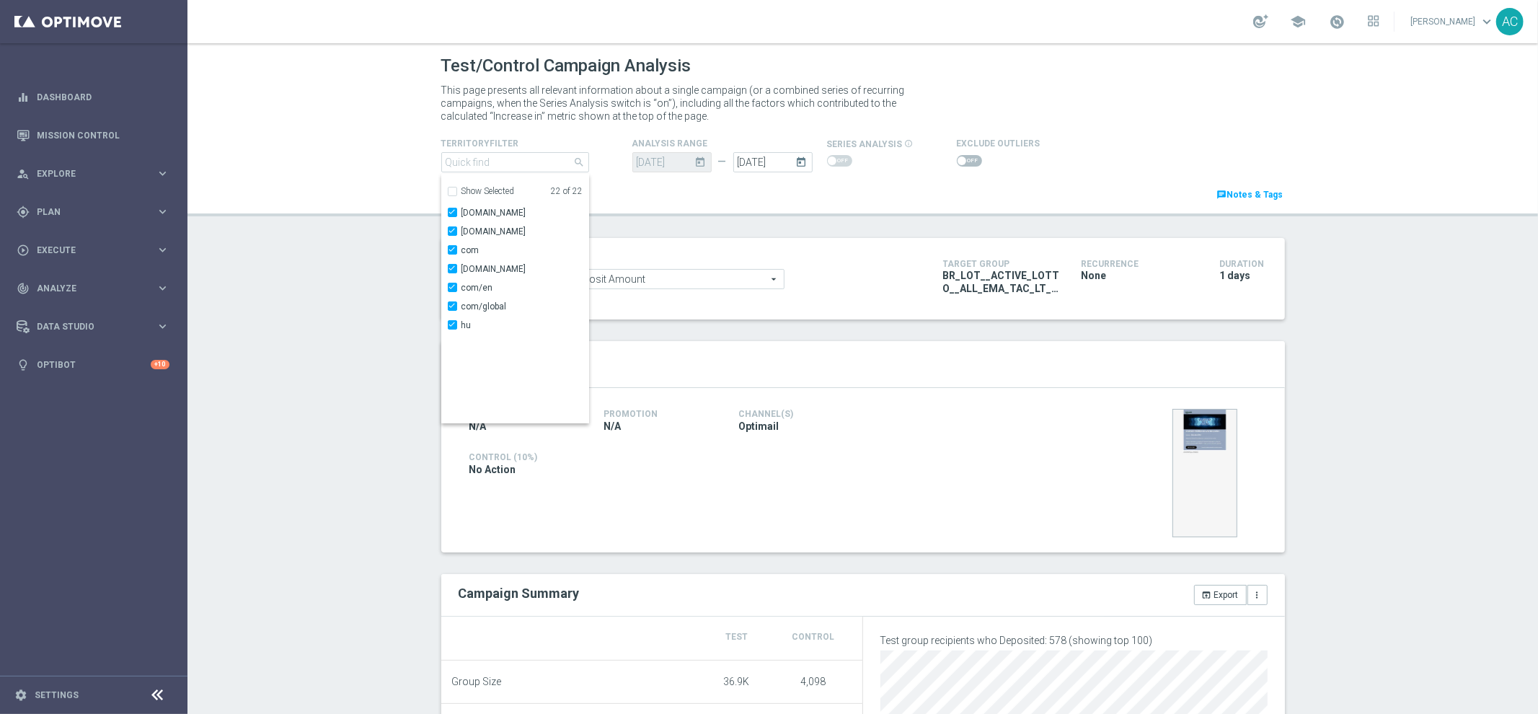
scroll to position [9, 0]
click at [340, 145] on header "Test/Control Campaign Analysis This page presents all relevant information abou…" at bounding box center [863, 129] width 1351 height 173
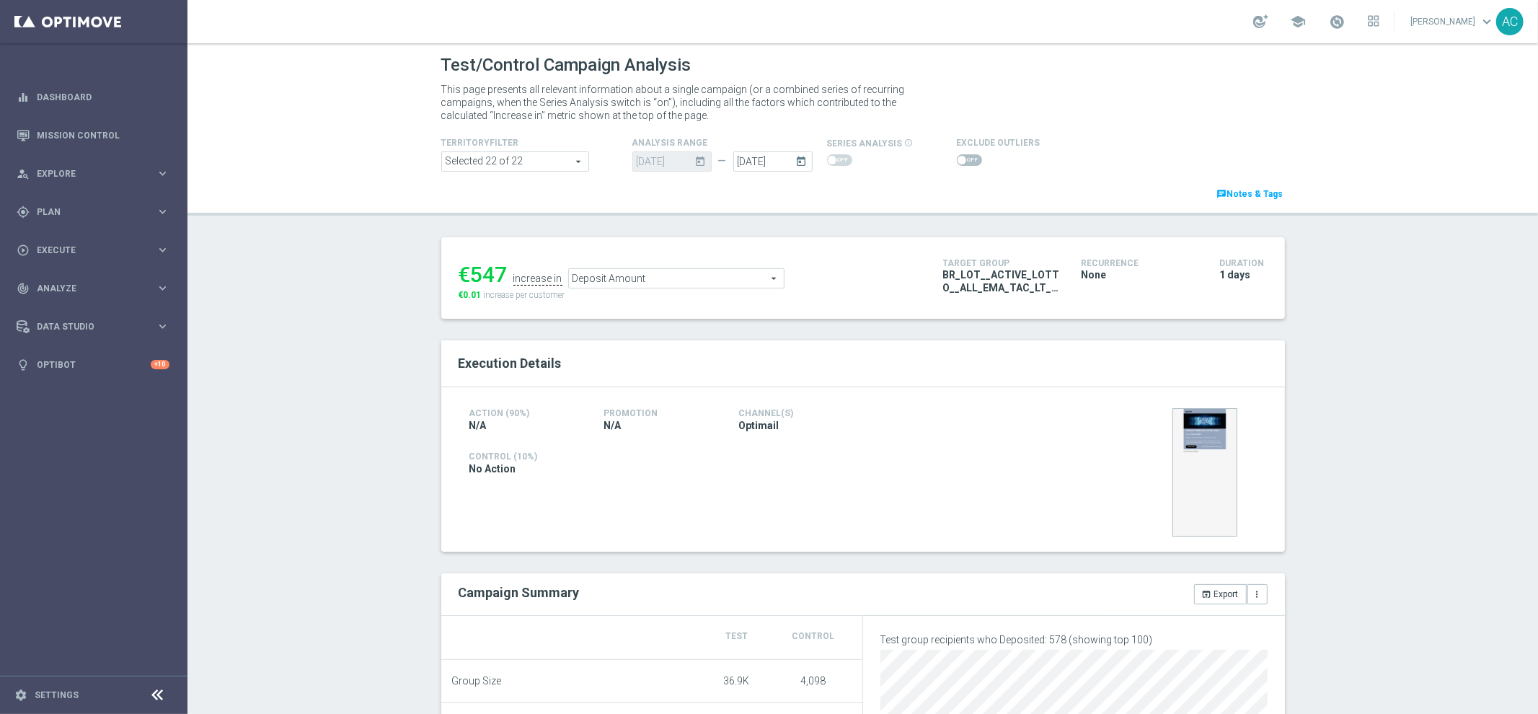
scroll to position [0, 0]
click at [673, 153] on div "07 Oct 2025 today" at bounding box center [671, 162] width 79 height 20
click at [758, 164] on input "07 Oct 2025" at bounding box center [772, 162] width 79 height 20
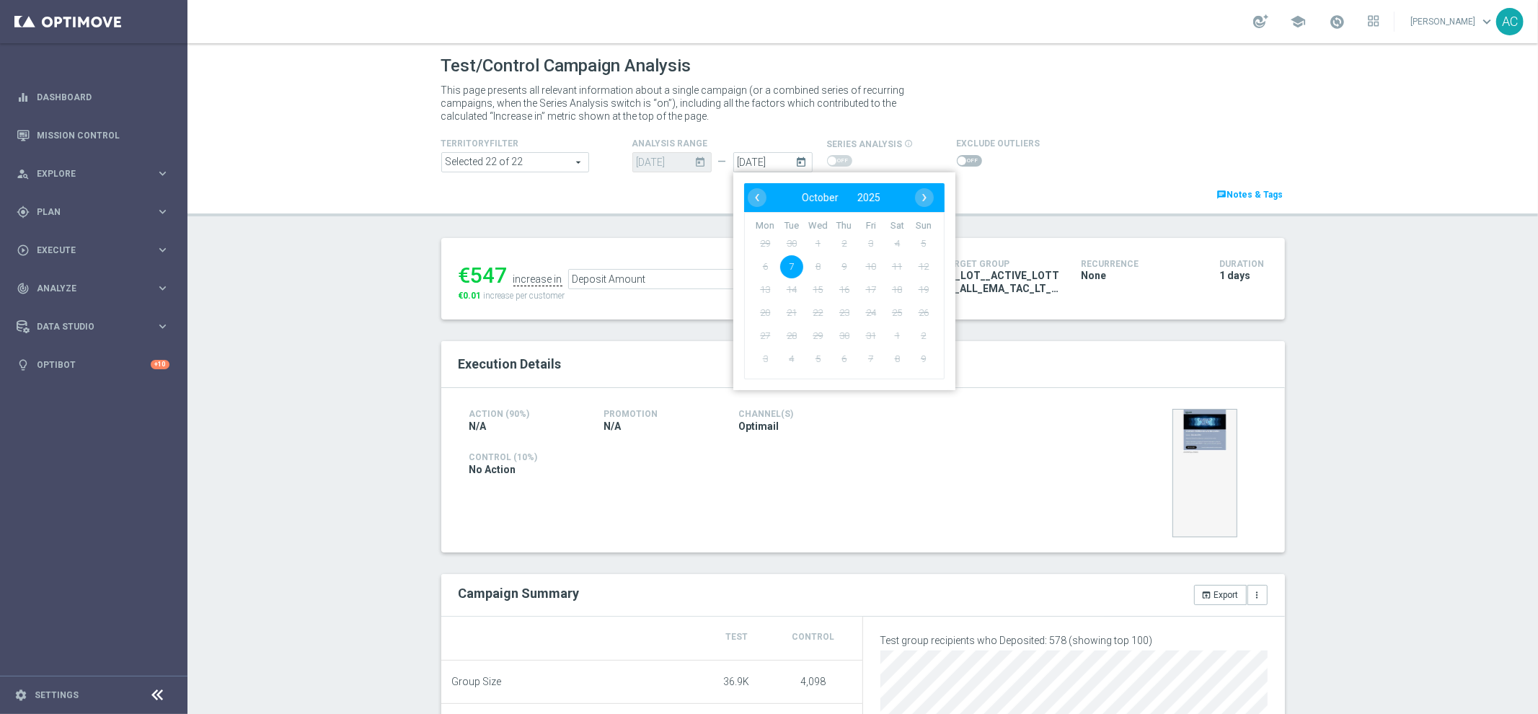
click at [832, 260] on span "9" at bounding box center [843, 266] width 23 height 23
click at [1447, 393] on div "Test/Control Campaign Analysis This page presents all relevant information abou…" at bounding box center [863, 378] width 1351 height 671
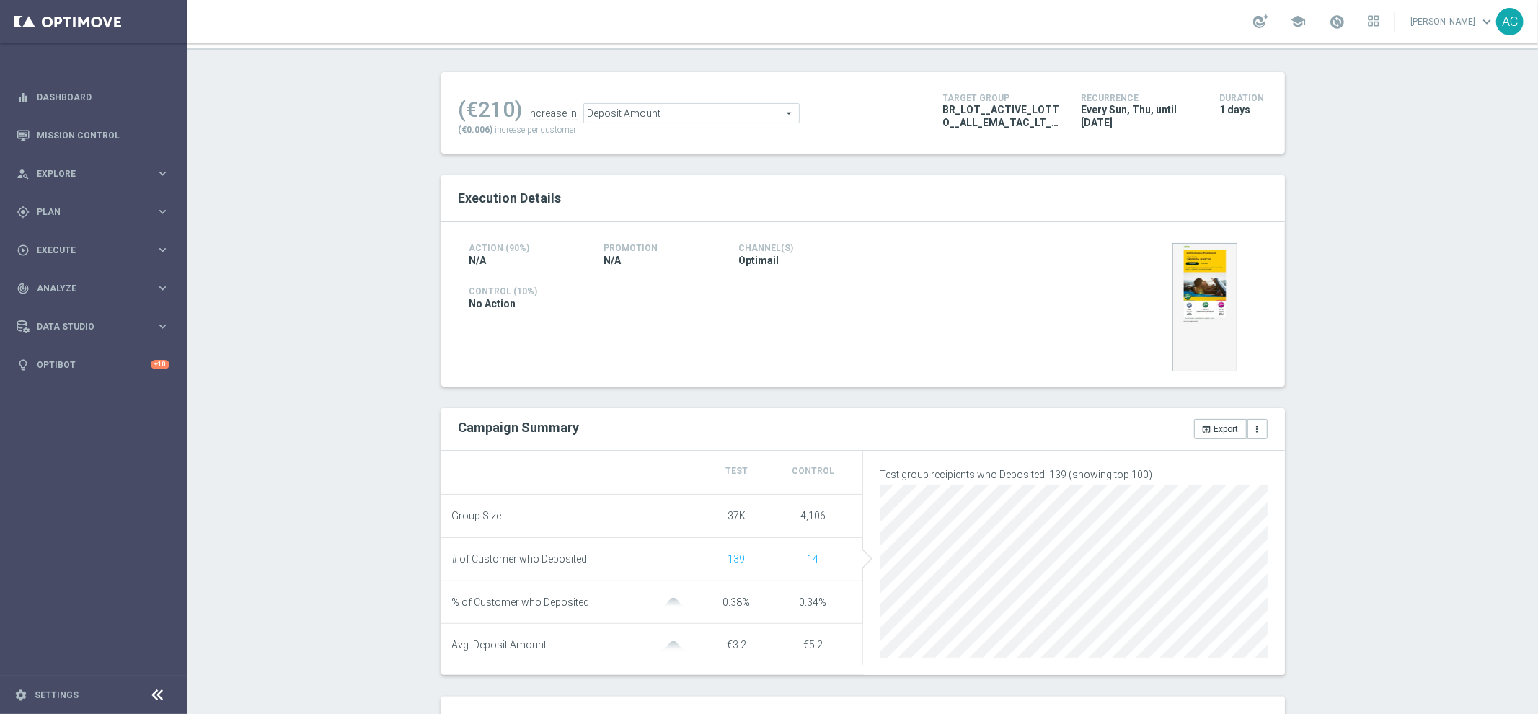
scroll to position [167, 0]
click at [1202, 273] on img at bounding box center [1205, 306] width 65 height 128
click at [1202, 283] on img at bounding box center [1205, 306] width 65 height 128
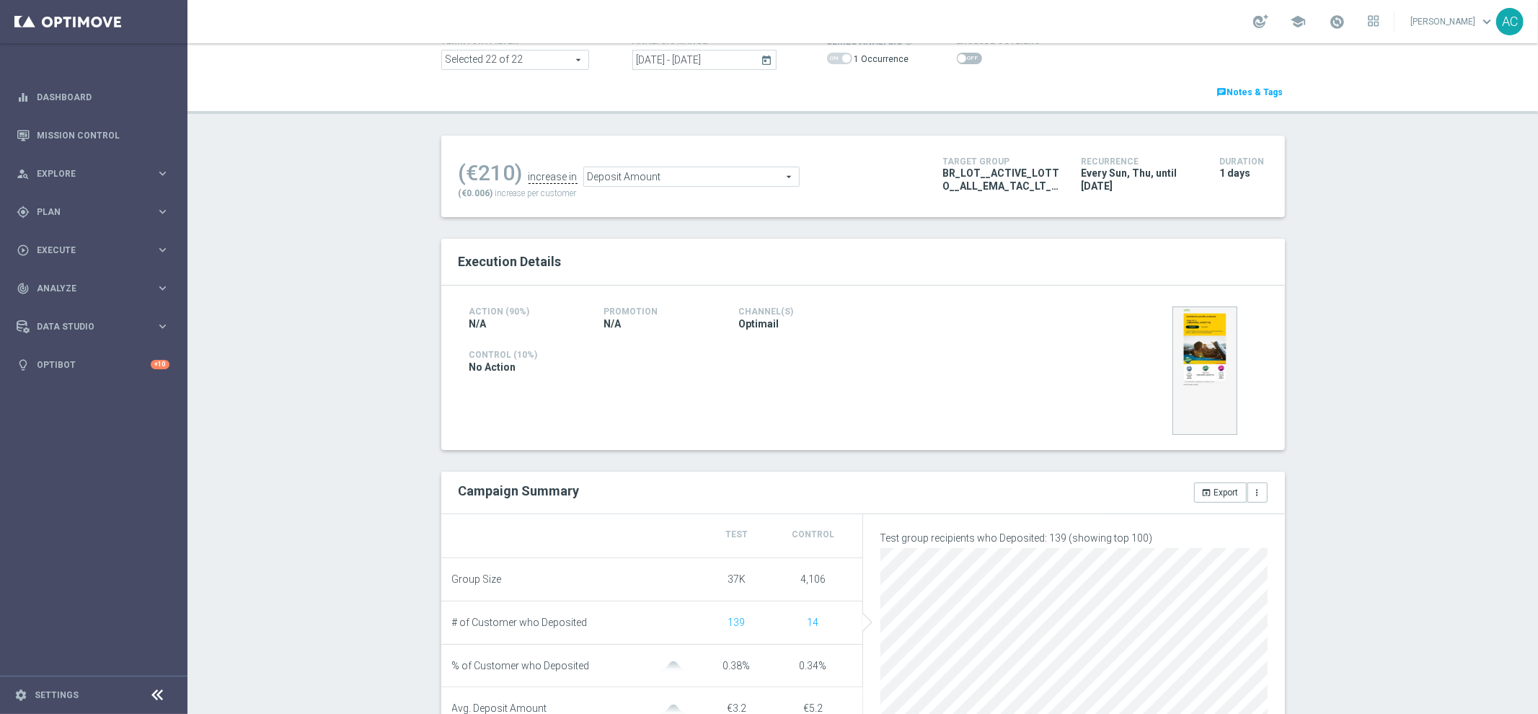
scroll to position [0, 0]
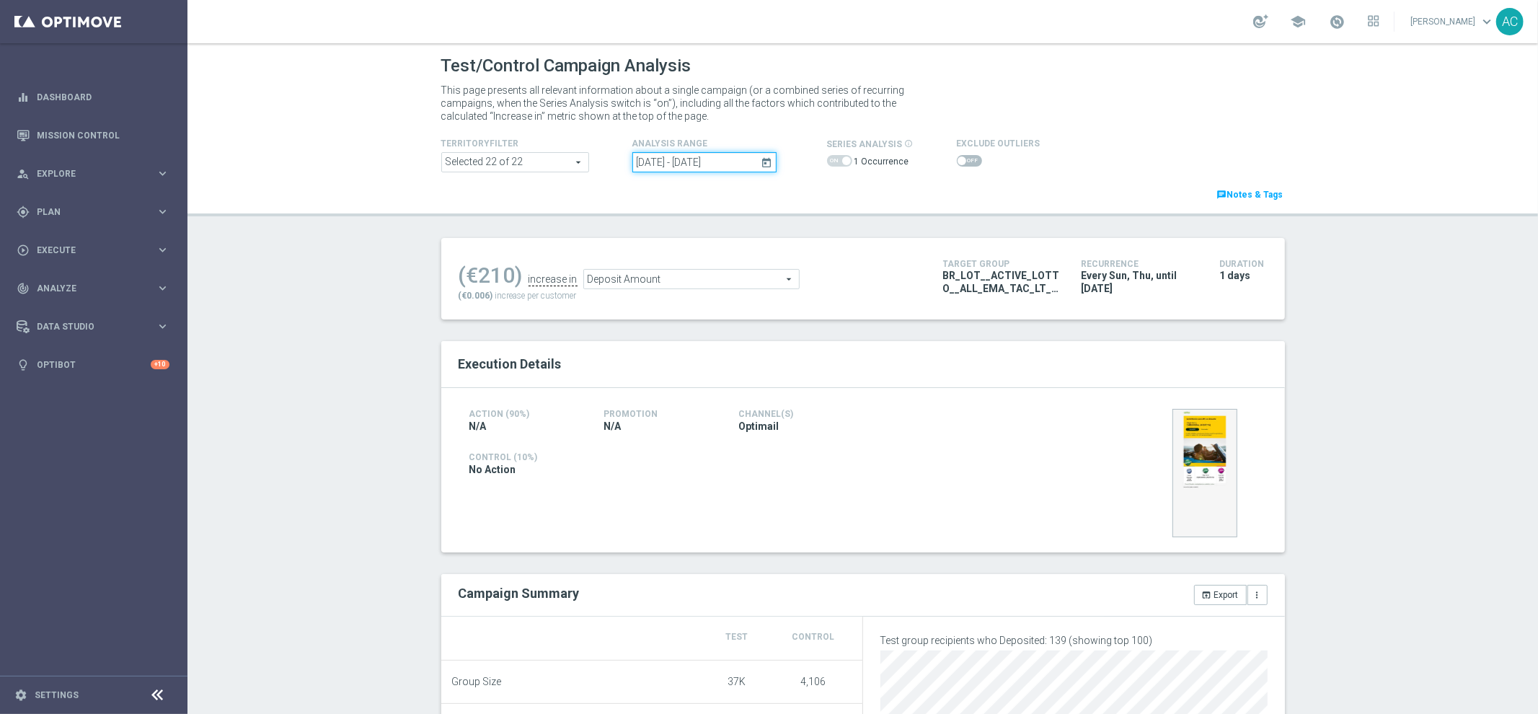
click at [679, 161] on input "12 Oct 2025 - 12 Oct 2025" at bounding box center [704, 162] width 144 height 20
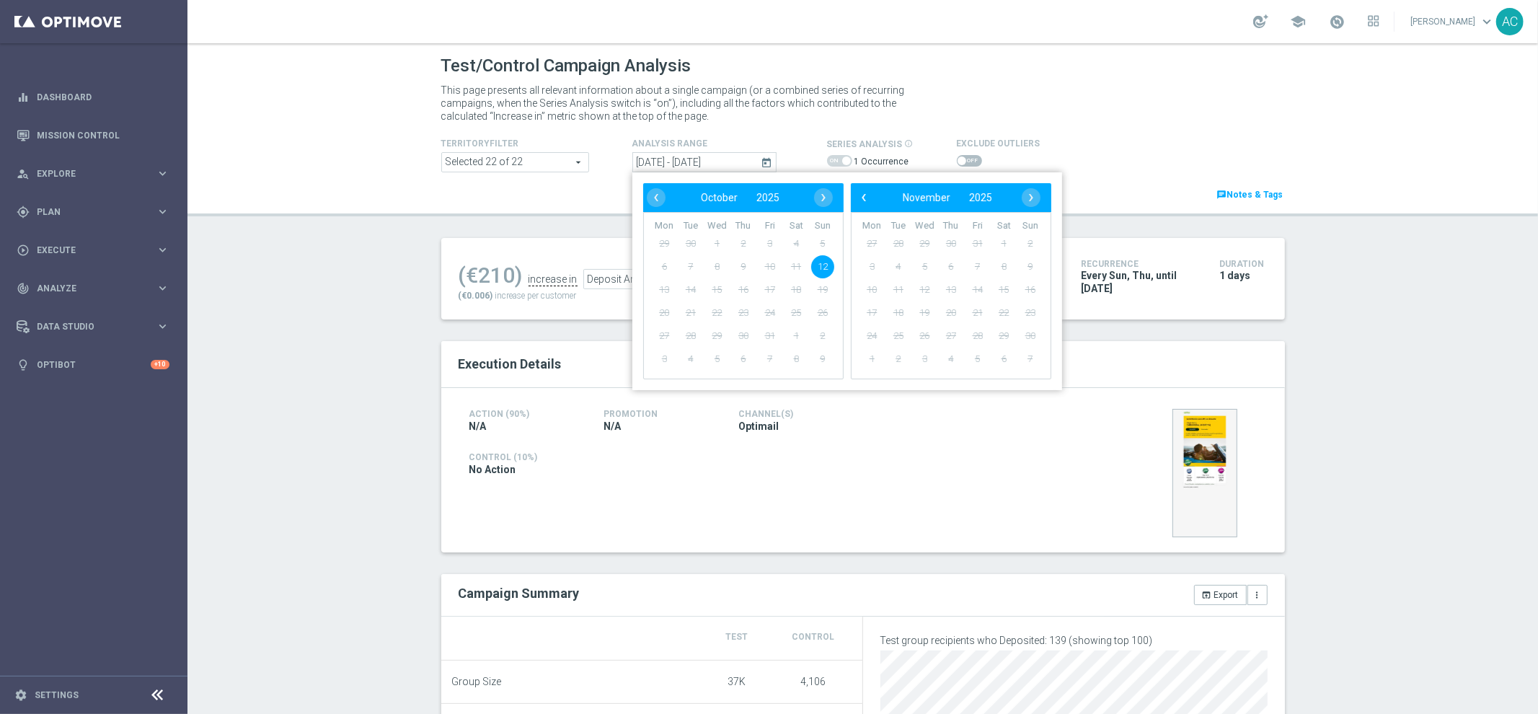
click at [1389, 351] on div "Test/Control Campaign Analysis This page presents all relevant information abou…" at bounding box center [863, 378] width 1351 height 671
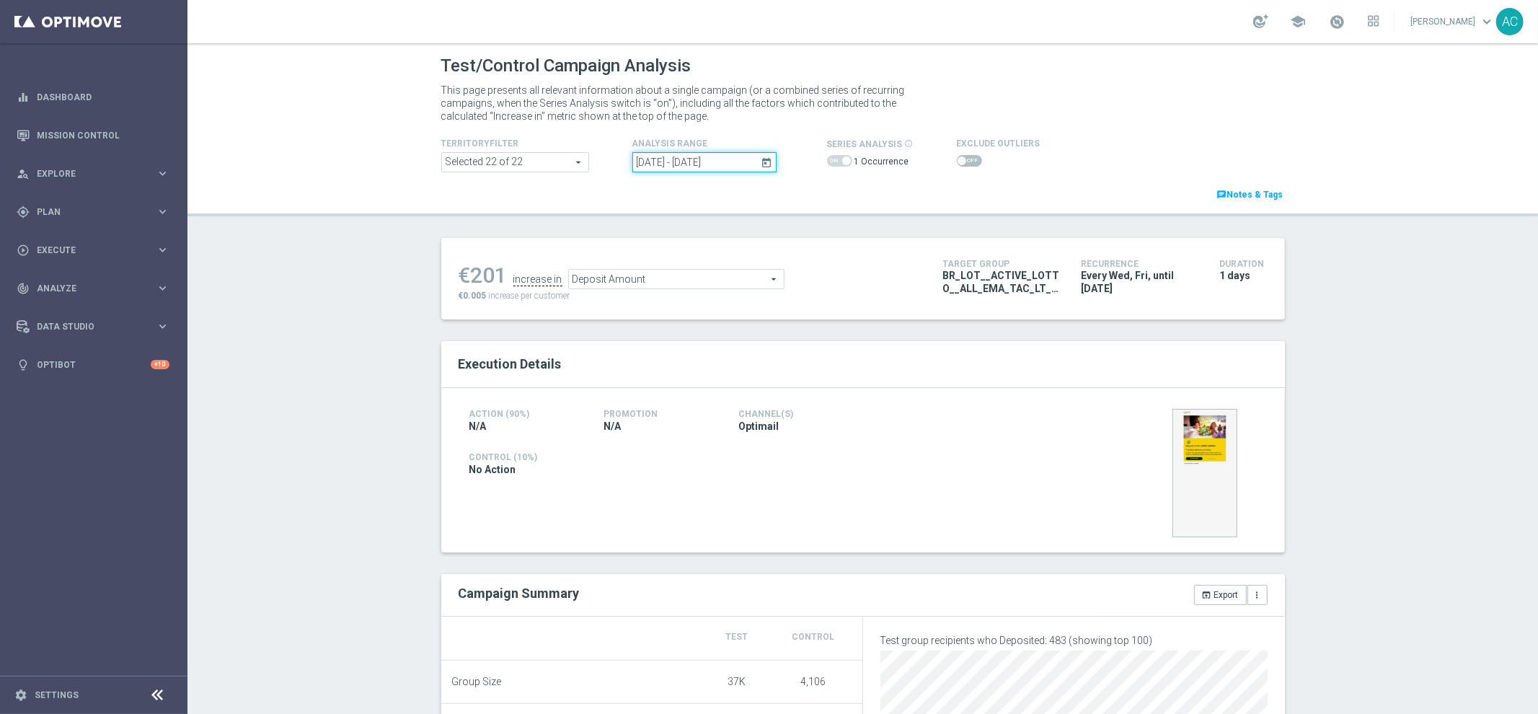
click at [698, 162] on input "[DATE] - [DATE]" at bounding box center [704, 162] width 144 height 20
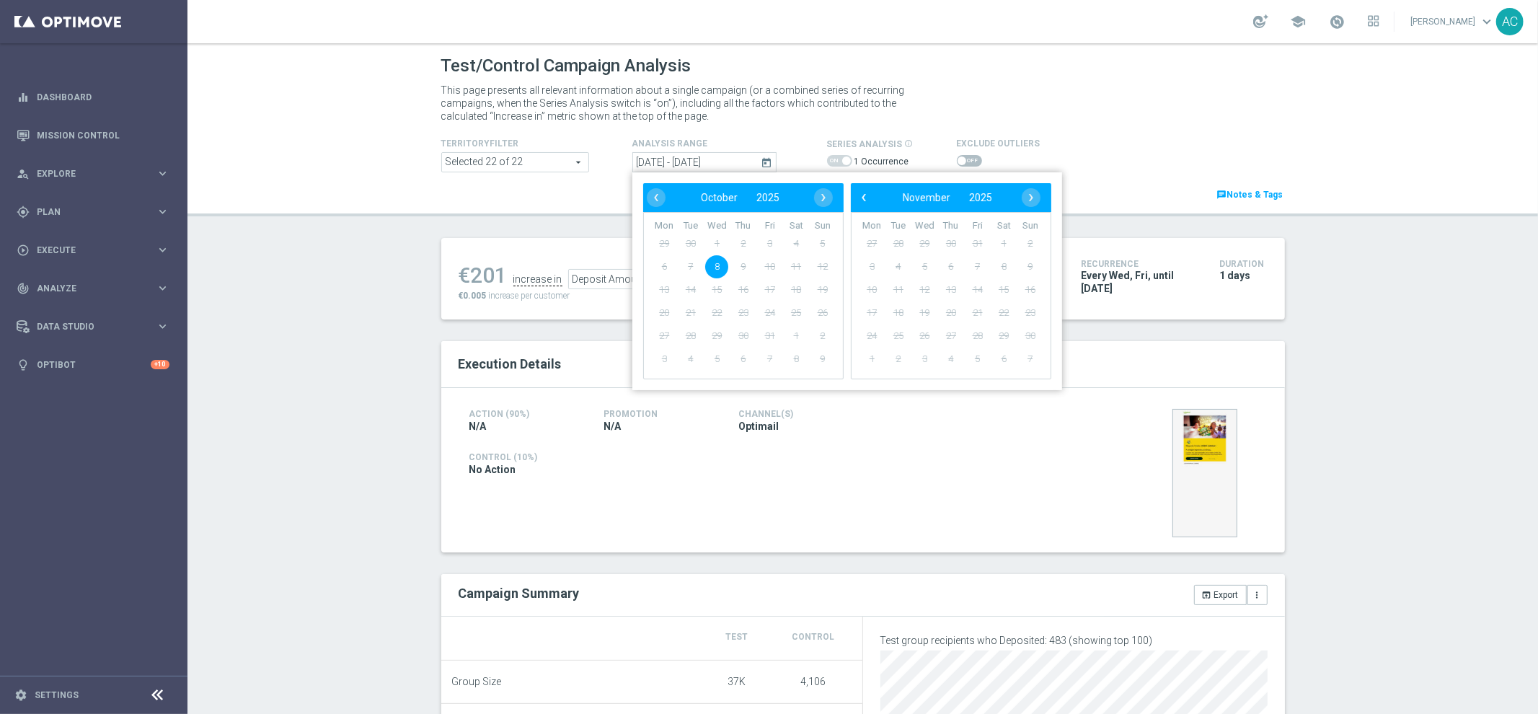
click at [736, 265] on span "9" at bounding box center [742, 266] width 23 height 23
click at [768, 265] on span "10" at bounding box center [769, 266] width 23 height 23
click at [886, 113] on p "This page presents all relevant information about a single campaign (or a combi…" at bounding box center [682, 103] width 483 height 39
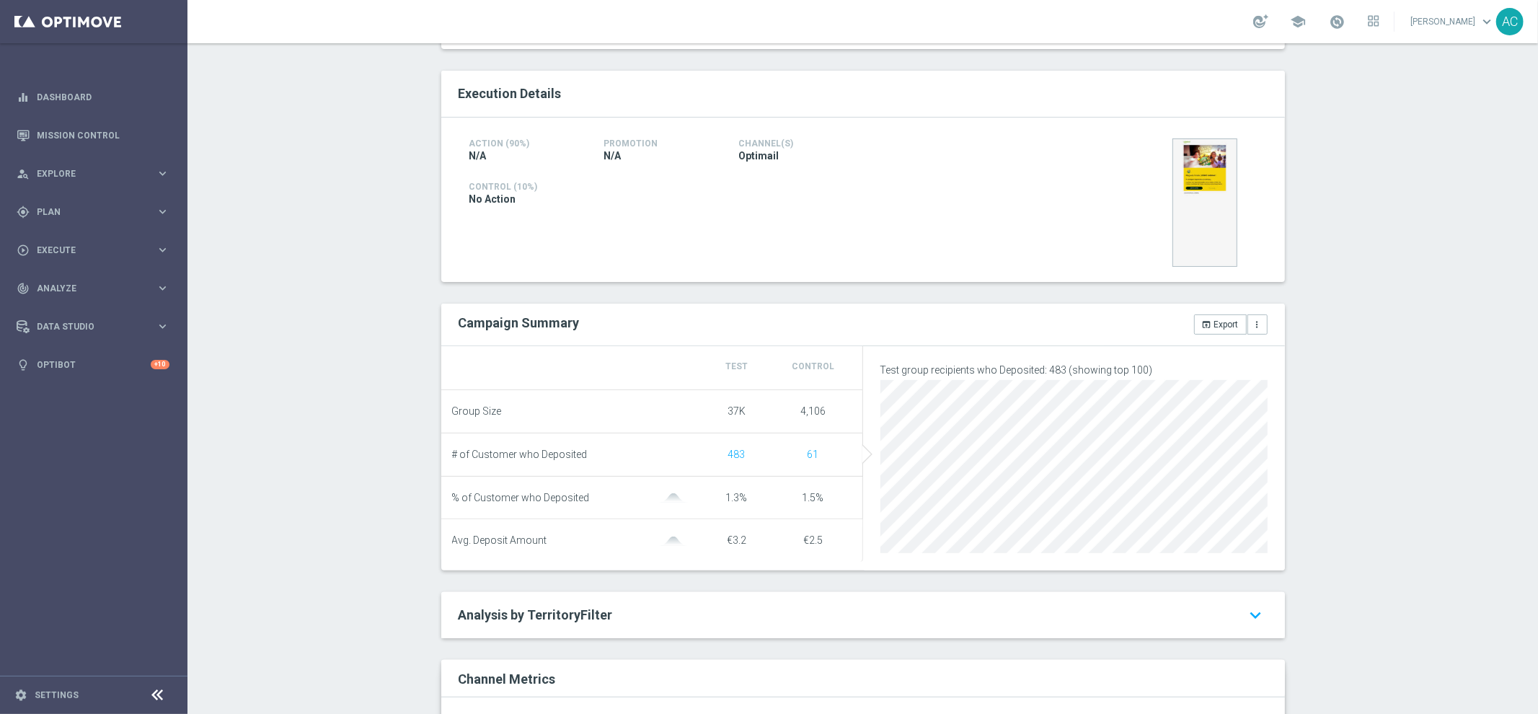
scroll to position [555, 0]
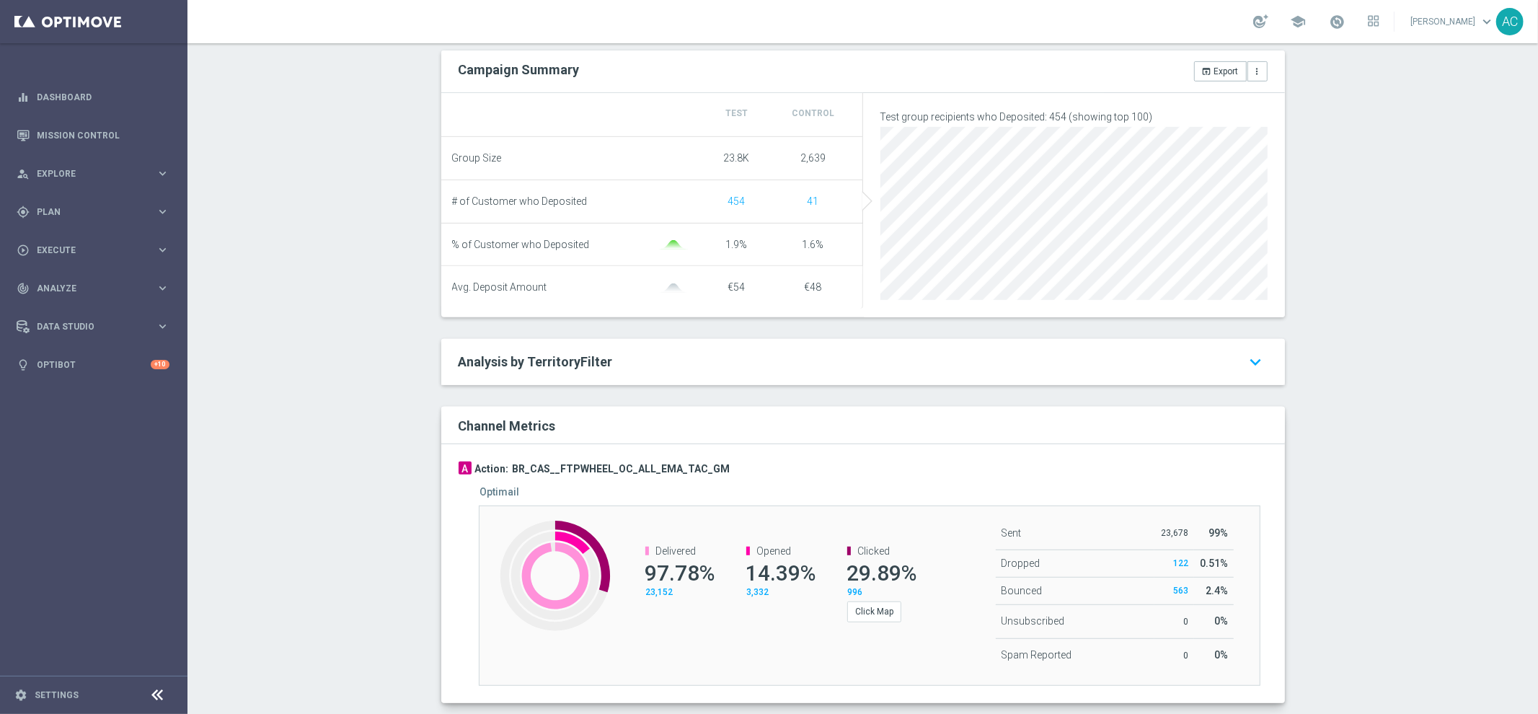
scroll to position [555, 0]
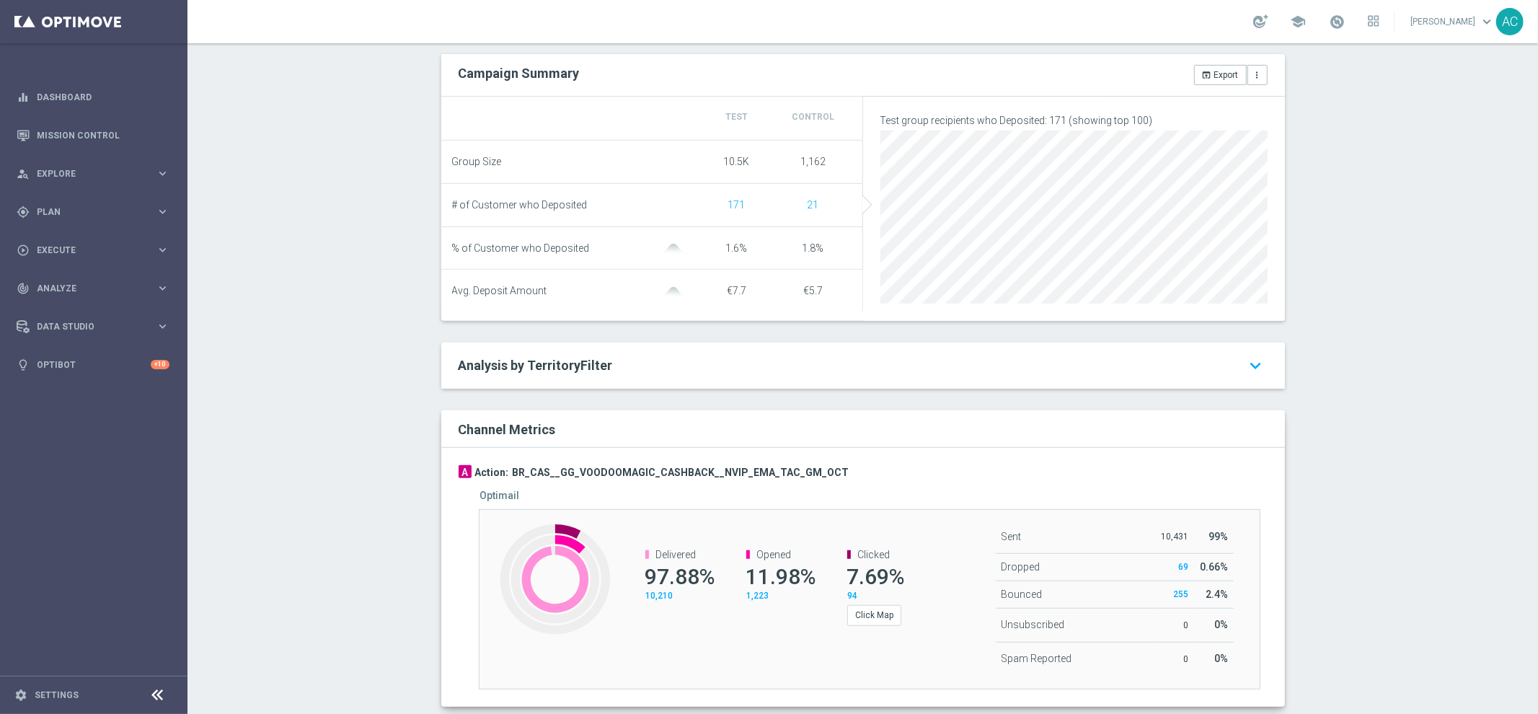
scroll to position [555, 0]
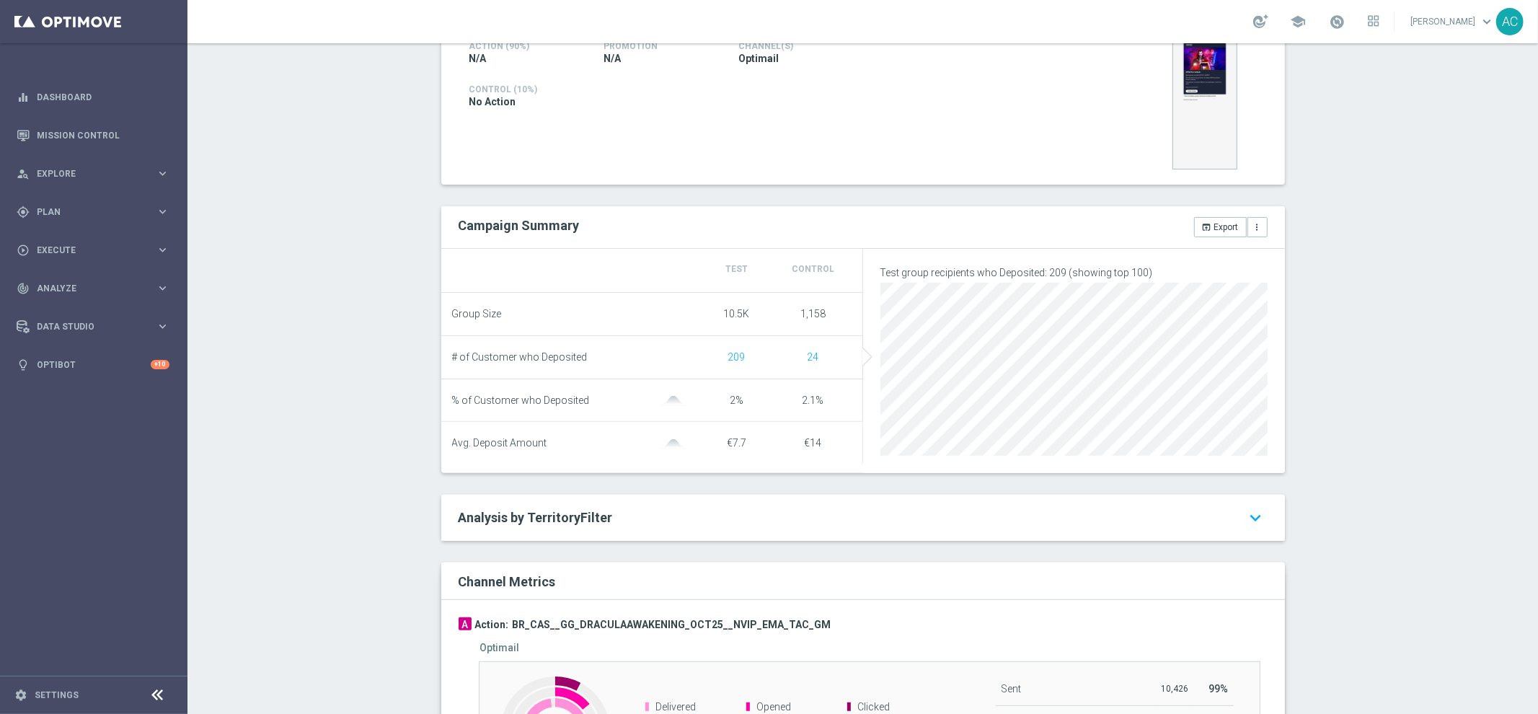
scroll to position [282, 0]
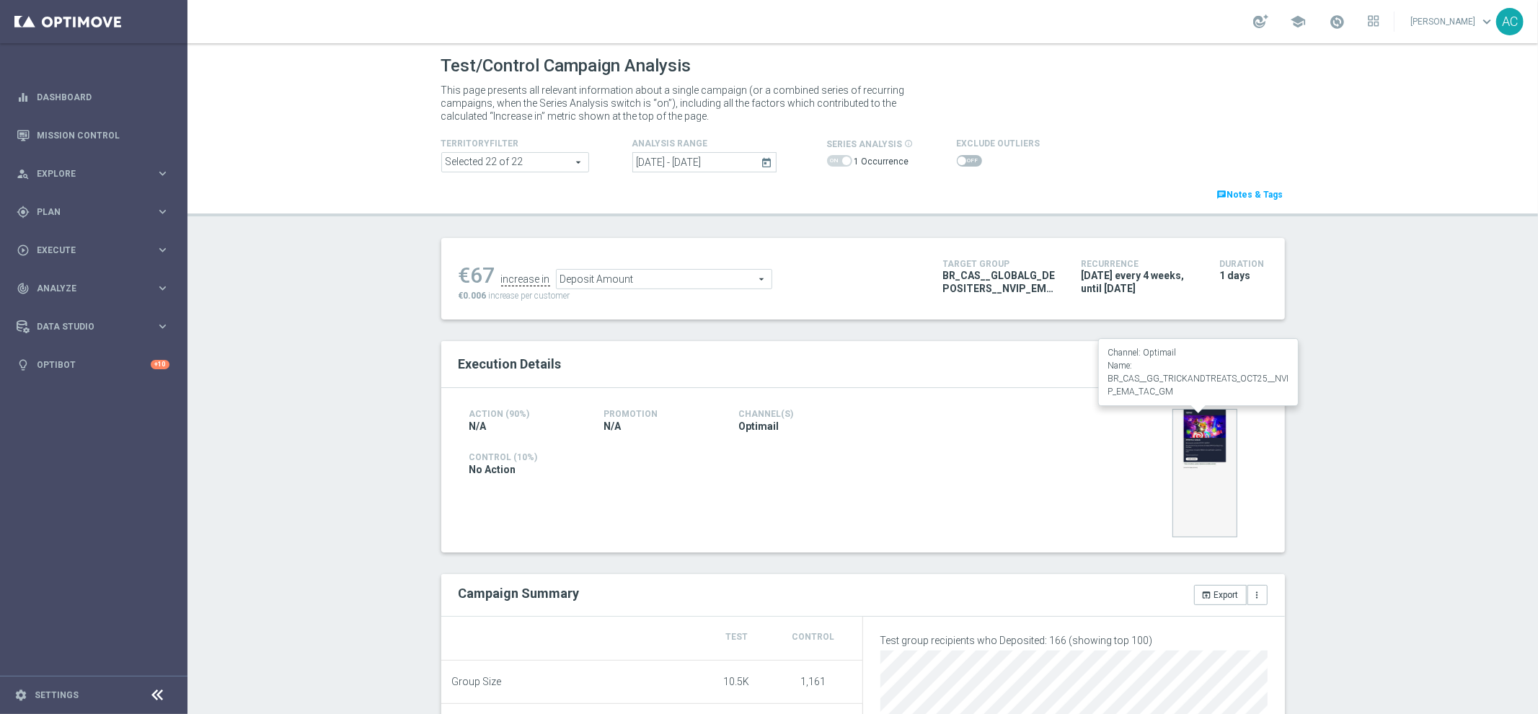
click at [1191, 432] on img at bounding box center [1205, 473] width 65 height 128
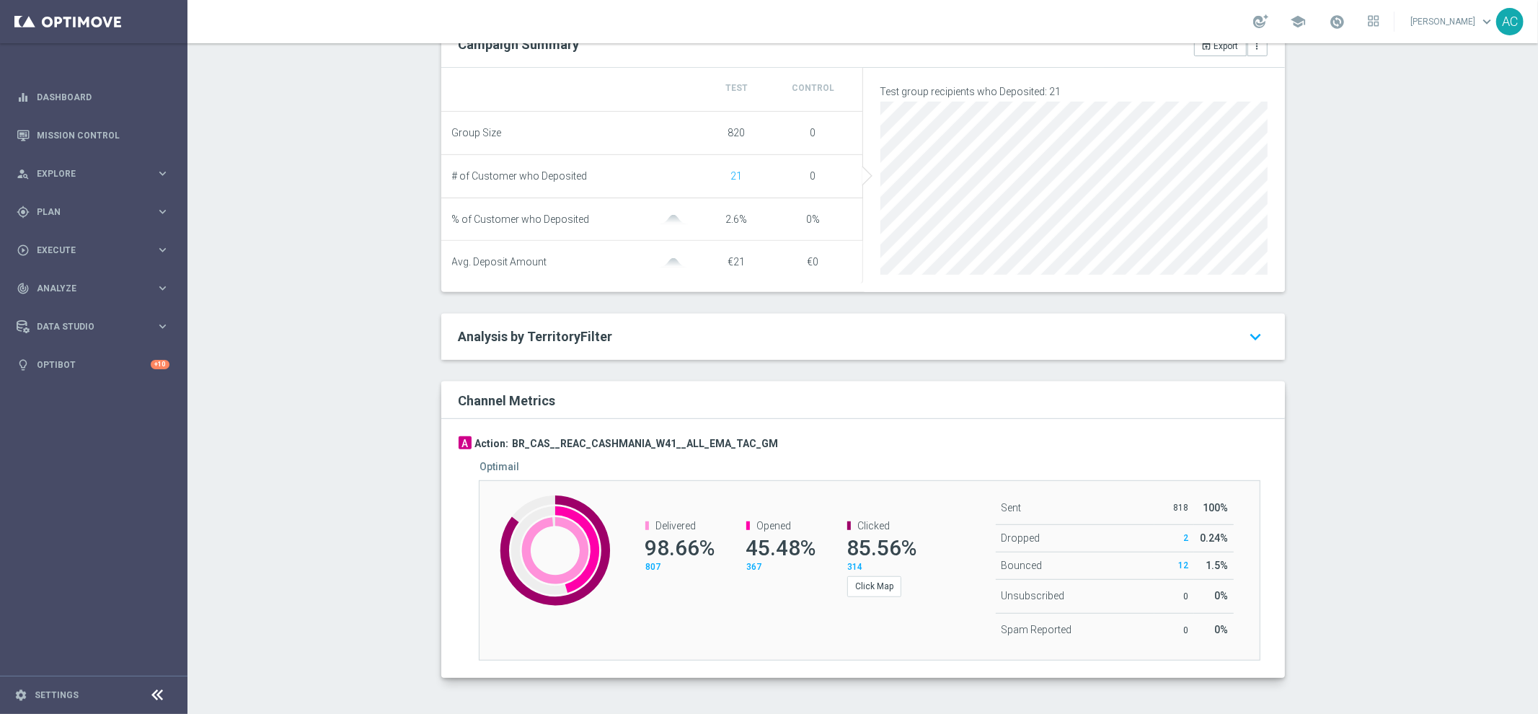
scroll to position [555, 0]
